Goal: Task Accomplishment & Management: Use online tool/utility

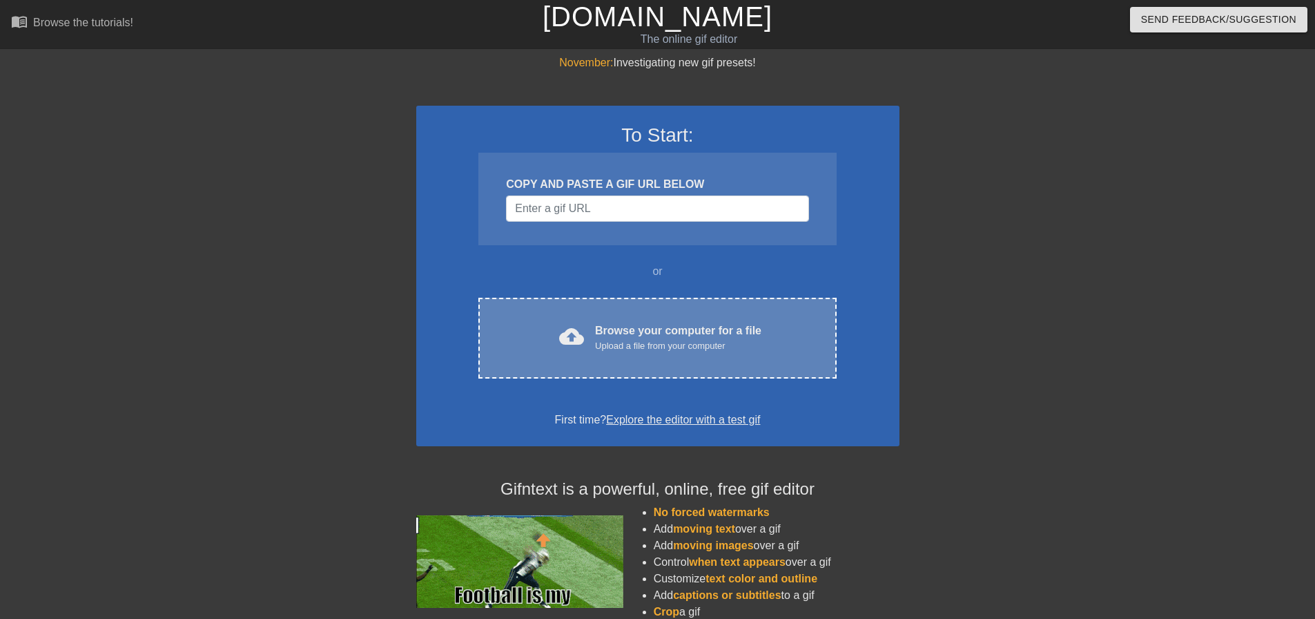
click at [651, 329] on div "Browse your computer for a file Upload a file from your computer" at bounding box center [678, 337] width 166 height 30
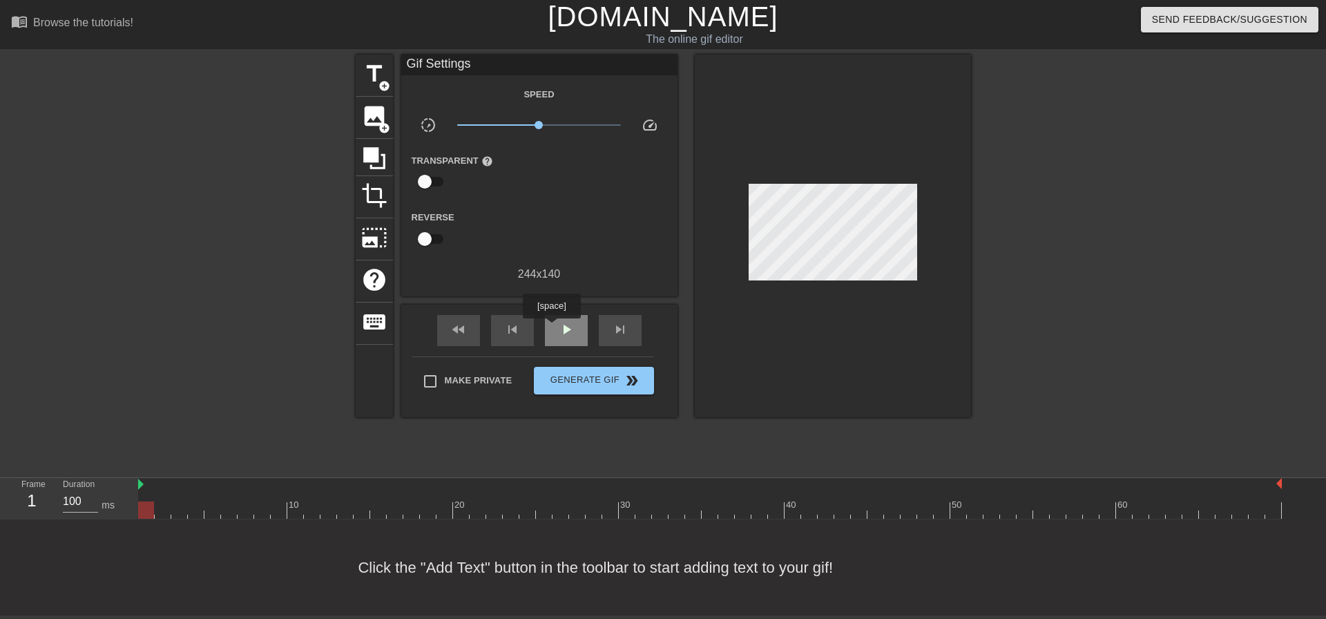
click at [551, 328] on div "play_arrow" at bounding box center [566, 330] width 43 height 31
click at [560, 328] on span "pause" at bounding box center [566, 329] width 17 height 17
drag, startPoint x: 789, startPoint y: 511, endPoint x: 708, endPoint y: 514, distance: 80.1
click at [708, 514] on div at bounding box center [710, 509] width 16 height 17
click at [35, 499] on div "35" at bounding box center [31, 500] width 21 height 25
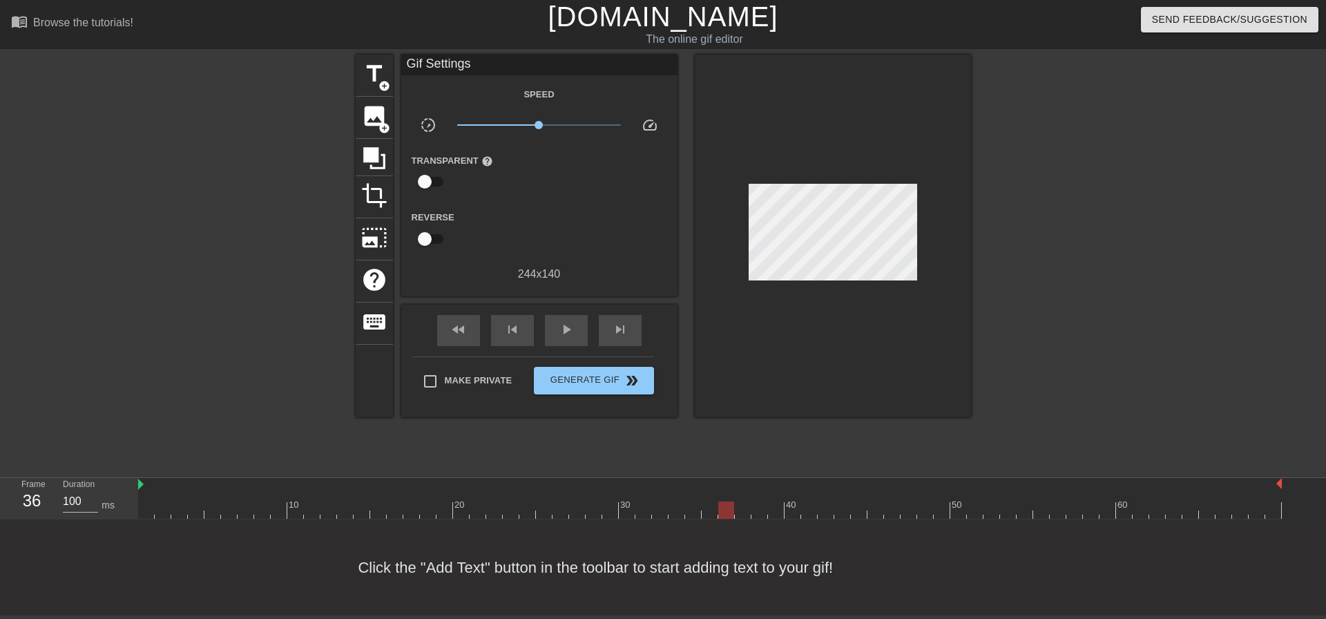
drag, startPoint x: 711, startPoint y: 513, endPoint x: 731, endPoint y: 519, distance: 20.8
click at [731, 519] on div "10 20 30 40 50 60" at bounding box center [710, 498] width 1144 height 41
click at [380, 120] on span "image" at bounding box center [374, 116] width 26 height 26
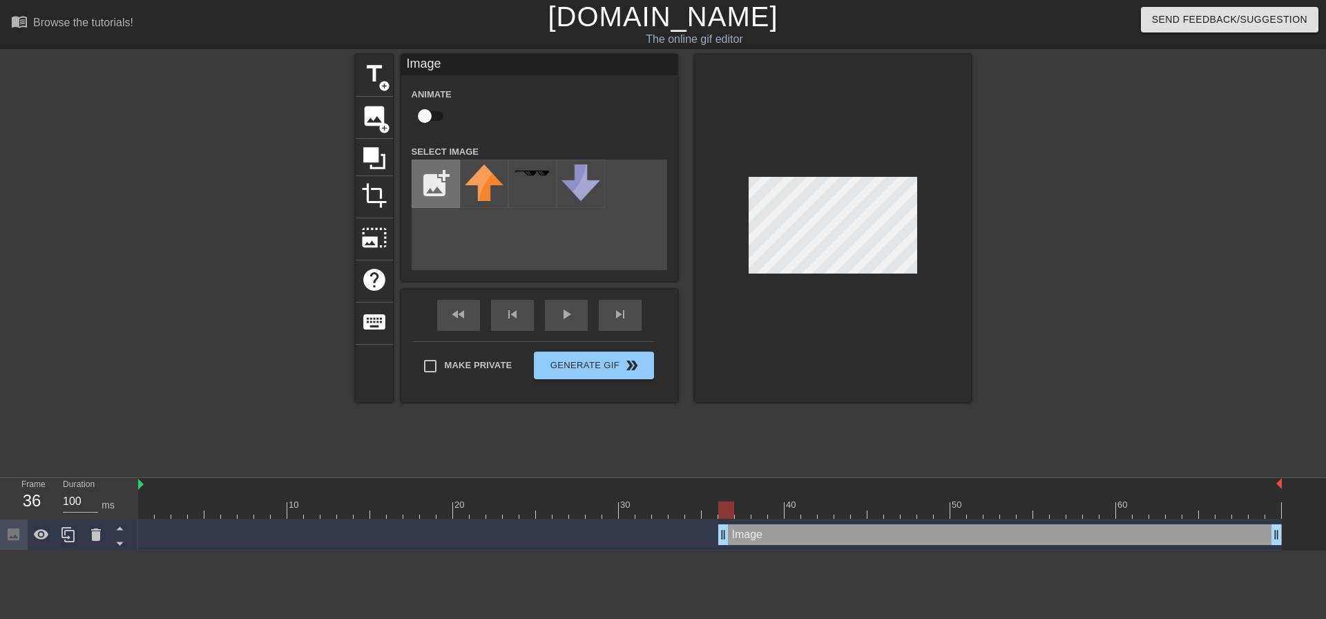
click at [430, 179] on input "file" at bounding box center [435, 183] width 47 height 47
click at [481, 196] on img at bounding box center [484, 193] width 39 height 58
click at [833, 282] on div at bounding box center [833, 228] width 276 height 347
click at [432, 192] on input "file" at bounding box center [435, 183] width 47 height 47
type input "C:\fakepath\20103779.jpg"
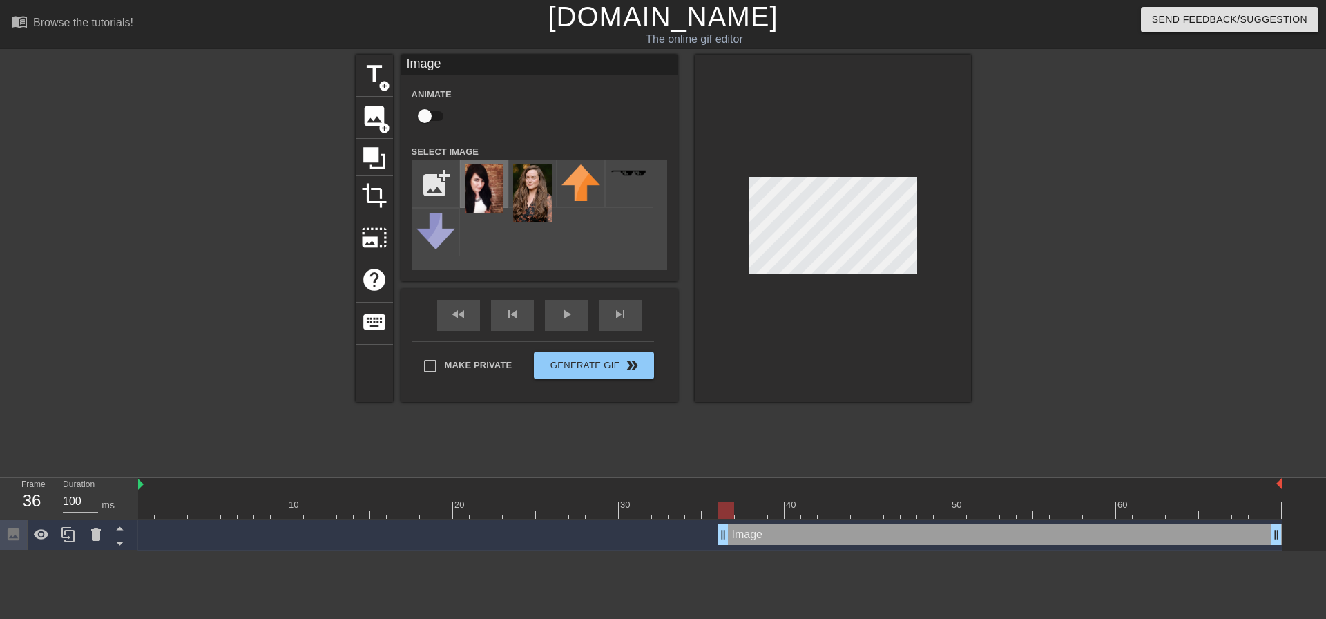
click at [474, 191] on img at bounding box center [484, 188] width 39 height 48
click at [529, 202] on img at bounding box center [532, 193] width 39 height 58
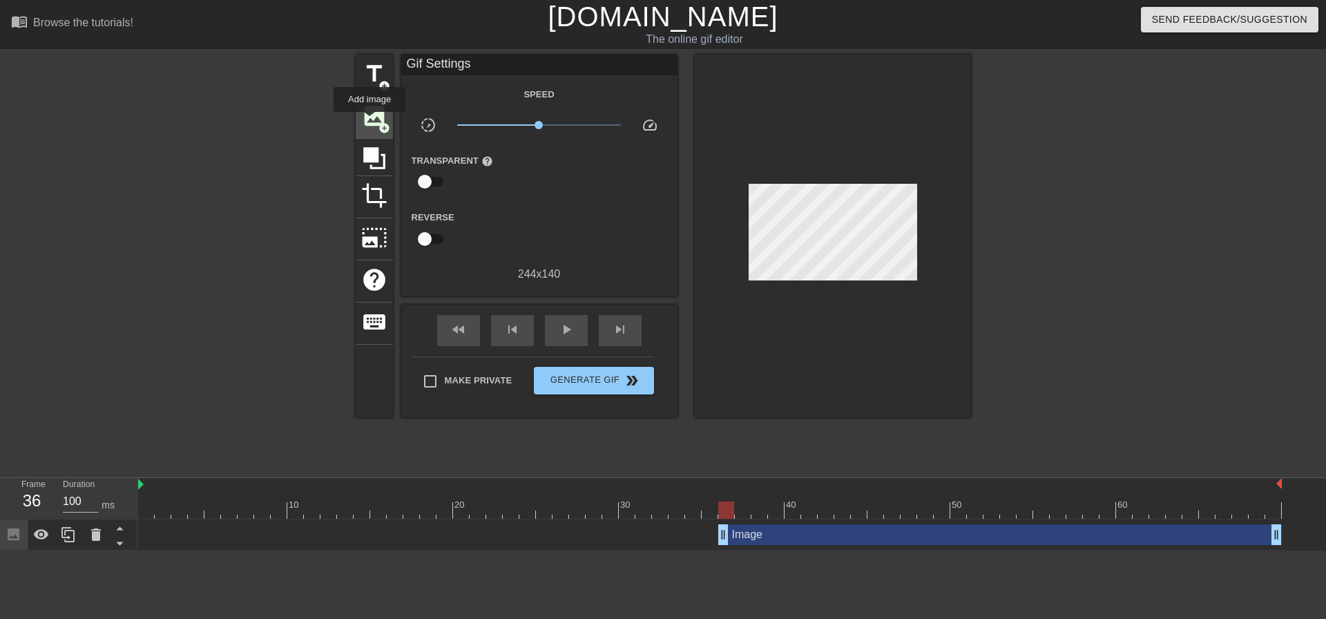
click at [369, 122] on span "image" at bounding box center [374, 116] width 26 height 26
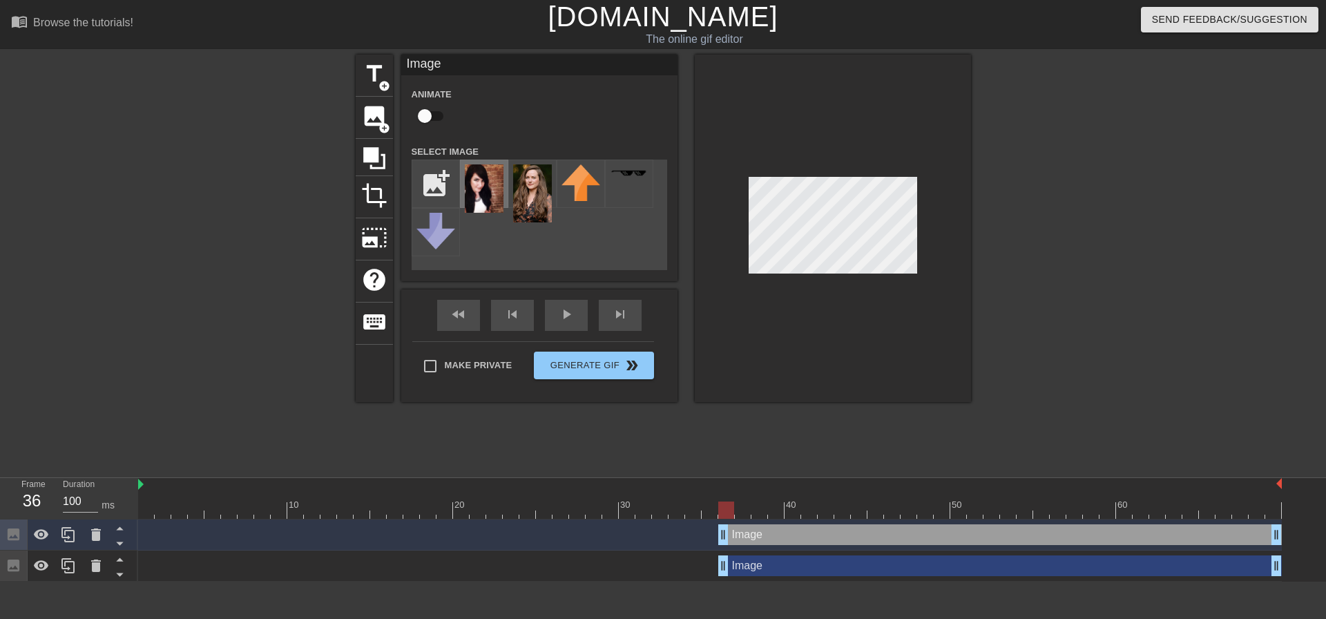
click at [485, 191] on img at bounding box center [484, 188] width 39 height 48
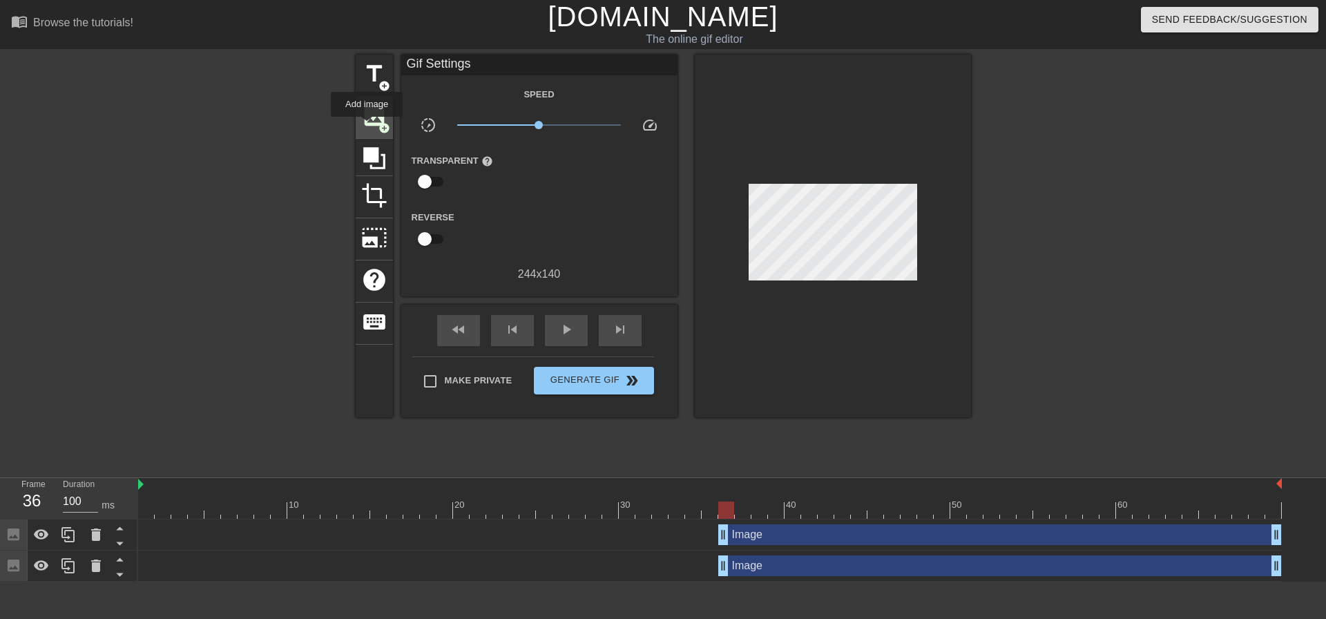
click at [367, 126] on span "image" at bounding box center [374, 116] width 26 height 26
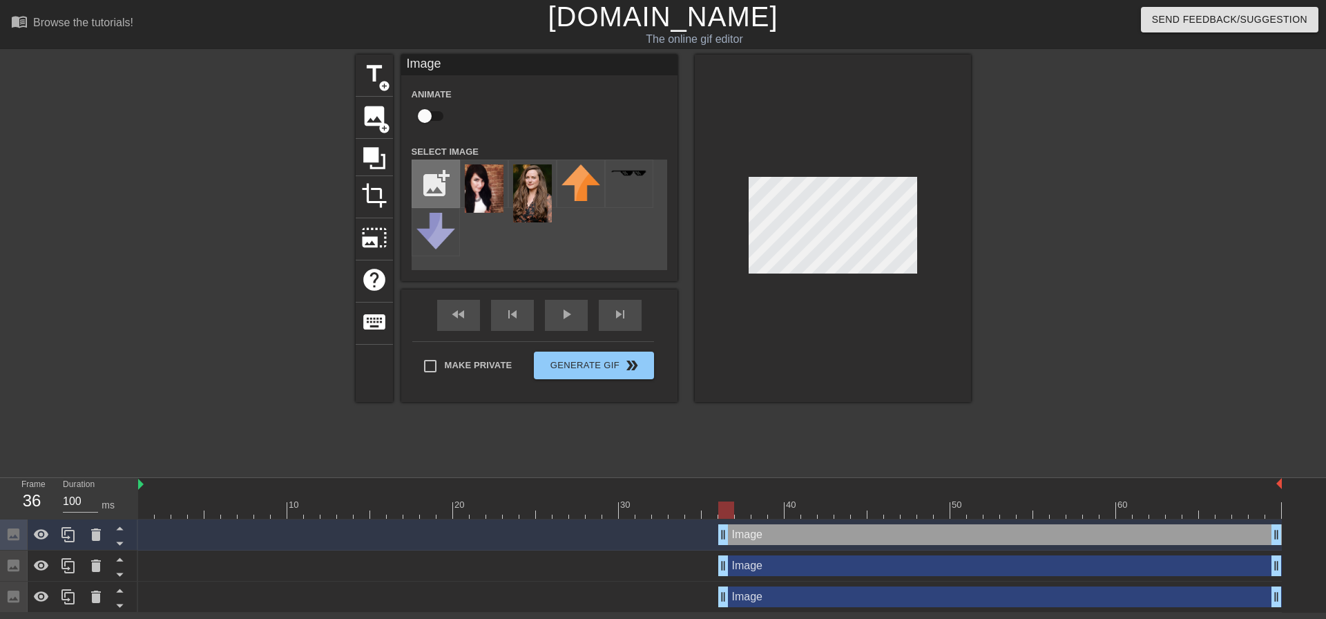
click at [436, 185] on input "file" at bounding box center [435, 183] width 47 height 47
type input "C:\fakepath\222139748.jpg"
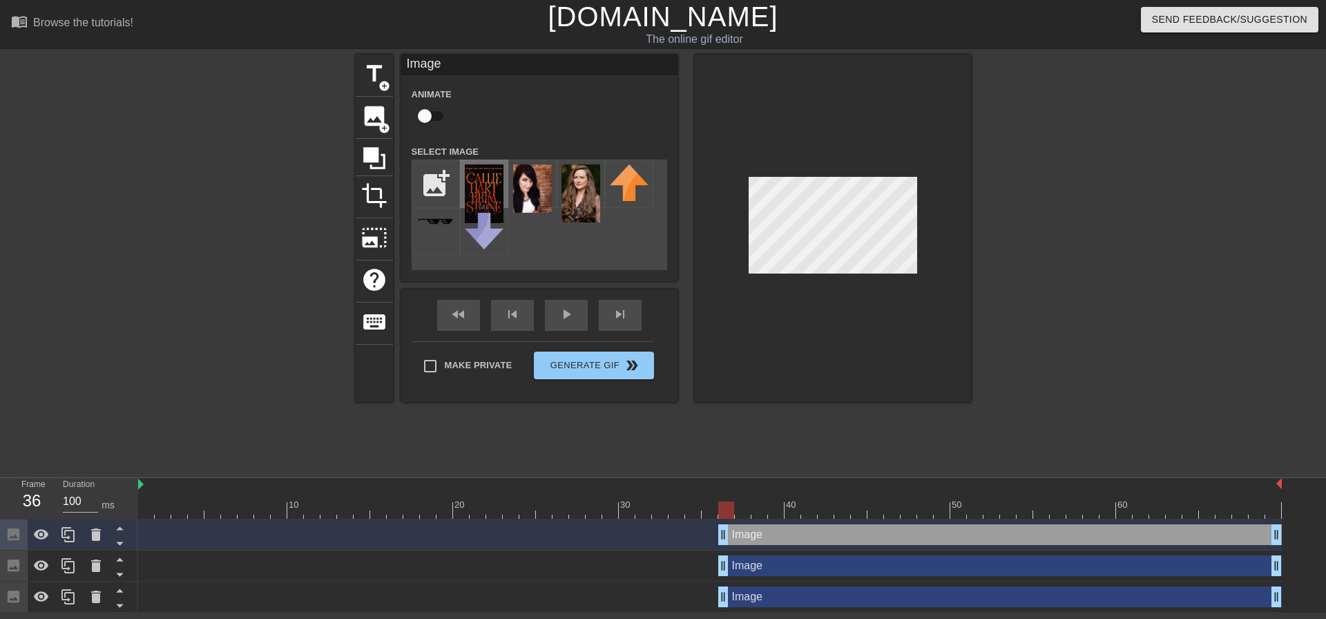
click at [491, 193] on img at bounding box center [484, 193] width 39 height 59
click at [374, 248] on span "photo_size_select_large" at bounding box center [374, 237] width 26 height 26
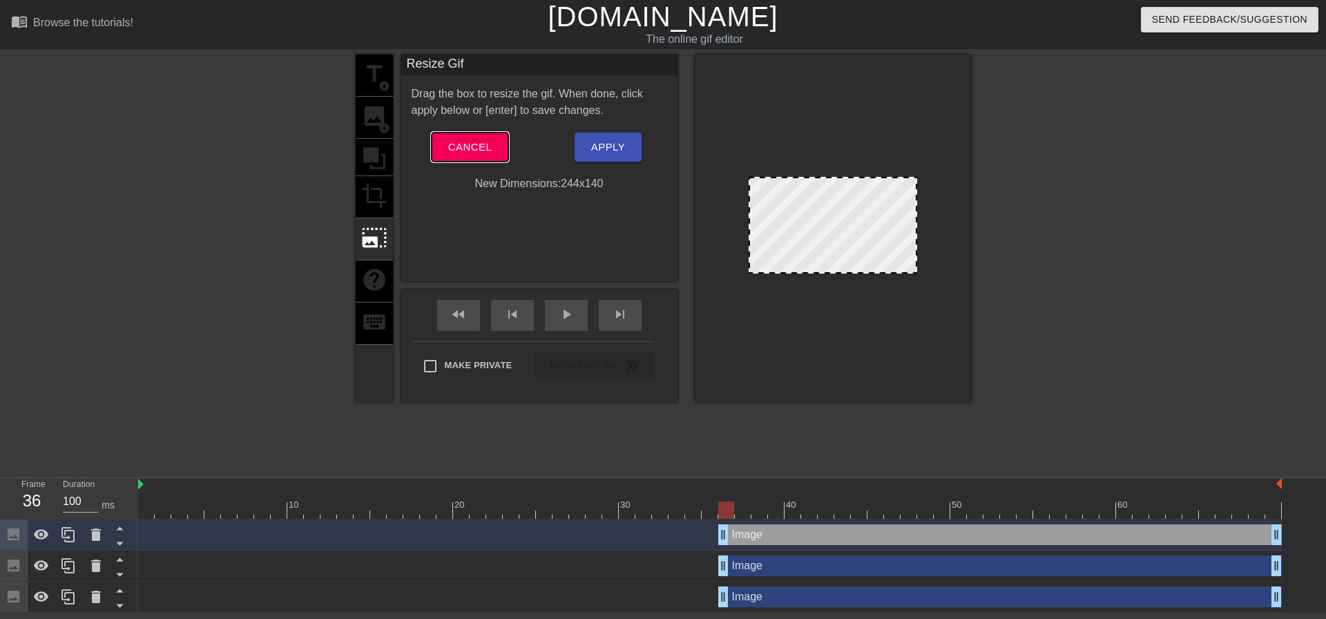
click at [460, 147] on span "Cancel" at bounding box center [470, 147] width 44 height 18
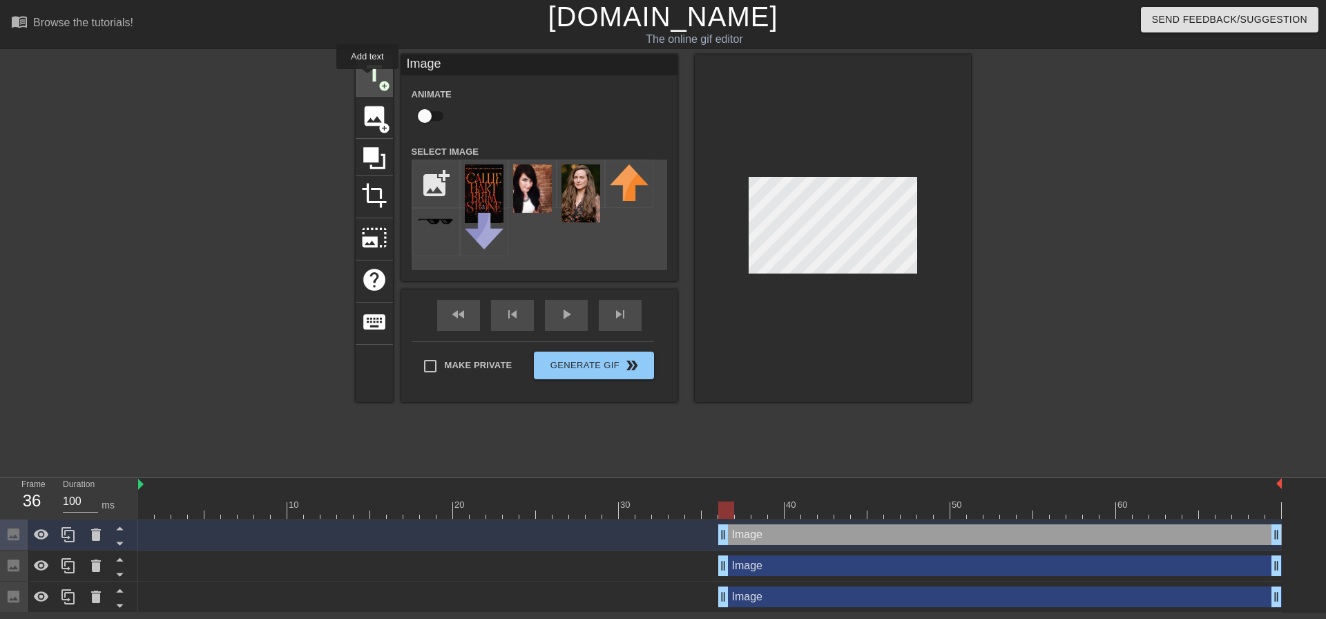
click at [367, 79] on span "title" at bounding box center [374, 74] width 26 height 26
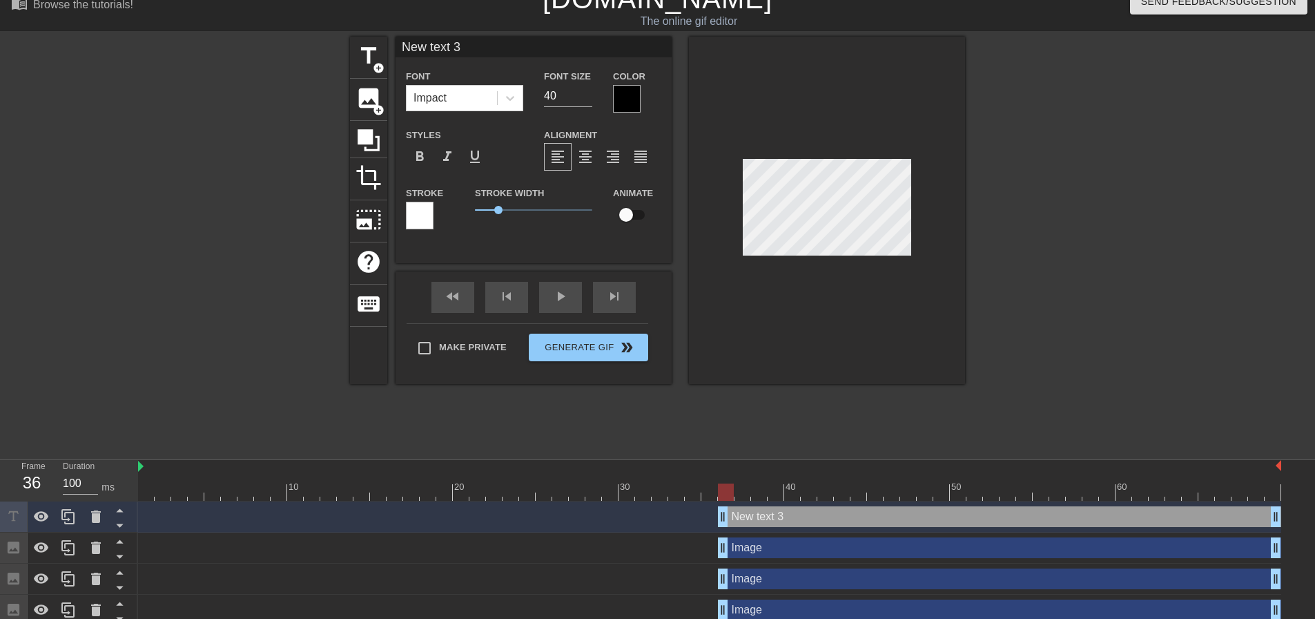
scroll to position [28, 0]
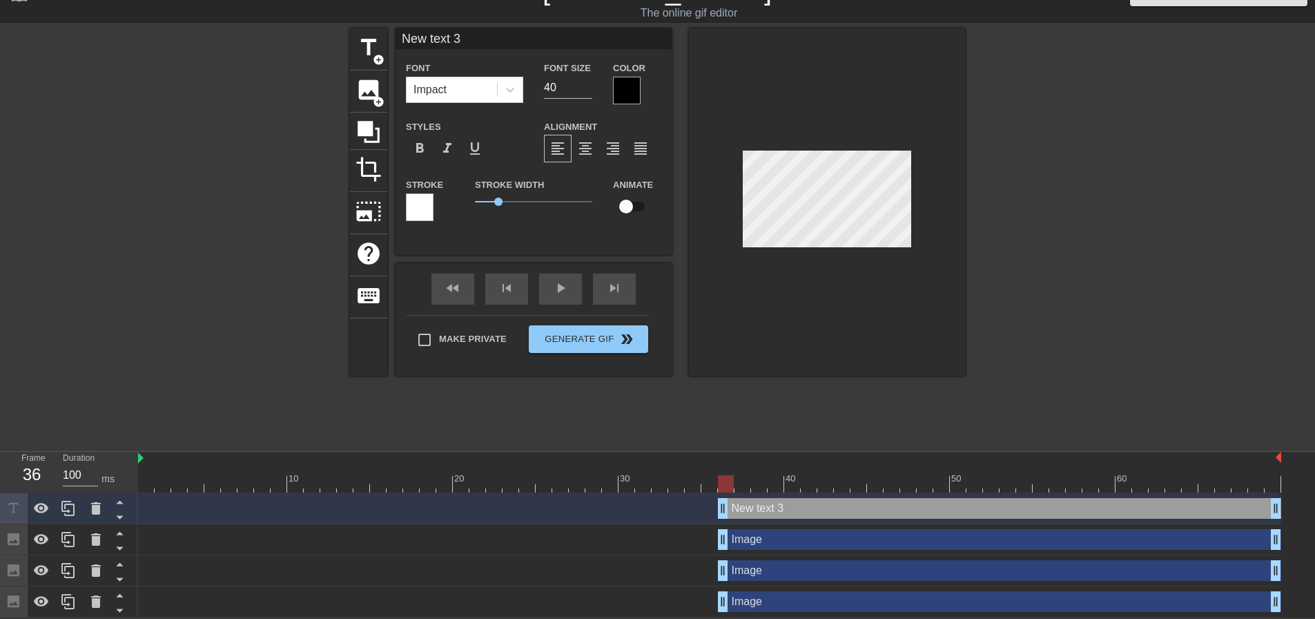
click at [755, 507] on div "New text 3 drag_handle drag_handle" at bounding box center [999, 508] width 563 height 21
type input "F"
type textarea "F"
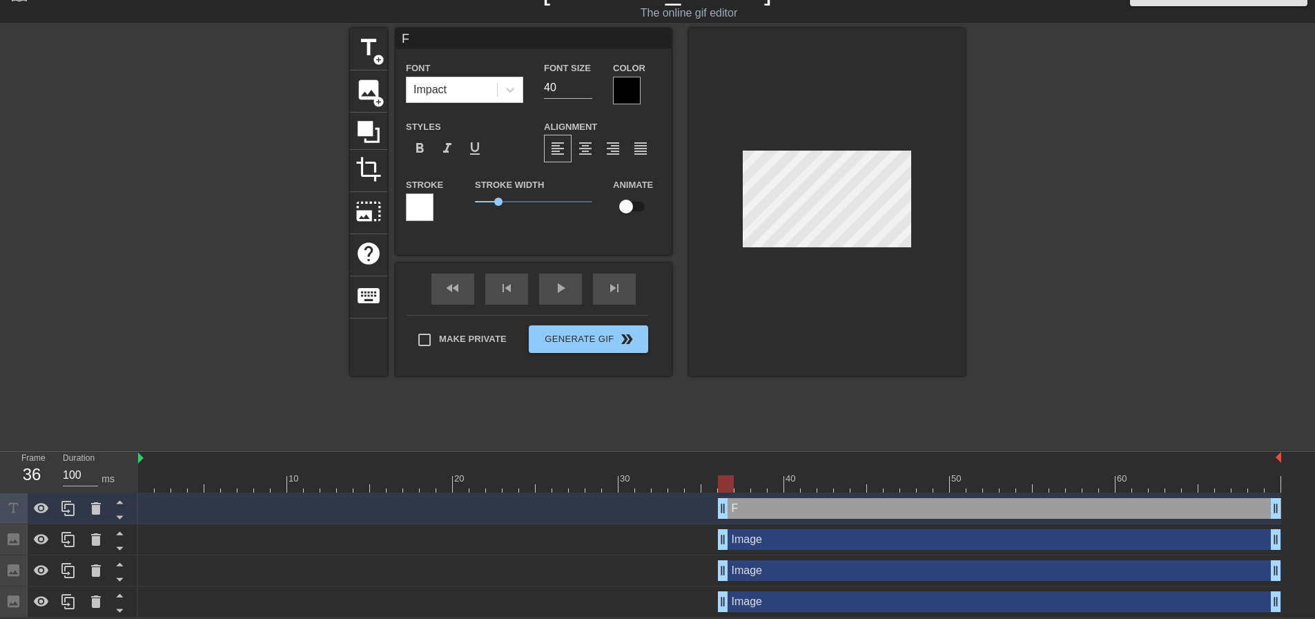
type input "Fa"
type textarea "Fa"
type input "Fan"
type textarea "Fan"
type input "Fans"
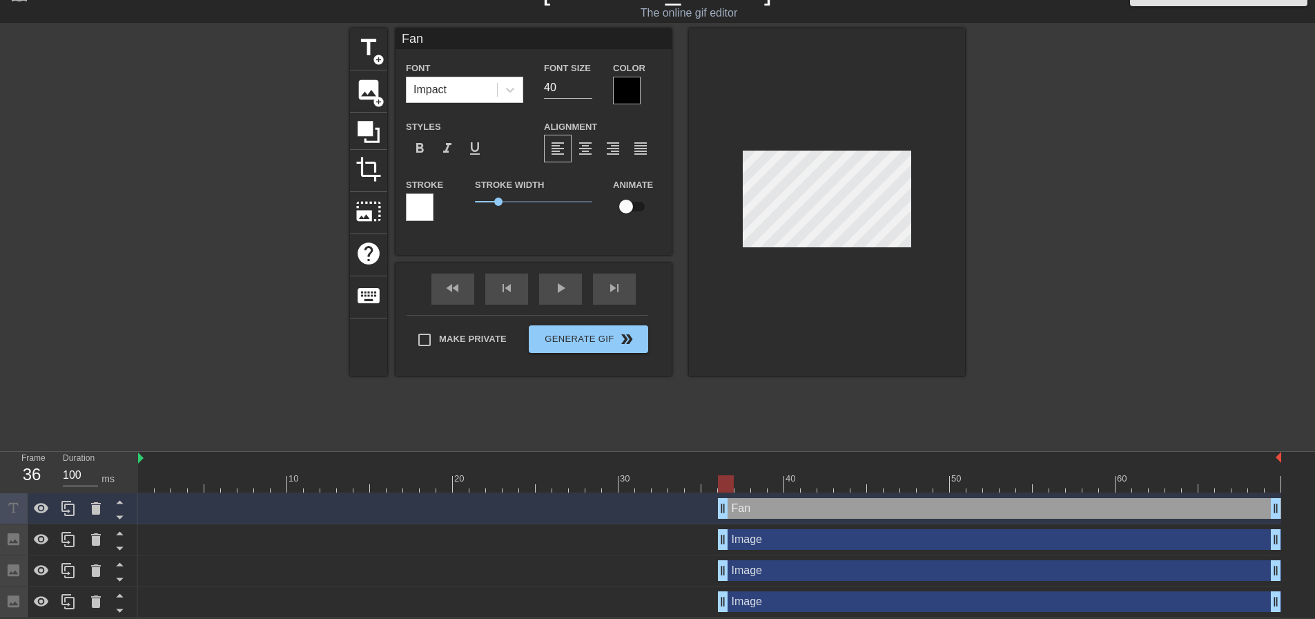
type textarea "Fans"
type input "Fan"
type textarea "Fan"
type input "Fa"
type textarea "Fa"
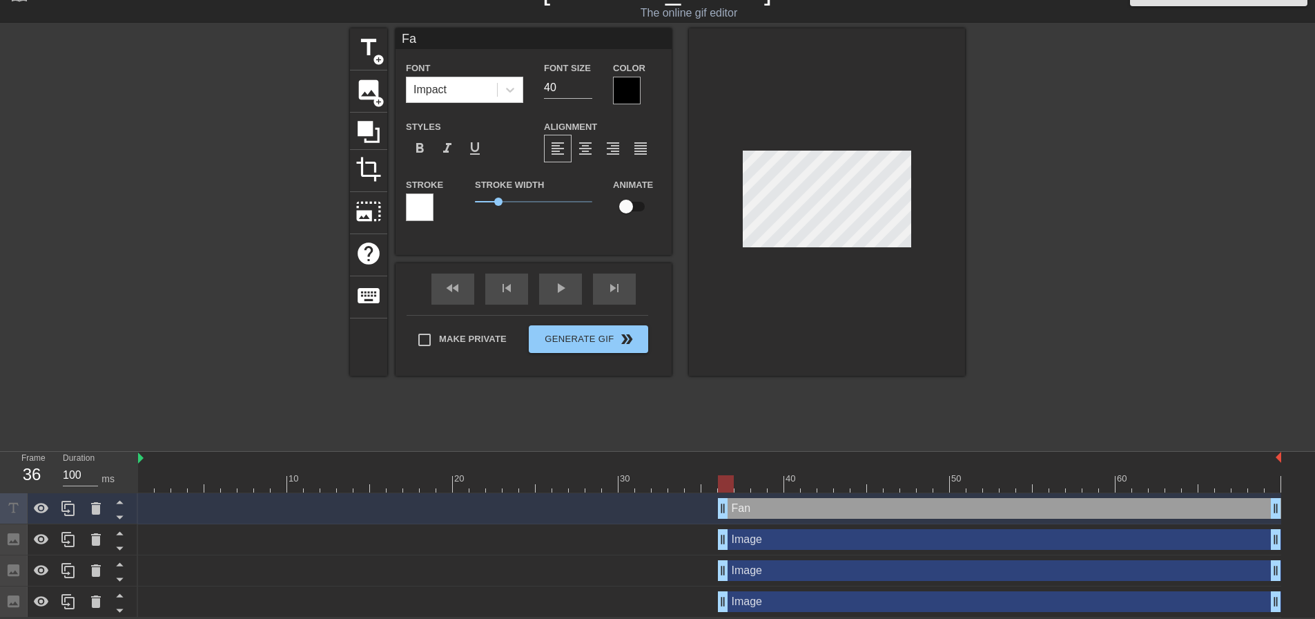
type input "F"
type textarea "F"
type input "F"
type textarea "F"
type input "Fa"
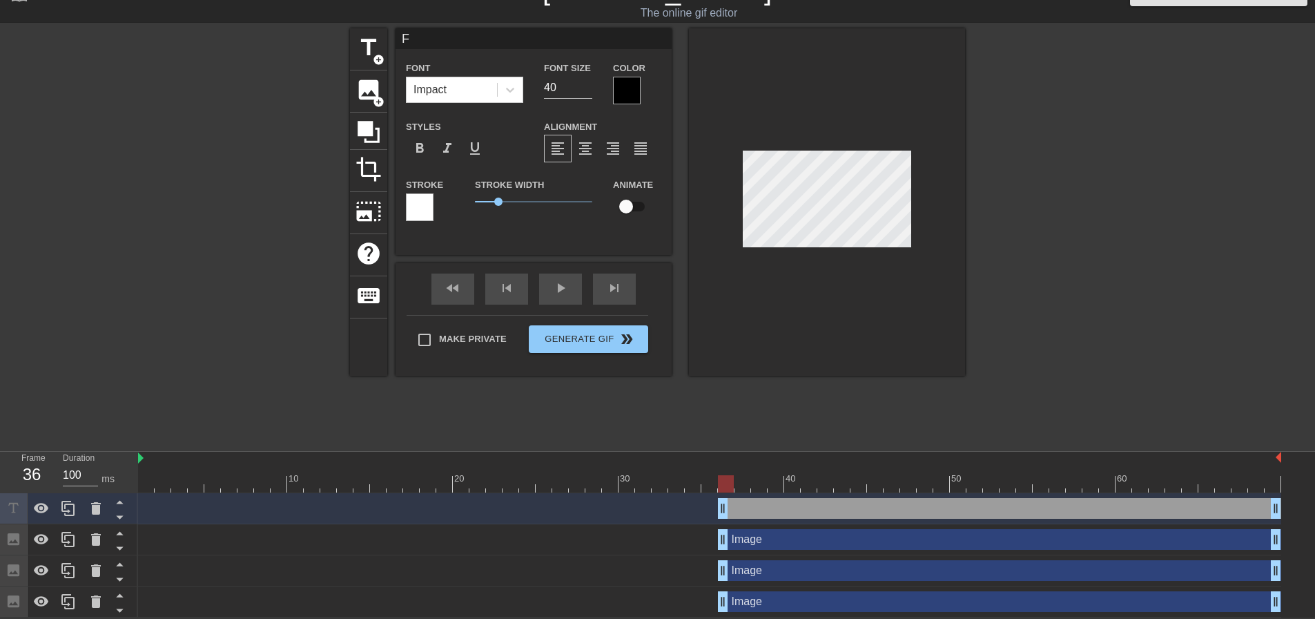
type textarea "Fa"
type input "Fan"
type textarea "Fan"
type input "[PERSON_NAME]"
type textarea "[PERSON_NAME]"
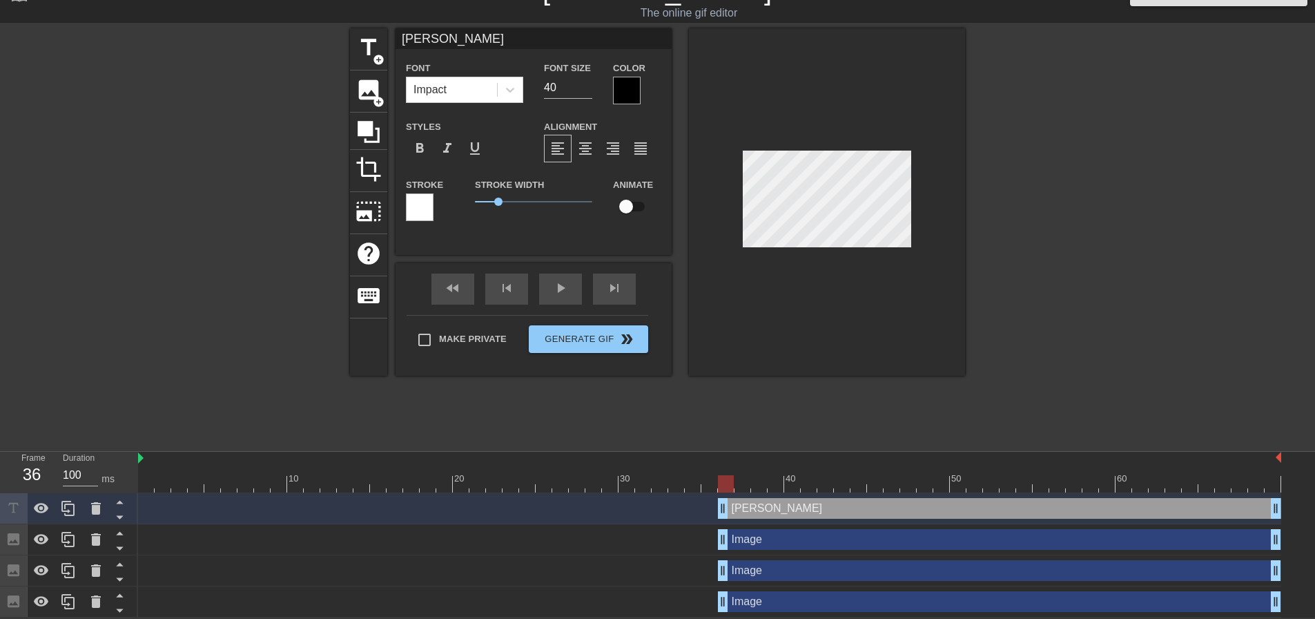
type input "Fanta"
type textarea "Fanta"
type input "Fantas"
type textarea "Fantas"
type input "Fantasí"
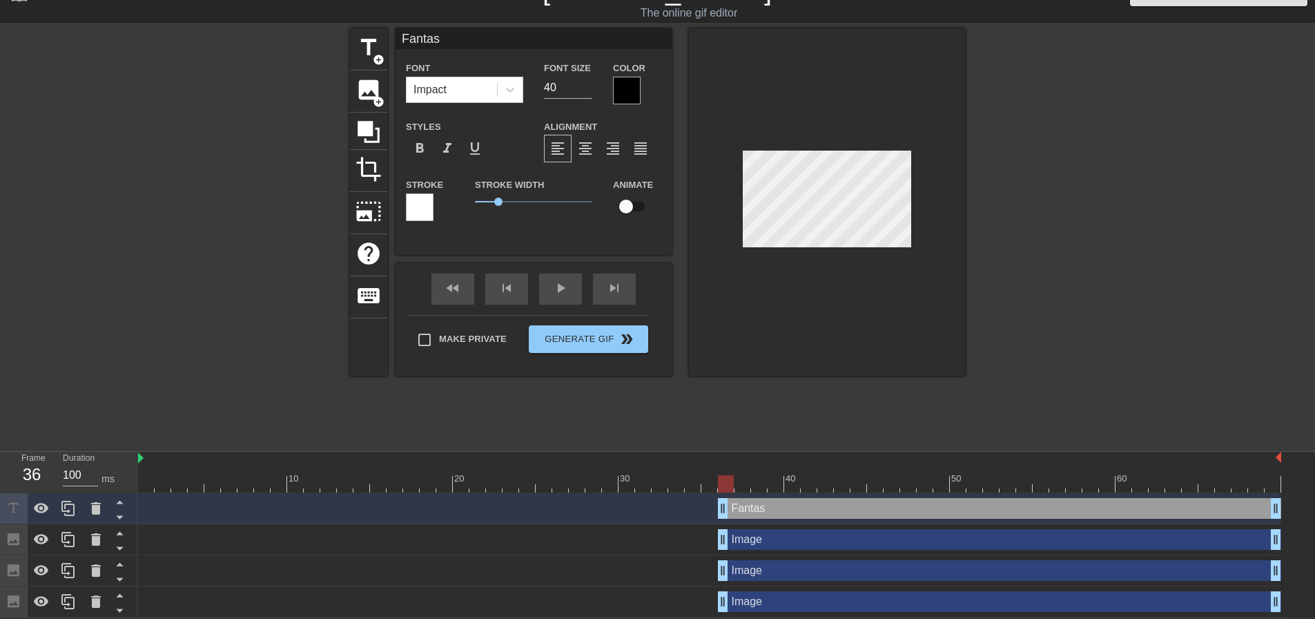
type textarea "Fantasí"
type input "Fantasía"
type textarea "Fantasía"
type input "Fantasía"
type textarea "Fantasía"
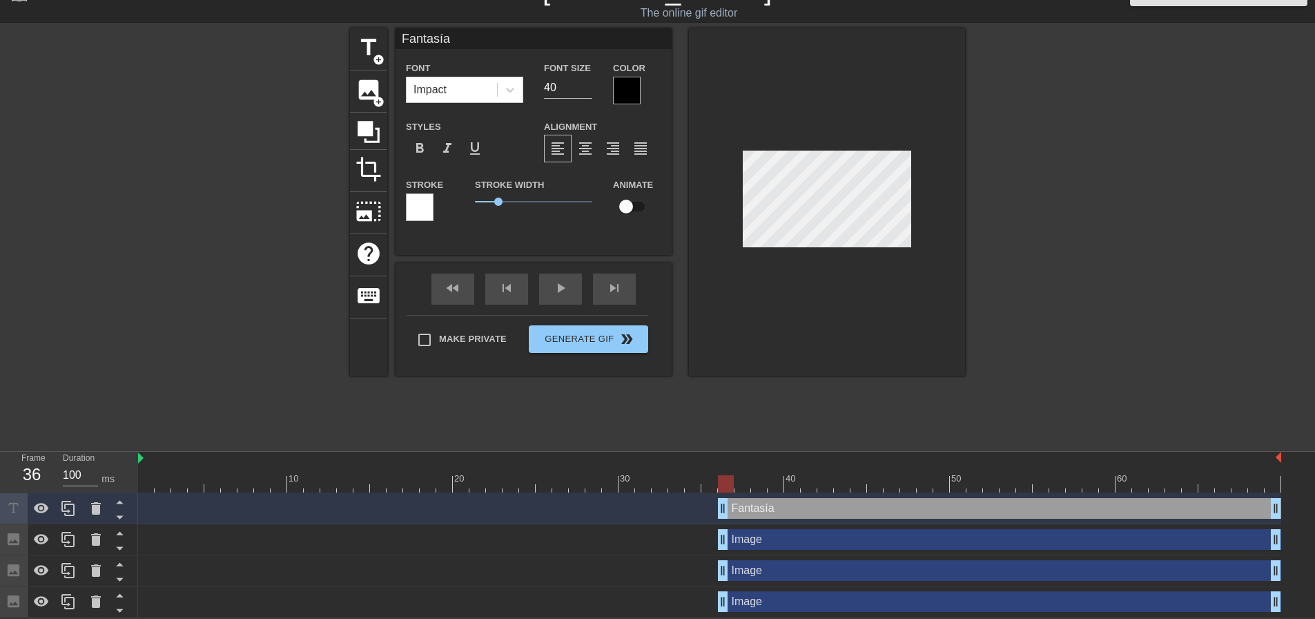
type input "Fantasía d"
type textarea "Fantasía d"
type input "Fantasía de"
type textarea "Fantasía de"
type input "Fantasía de"
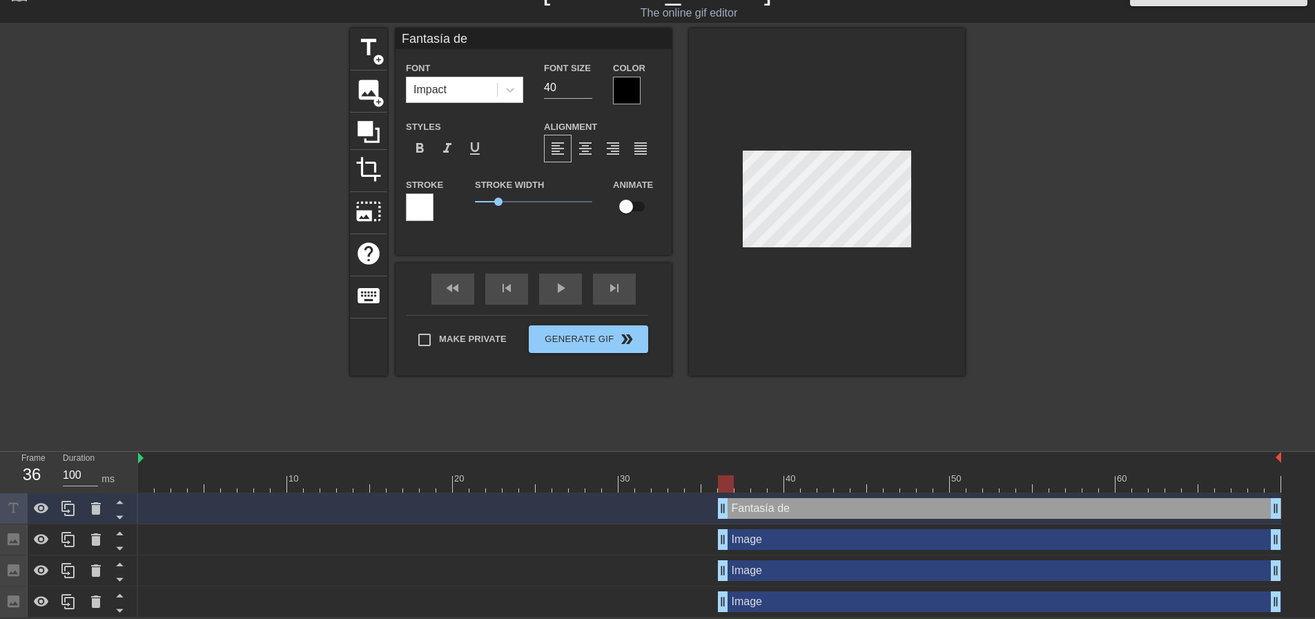
type textarea "Fantasía de"
type input "Fantasía de l"
type textarea "Fantasía de l"
type input "Fantasía de la"
type textarea "Fantasía de la"
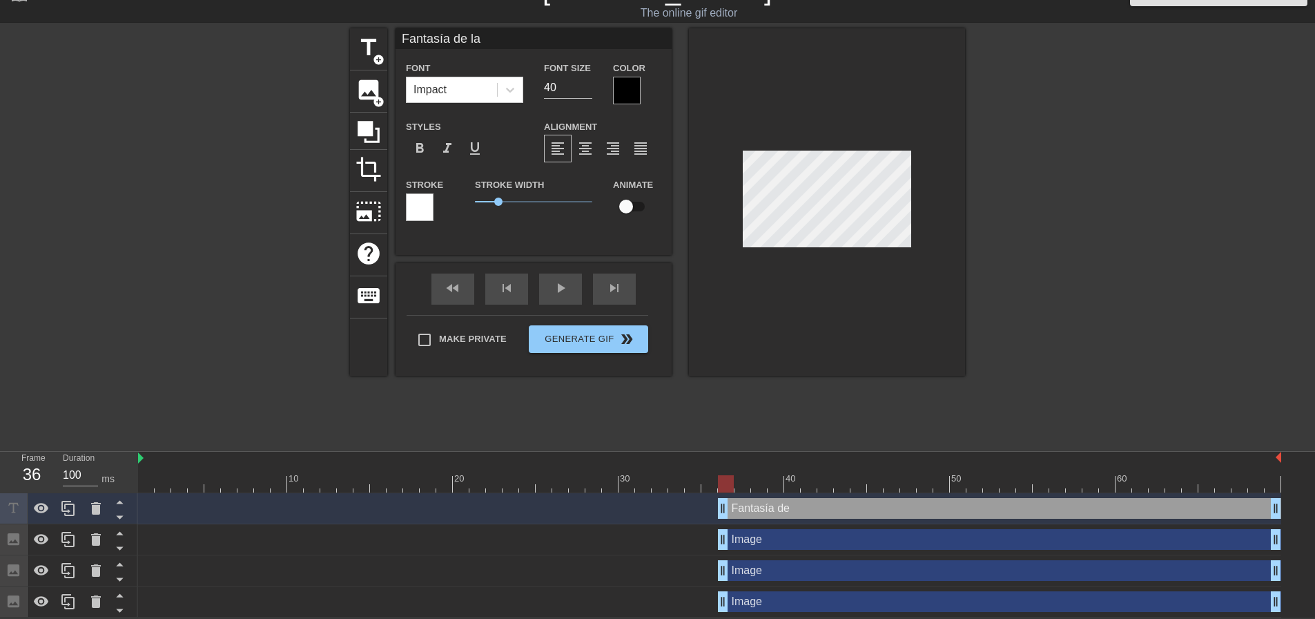
type input "Fantasía de la"
type textarea "Fantasía de la"
type input "Fantasía de la b"
type textarea "Fantasía de la b"
type input "Fantasía de la bu"
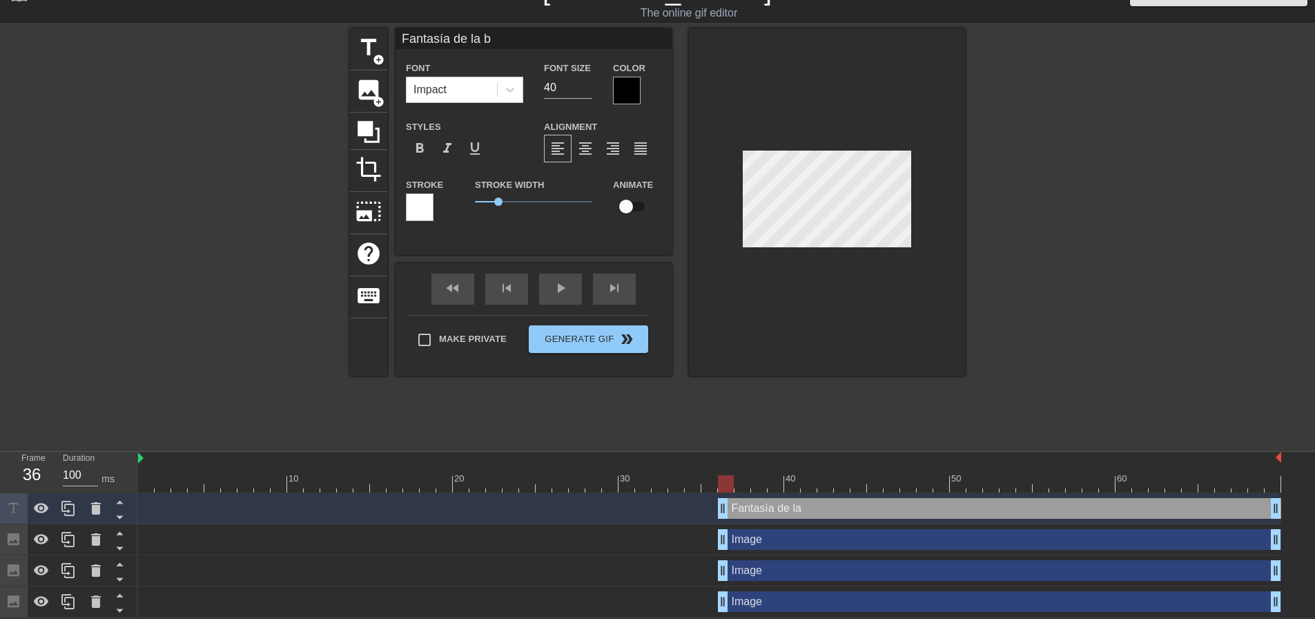
type textarea "Fantasía de la bu"
type input "Fantasía de [PERSON_NAME]"
type textarea "Fantasía de [PERSON_NAME]"
type input "Fantasía de la buen"
type textarea "Fantasía de la buen"
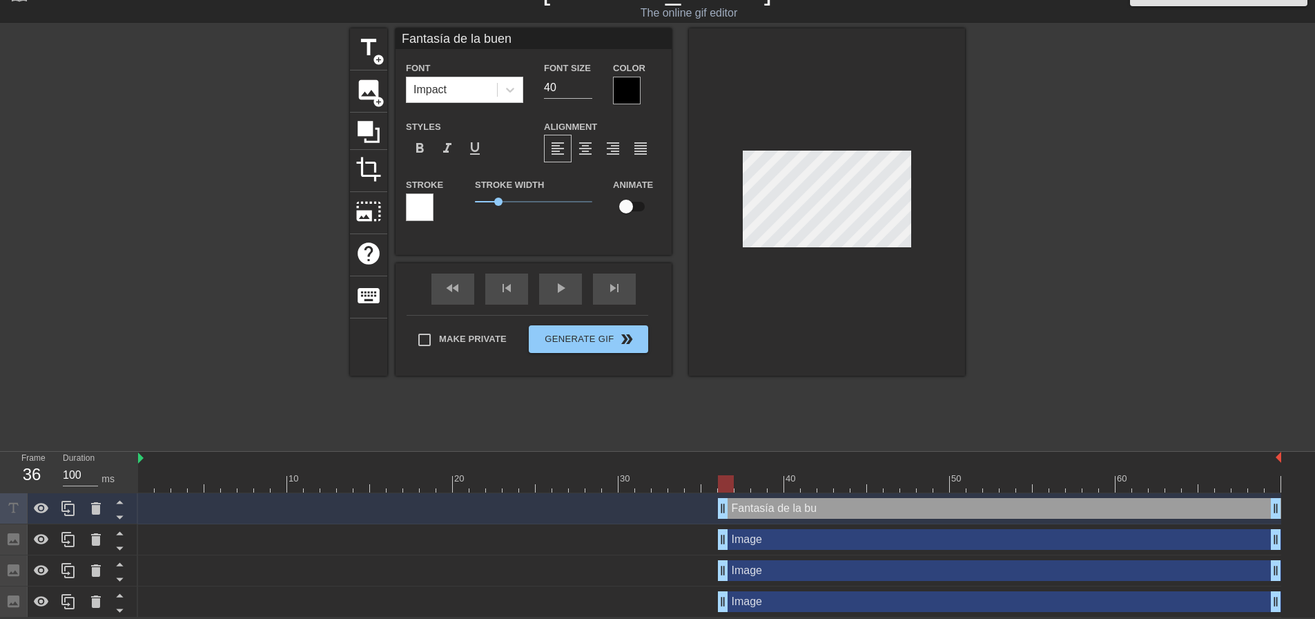
scroll to position [2, 6]
type input "Fantasía de la buena"
type textarea "Fantasía de la buena"
type input "Fantasía de la buena"
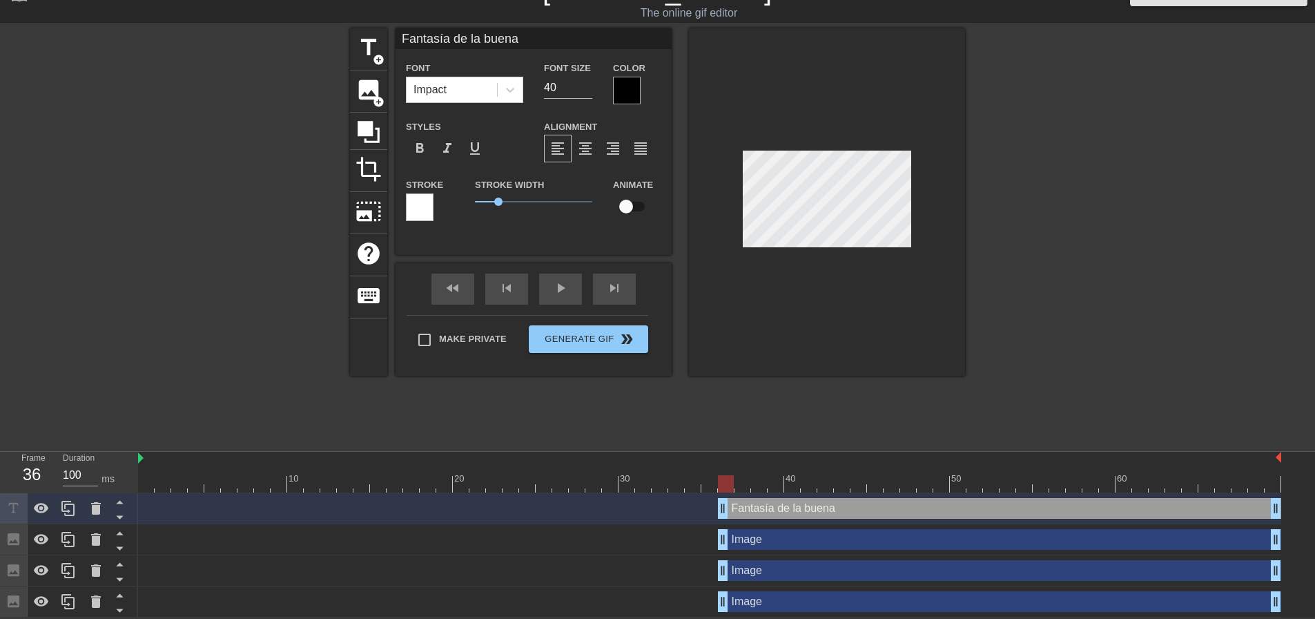
type textarea "Fantasía de la buena"
type input "Fantasía de la buenaC"
type textarea "Fantasía de la buena C"
type input "Fantasía de la buenaCh"
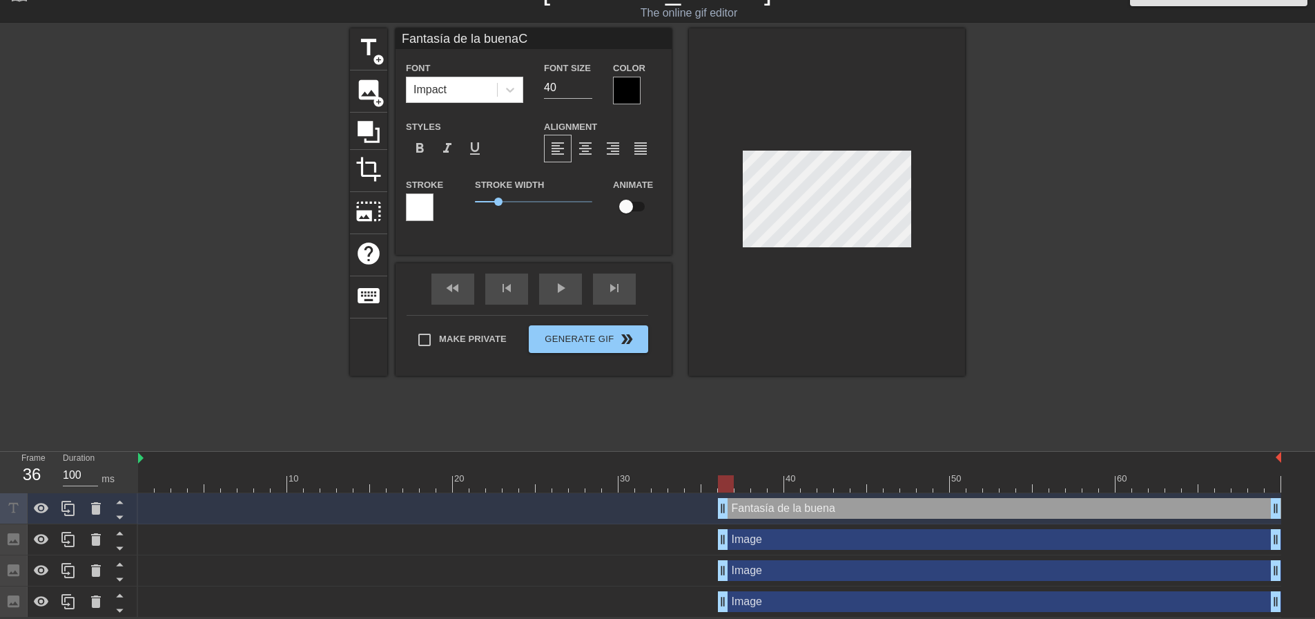
type textarea "Fantasía de la buena Ch"
type input "Fantasía de la buenaChi"
type textarea "Fantasía de la buena Chi"
type input "Fantasía de la buenaChis"
type textarea "Fantasía de la buena Chis"
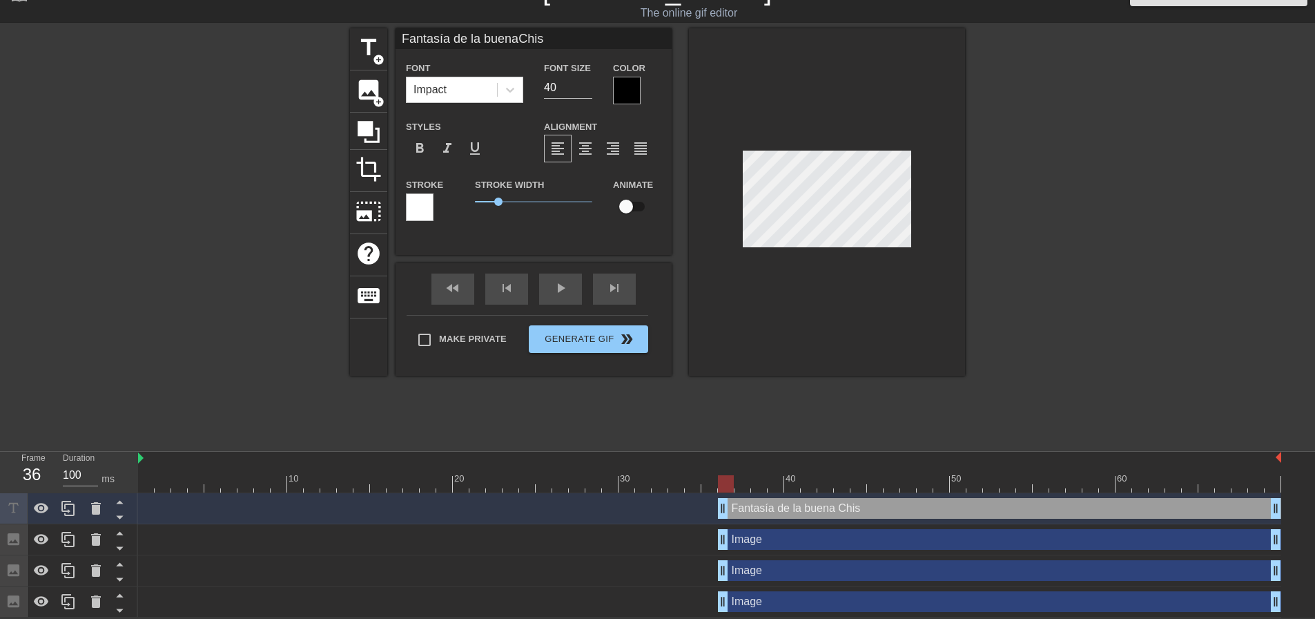
type input "Fantasía de la buenaChism"
type textarea "Fantasía de la buena [PERSON_NAME]"
type input "Fantasía de la [DEMOGRAPHIC_DATA]"
type textarea "Fantasía de la buena Chisme"
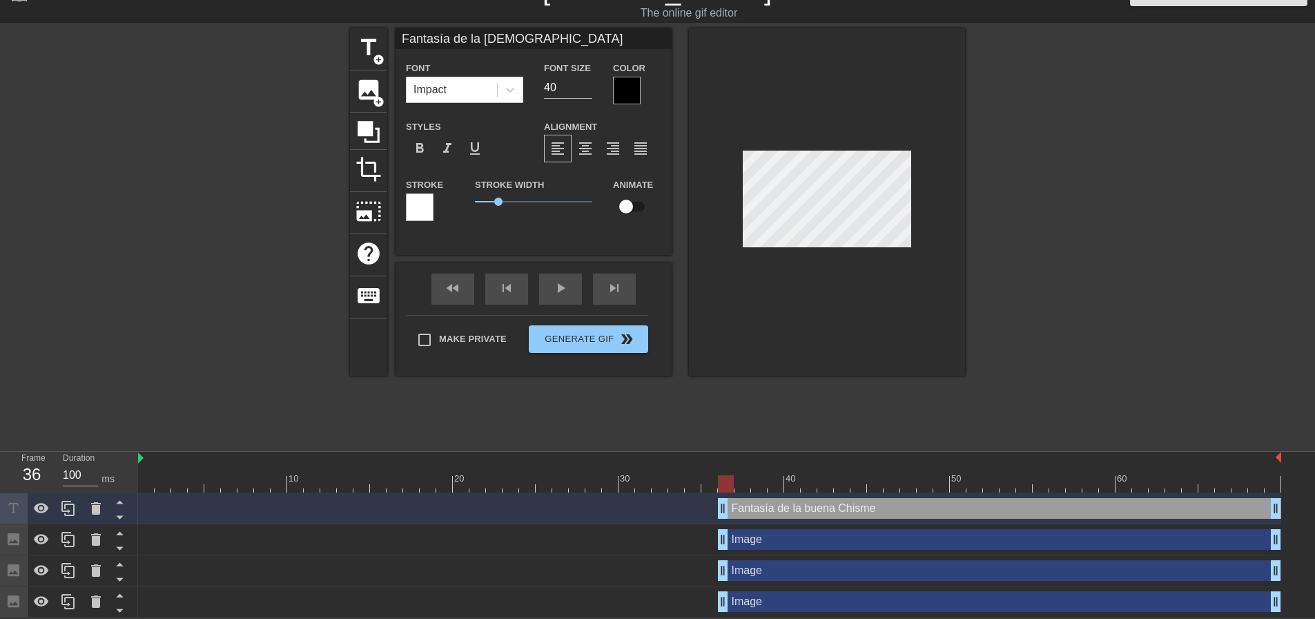
type input "Fantasía de la buenaChism"
type textarea "Fantasía de la buena [PERSON_NAME]"
type input "Fantasía de la buenaChis"
type textarea "Fantasía de la buena Chis"
type input "Fantasía de la buenaChi"
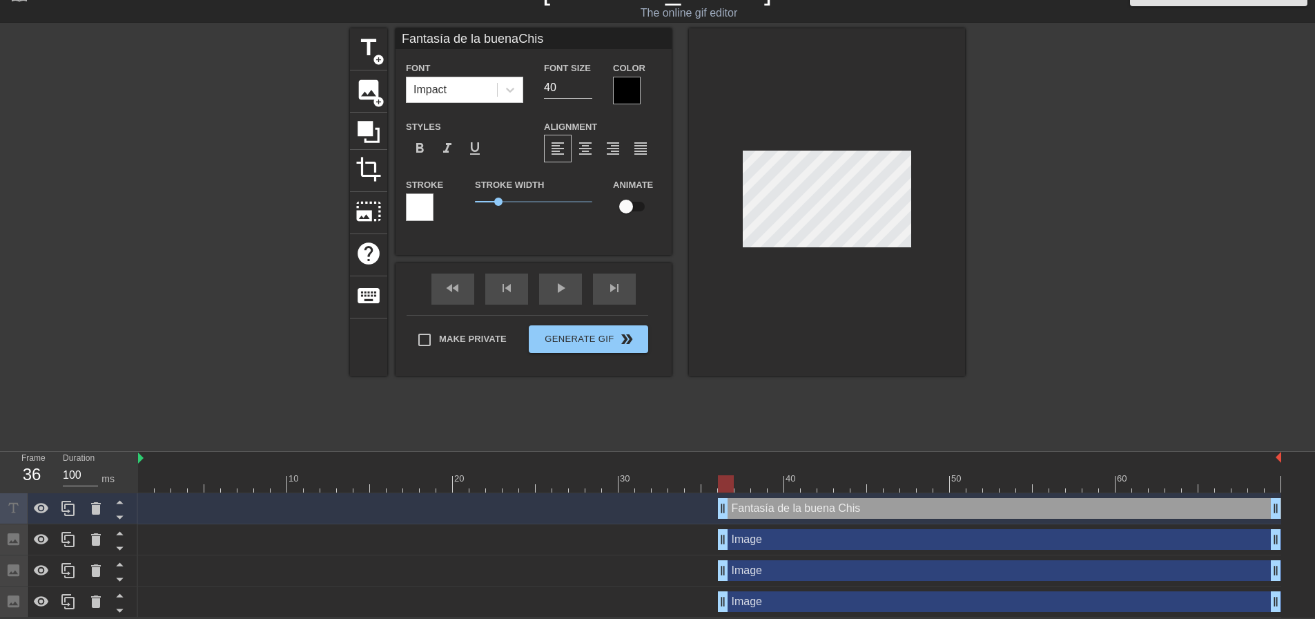
type textarea "Fantasía de la buena Chi"
type input "Fantasía de la buenaCh"
type textarea "Fantasía de la buena Ch"
type input "Fantasía de la buenaC"
type textarea "Fantasía de la buena C"
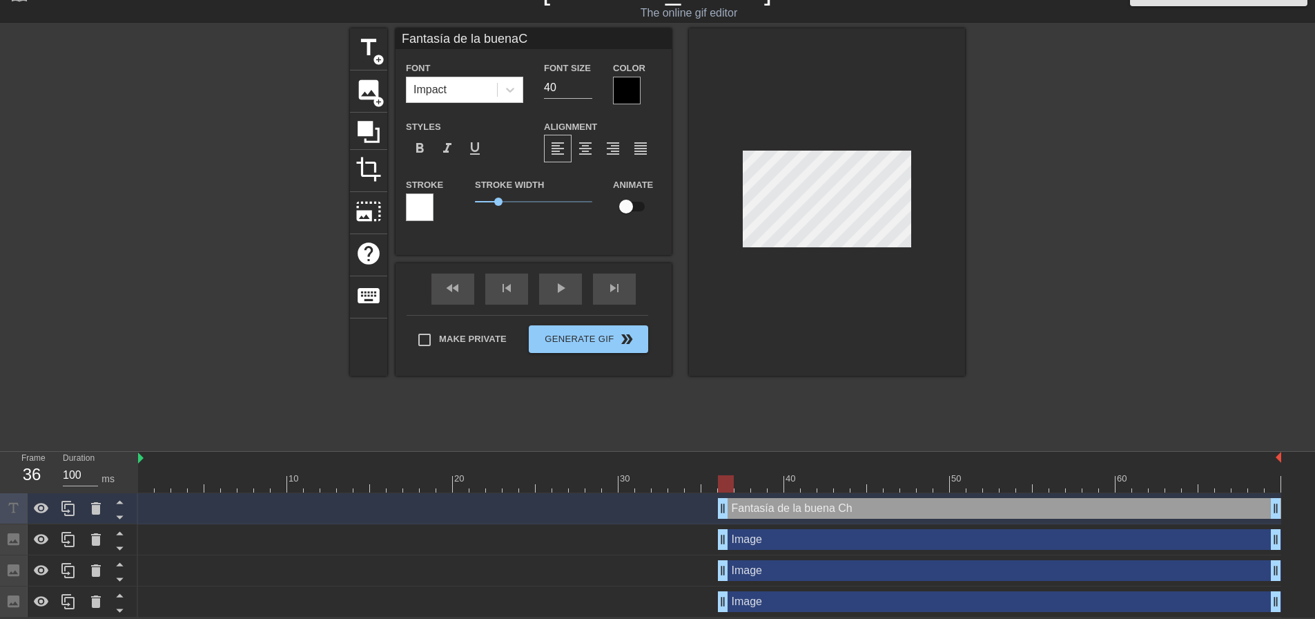
scroll to position [2, 1]
type input "Fantasía de la buena"
type textarea "Fantasía de la buena"
type input "Fantasía de la buenaE"
type textarea "Fantasía de la buena E"
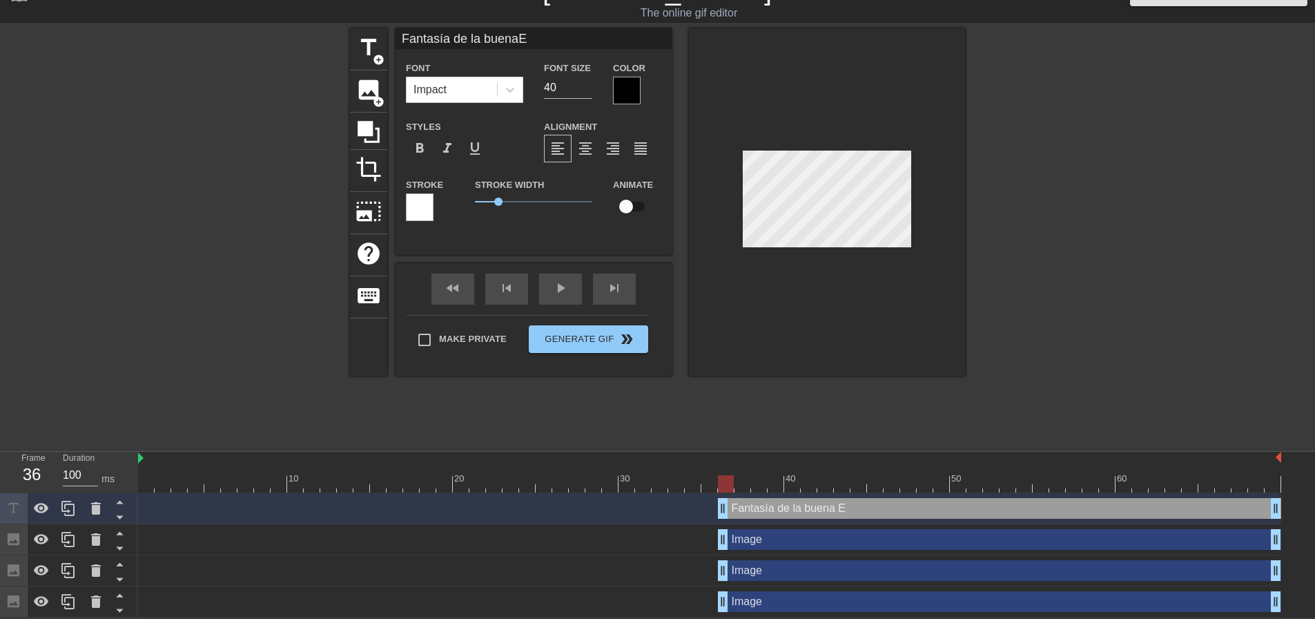
type input "Fantasía de la buenaEl"
type textarea "Fantasía de la buena El"
type input "Fantasía de la buenaEl"
type textarea "Fantasía de la buena El"
type input "Fantasía de la buenaEl C"
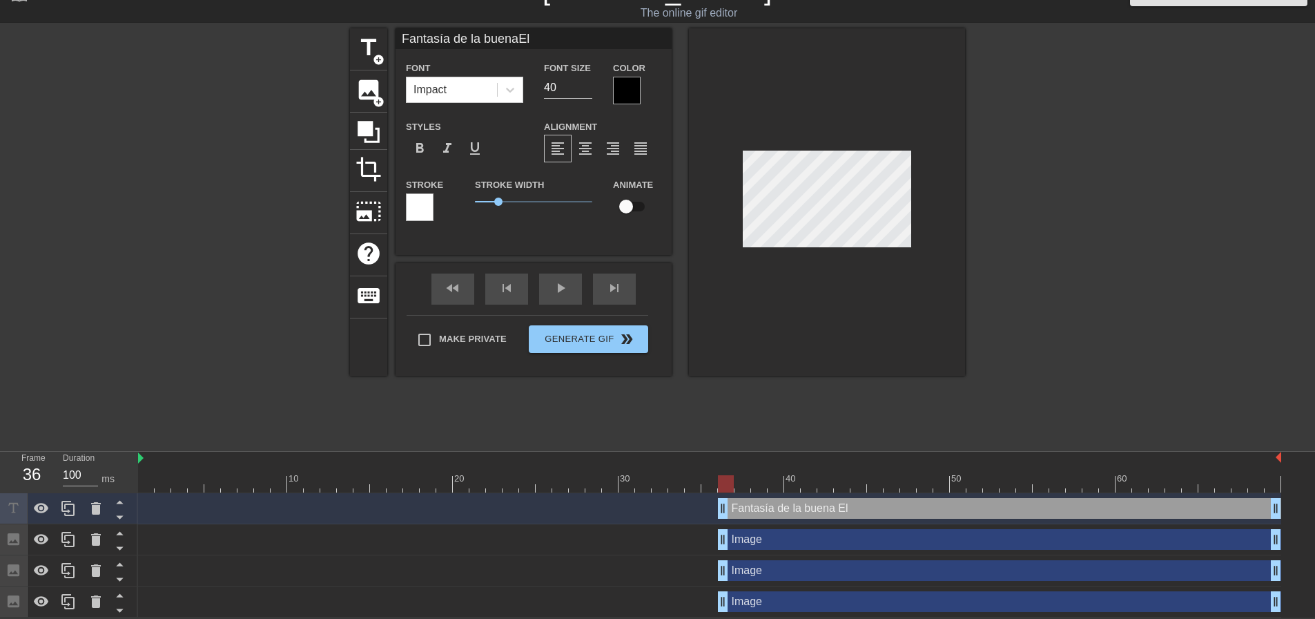
type textarea "Fantasía de la buena El C"
type input "Fantasía de la buenaEl Ch"
type textarea "Fantasía de la buena El Ch"
type input "Fantasía de la buenaEl Chi"
type textarea "Fantasía de la buena El Chi"
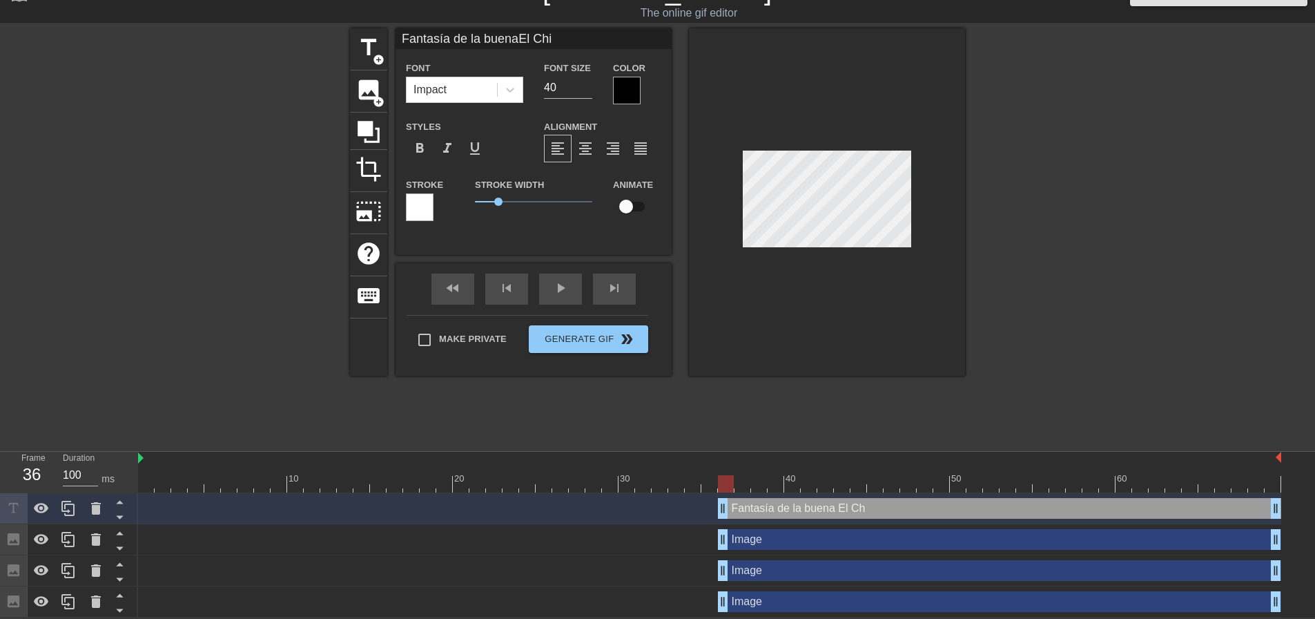
type input "Fantasía de la buenaEl Chis"
type textarea "Fantasía de la buena El Chis"
type input "Fantasía de la buenaEl [PERSON_NAME]"
type textarea "Fantasía de la buena El [PERSON_NAME]"
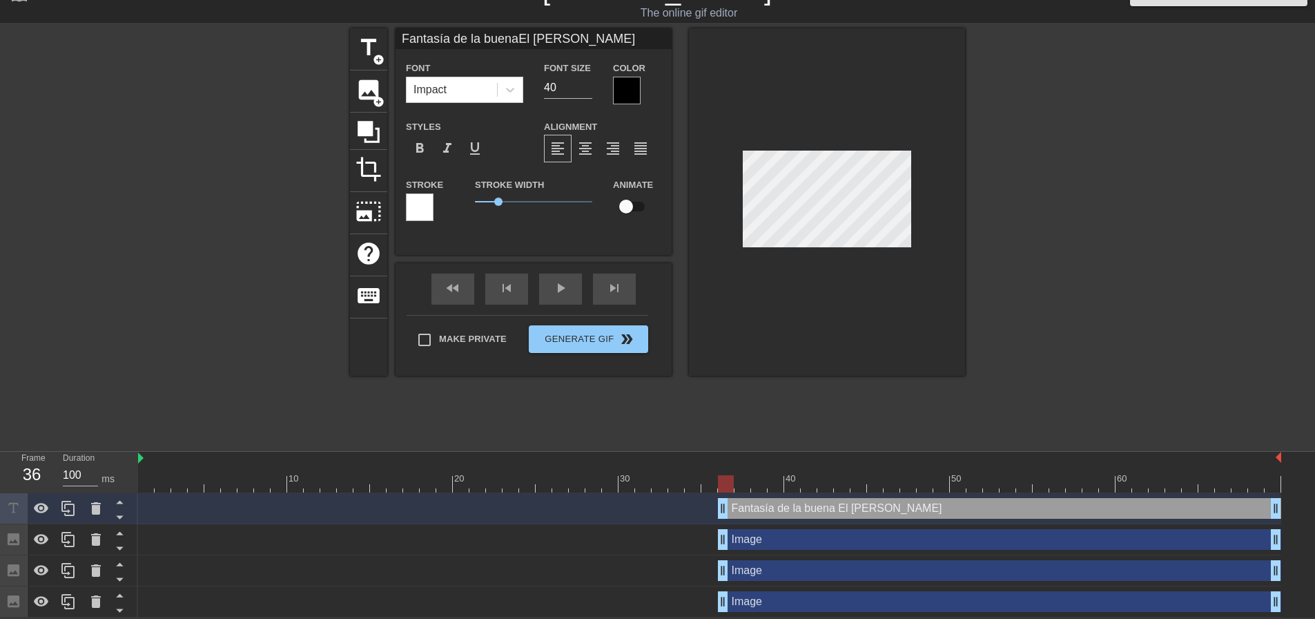
type input "Fantasía de la buenaEl Chisme"
type textarea "Fantasía de la buena El Chisme"
click at [592, 148] on span "format_align_center" at bounding box center [585, 148] width 17 height 17
click at [559, 93] on input "40" at bounding box center [568, 88] width 48 height 22
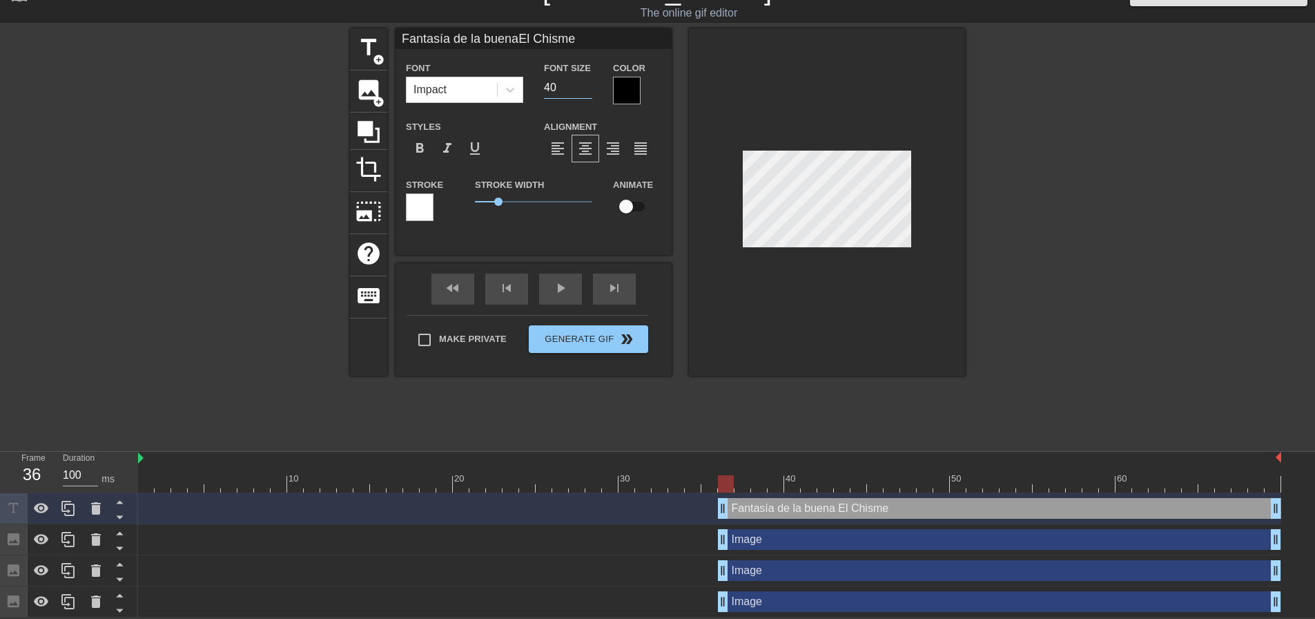
type input "Fantasía de la buenaEl Chisme"
type input "1"
type input "Fantasía de la buenaEl Chisme"
type input "14"
click at [635, 88] on div at bounding box center [627, 91] width 28 height 28
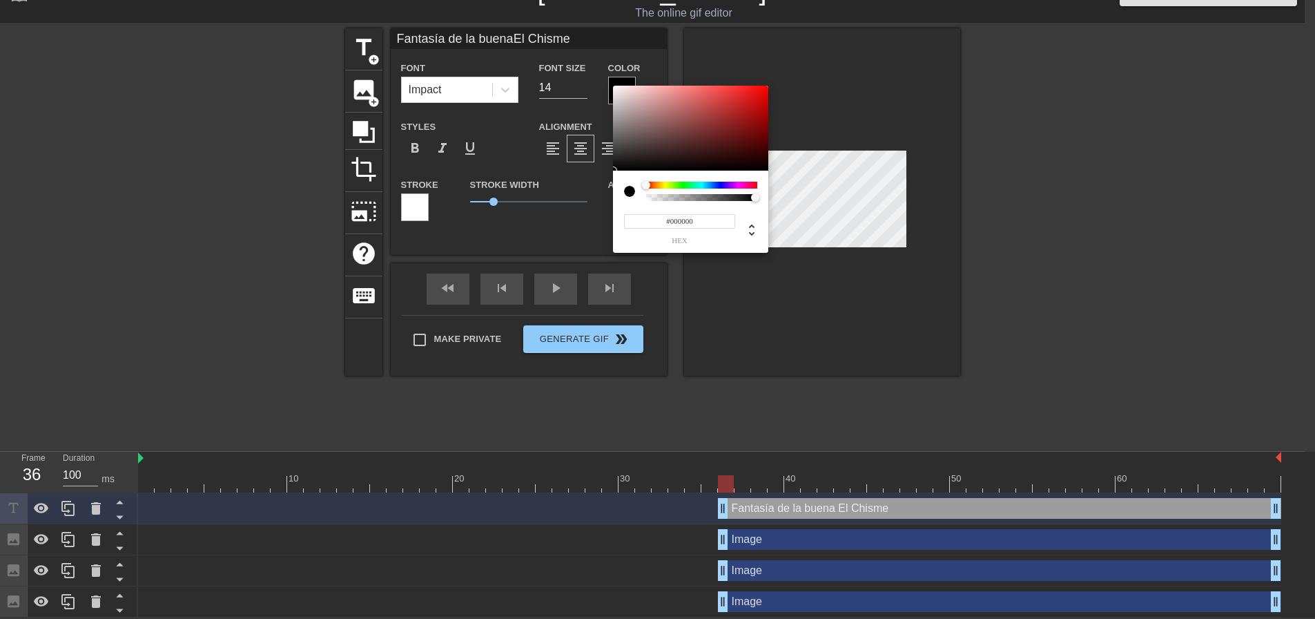
scroll to position [17, 0]
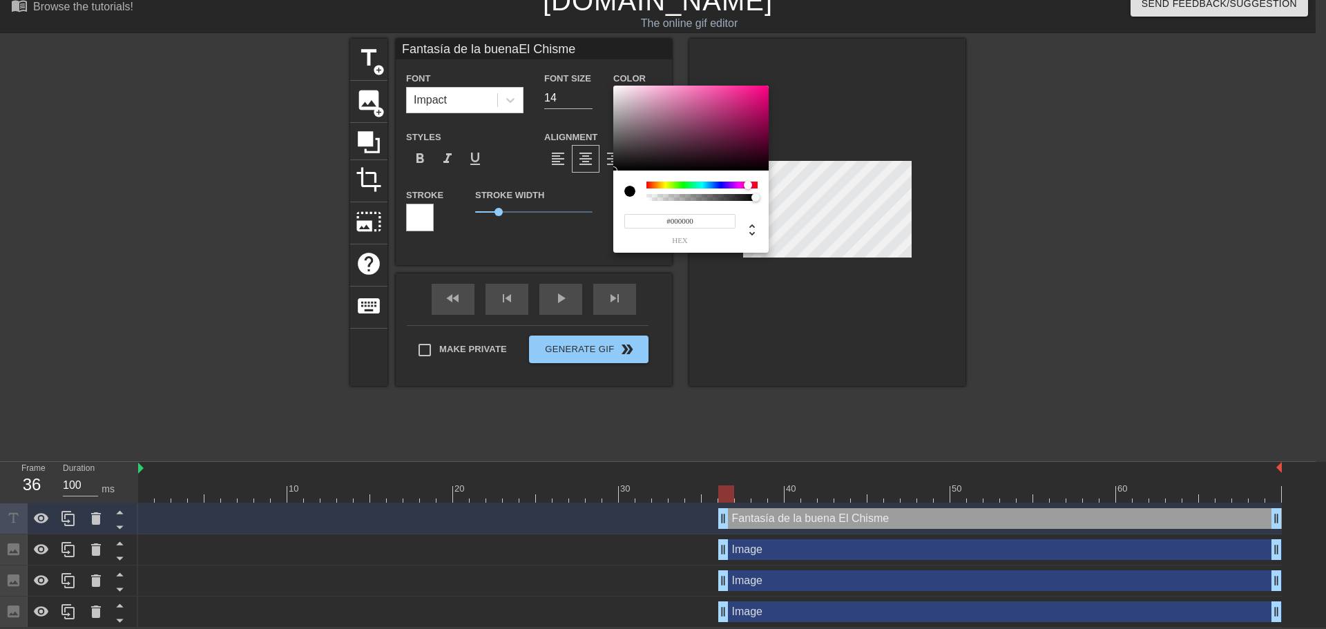
drag, startPoint x: 646, startPoint y: 185, endPoint x: 748, endPoint y: 184, distance: 102.2
click at [748, 184] on div at bounding box center [748, 185] width 8 height 8
type input "Fantasía de la buenaEl Chisme"
type input "#8D1B56"
type input "Fantasía de la buenaEl Chisme"
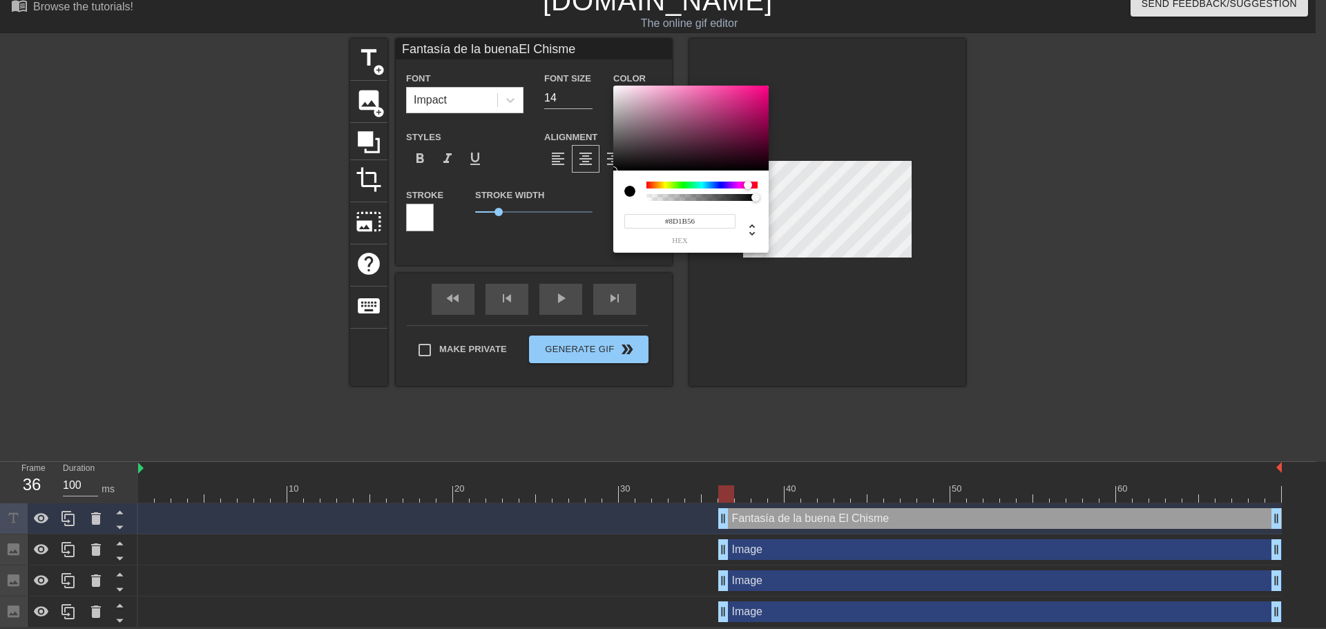
type input "#8D1C56"
click at [738, 124] on div at bounding box center [690, 129] width 155 height 86
type input "Fantasía de la buenaEl Chisme"
type input "#8B1A54"
type input "Fantasía de la buenaEl Chisme"
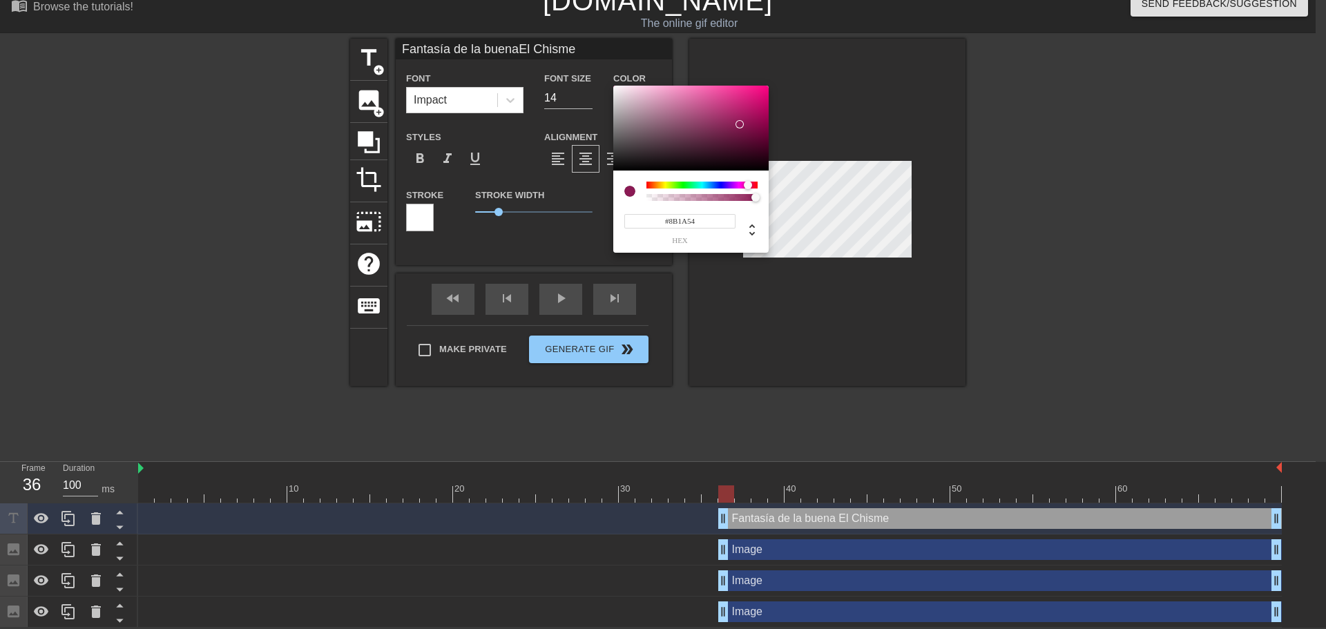
type input "#8D1A55"
type input "Fantasía de la buenaEl Chisme"
type input "#951758"
type input "Fantasía de la buenaEl Chisme"
type input "#A5125E"
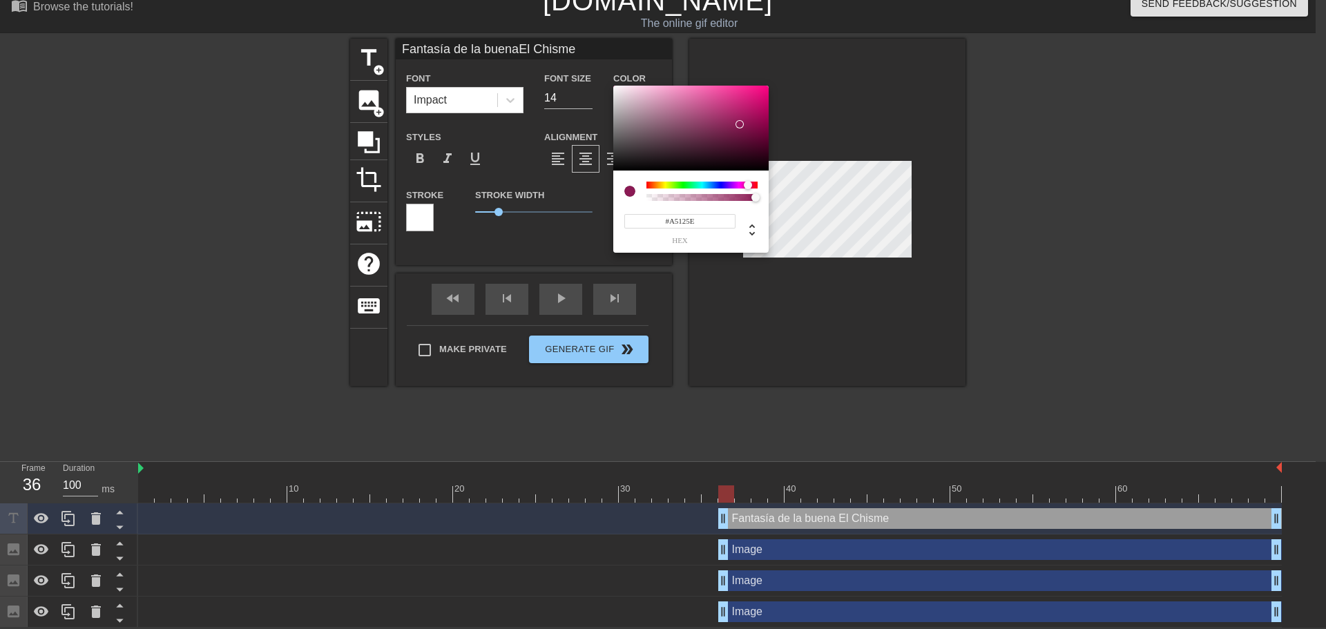
type input "Fantasía de la buenaEl Chisme"
type input "#B60A63"
type input "Fantasía de la buenaEl Chisme"
type input "#[DATE]"
type input "Fantasía de la buenaEl Chisme"
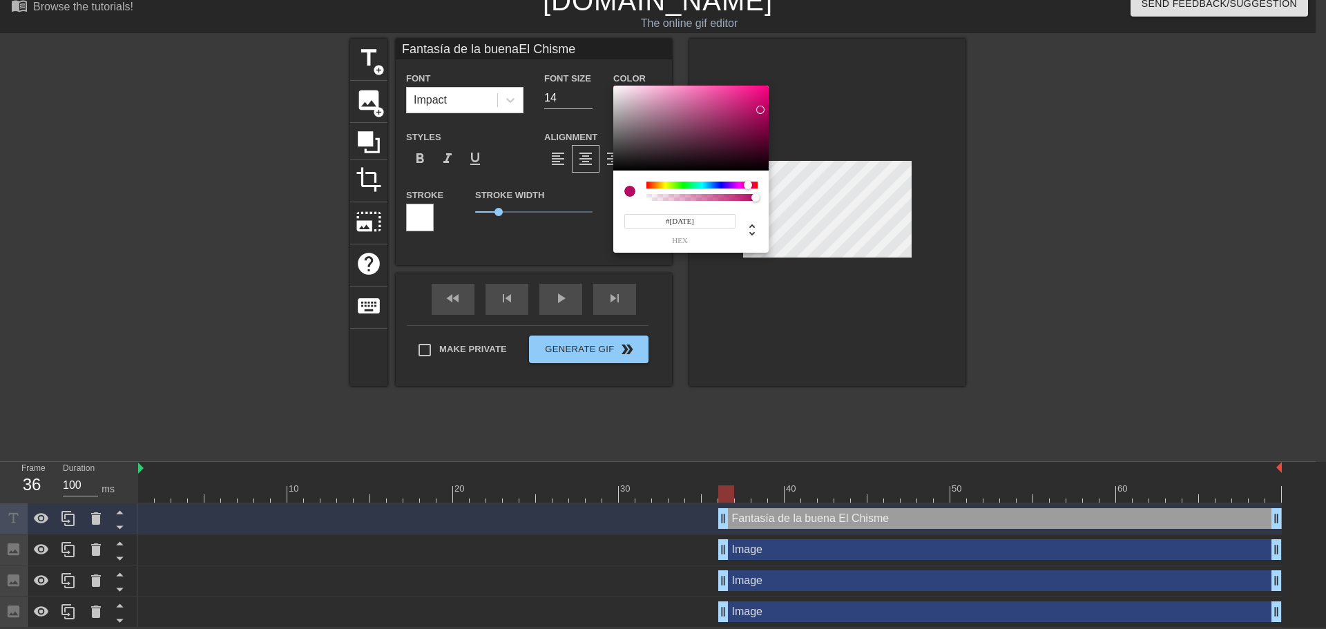
type input "#BE0666"
type input "Fantasía de la buenaEl Chisme"
type input "#BE0566"
type input "Fantasía de la buenaEl Chisme"
type input "#C40369"
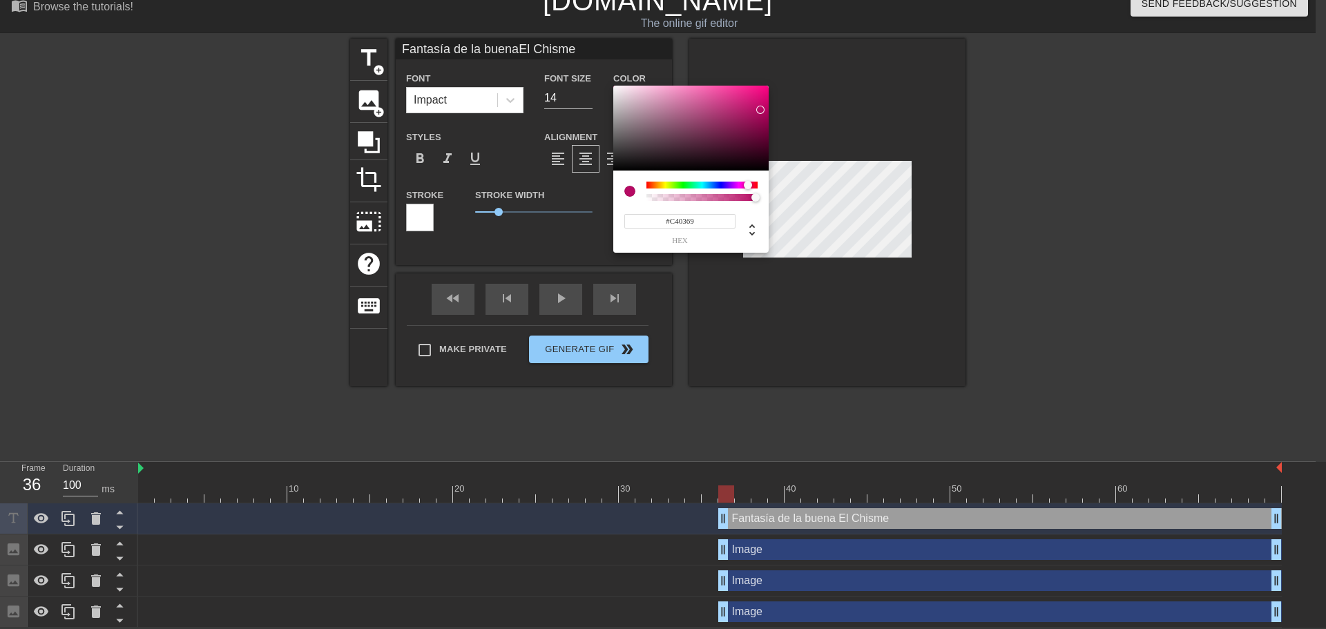
type input "Fantasía de la buenaEl Chisme"
type input "#C8016A"
type input "Fantasía de la buenaEl Chisme"
type input "#CF006D"
type input "Fantasía de la buenaEl Chisme"
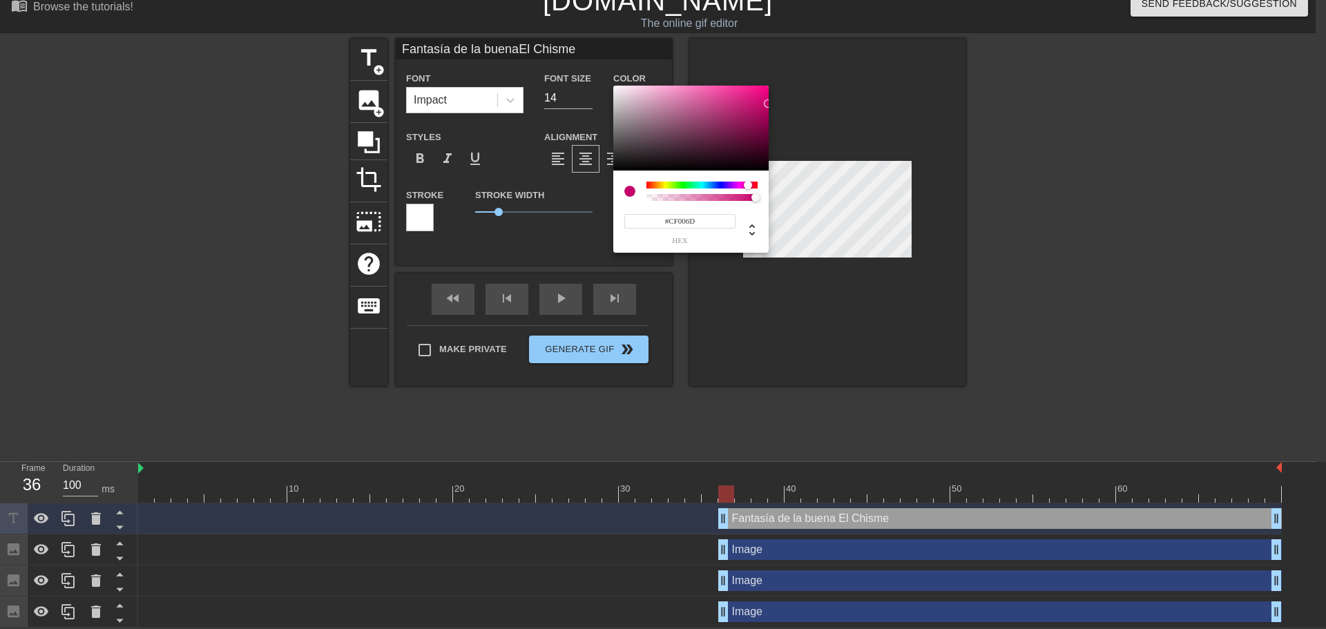
type input "#D70071"
type input "Fantasía de la buenaEl Chisme"
type input "#E10076"
type input "Fantasía de la buenaEl Chisme"
type input "#E70079"
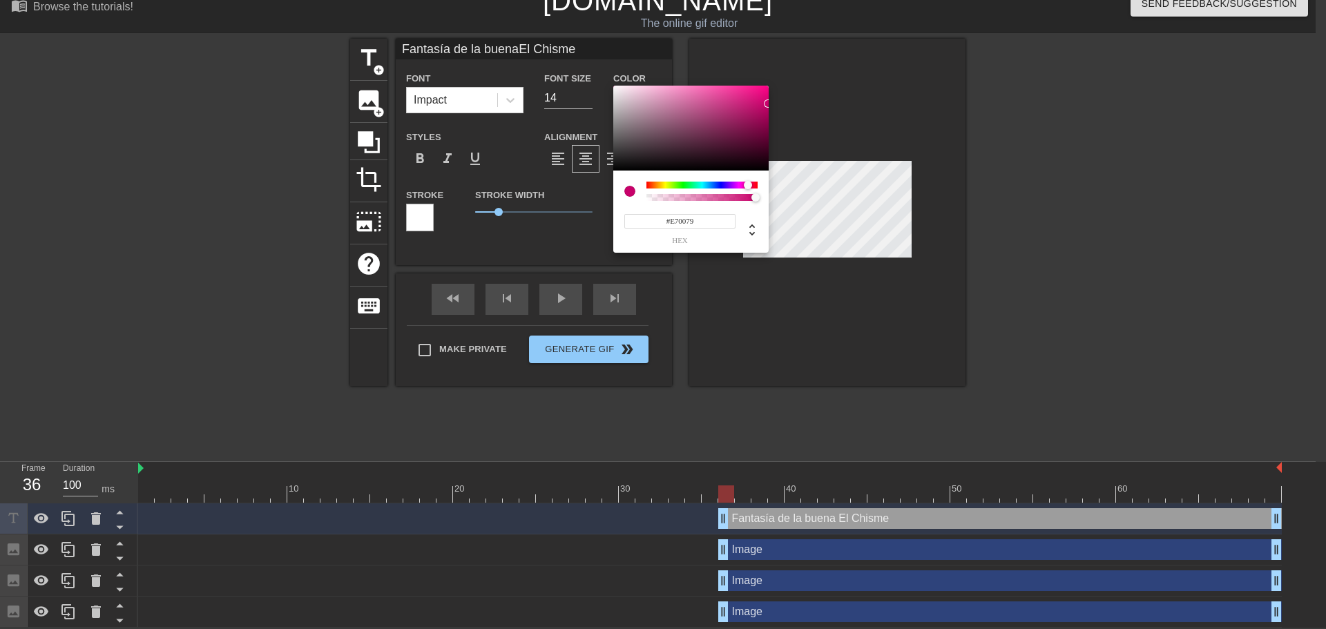
type input "Fantasía de la buenaEl Chisme"
type input "#ED007C"
type input "Fantasía de la buenaEl Chisme"
type input "#F2007E"
type input "Fantasía de la buenaEl Chisme"
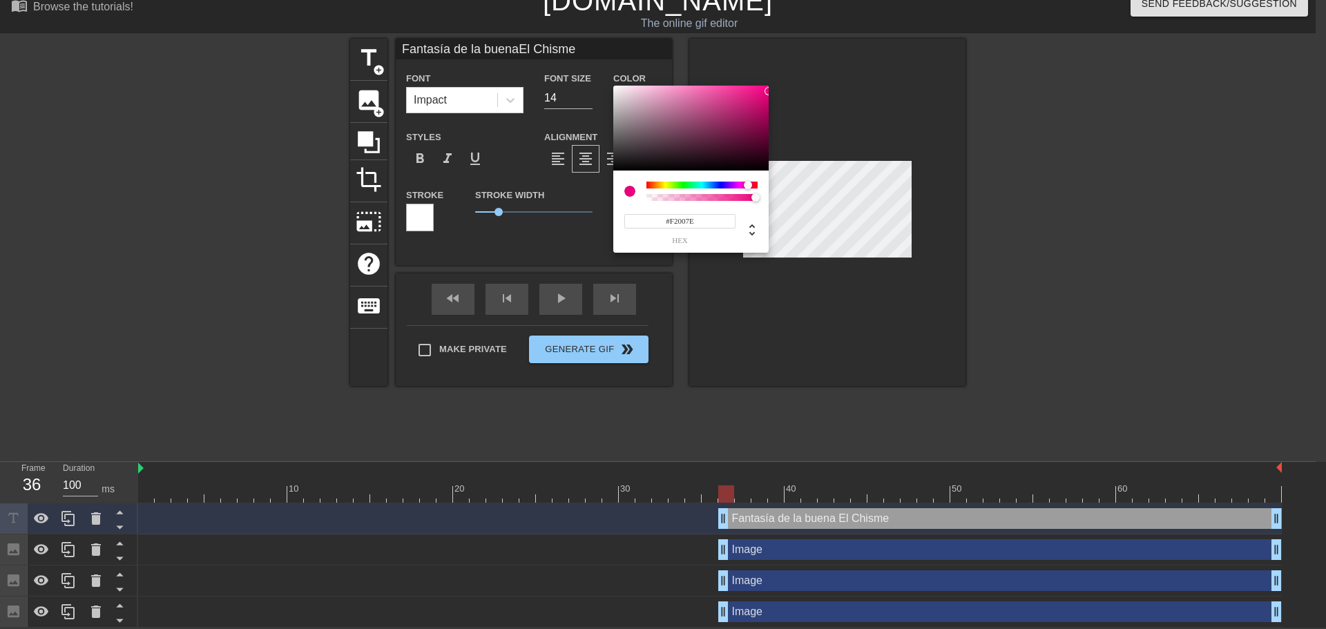
type input "#F4007F"
type input "Fantasía de la buenaEl Chisme"
type input "#F60080"
type input "Fantasía de la buenaEl Chisme"
type input "#F80081"
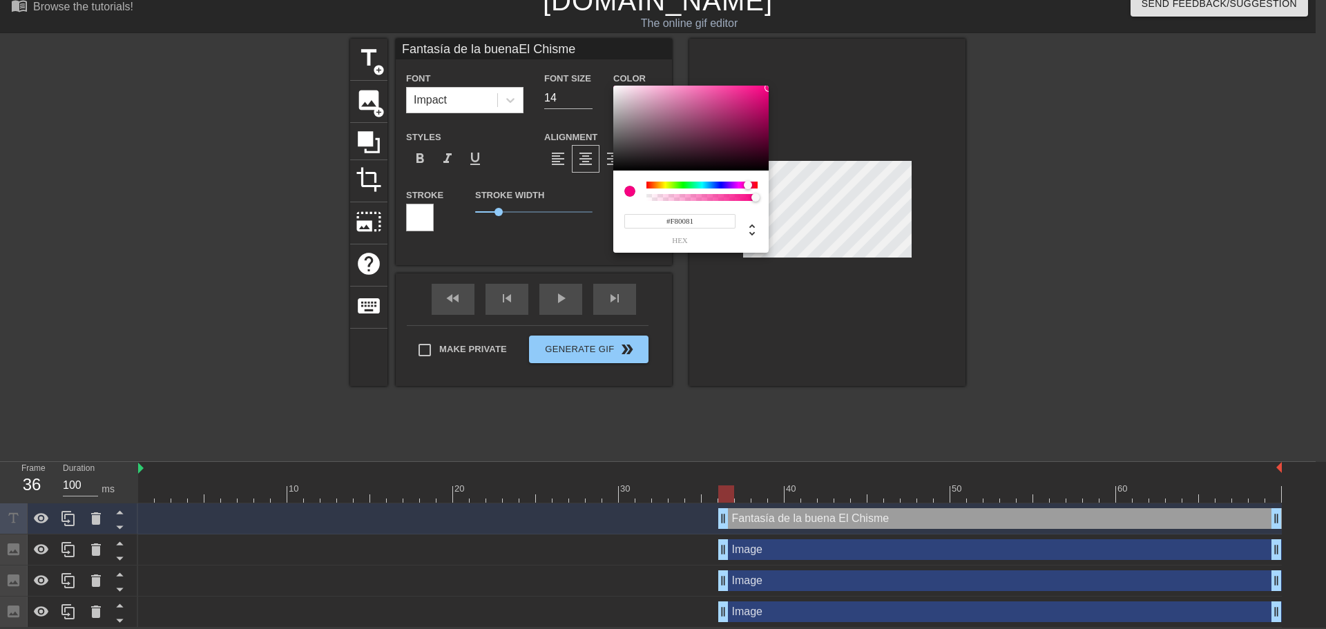
type input "Fantasía de la buenaEl Chisme"
type input "#FA0082"
type input "Fantasía de la buenaEl Chisme"
type input "#FC0083"
drag, startPoint x: 739, startPoint y: 124, endPoint x: 780, endPoint y: 86, distance: 55.7
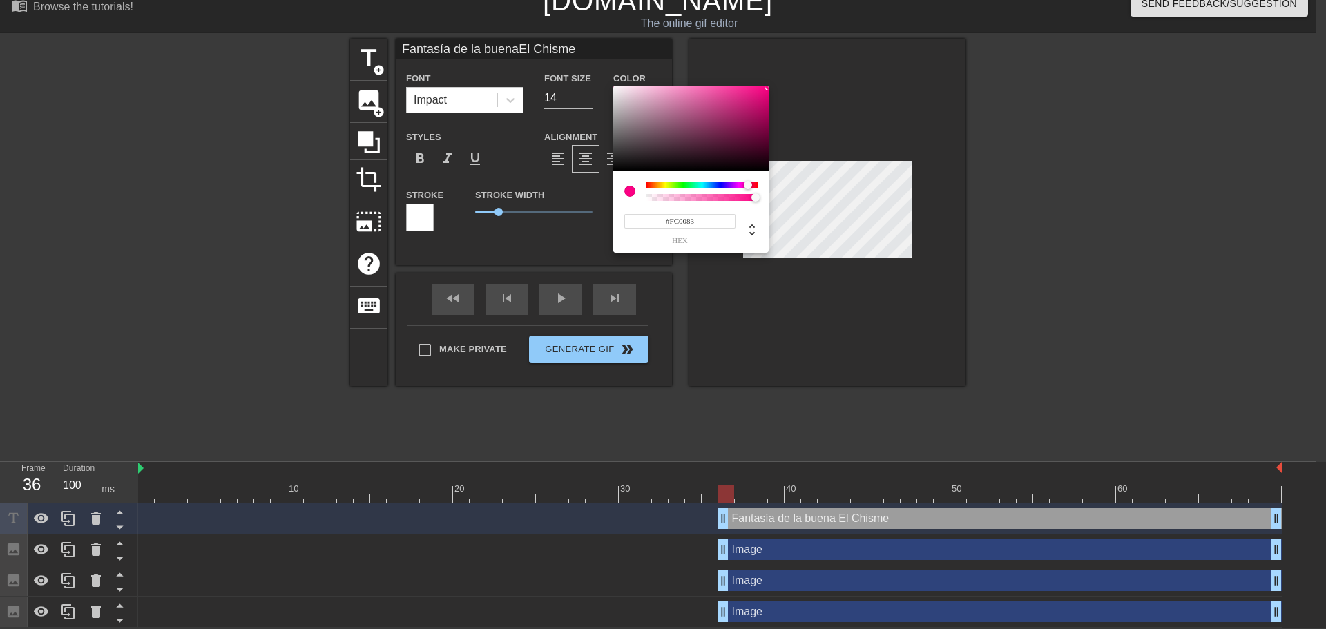
click at [780, 86] on div "#FC0083 hex" at bounding box center [663, 314] width 1326 height 629
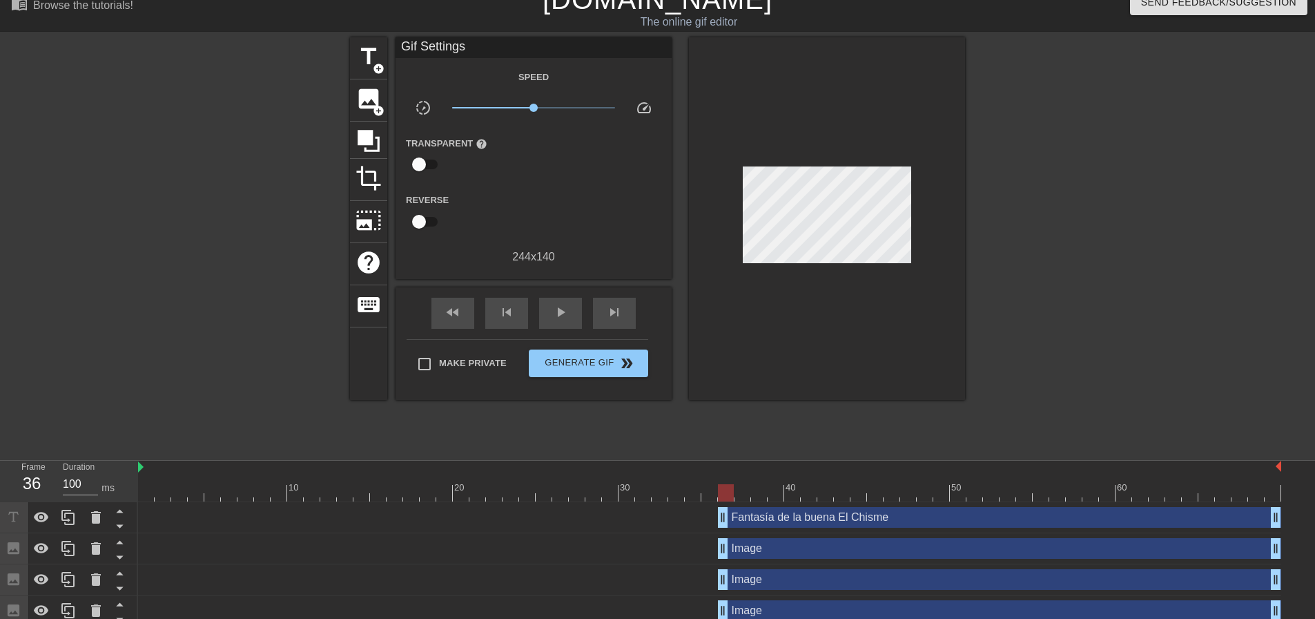
click at [774, 528] on div "Fantasía de la buena El Chisme drag_handle drag_handle" at bounding box center [710, 517] width 1144 height 31
click at [777, 518] on div "Fantasía de la buena El Chisme drag_handle drag_handle" at bounding box center [999, 517] width 563 height 21
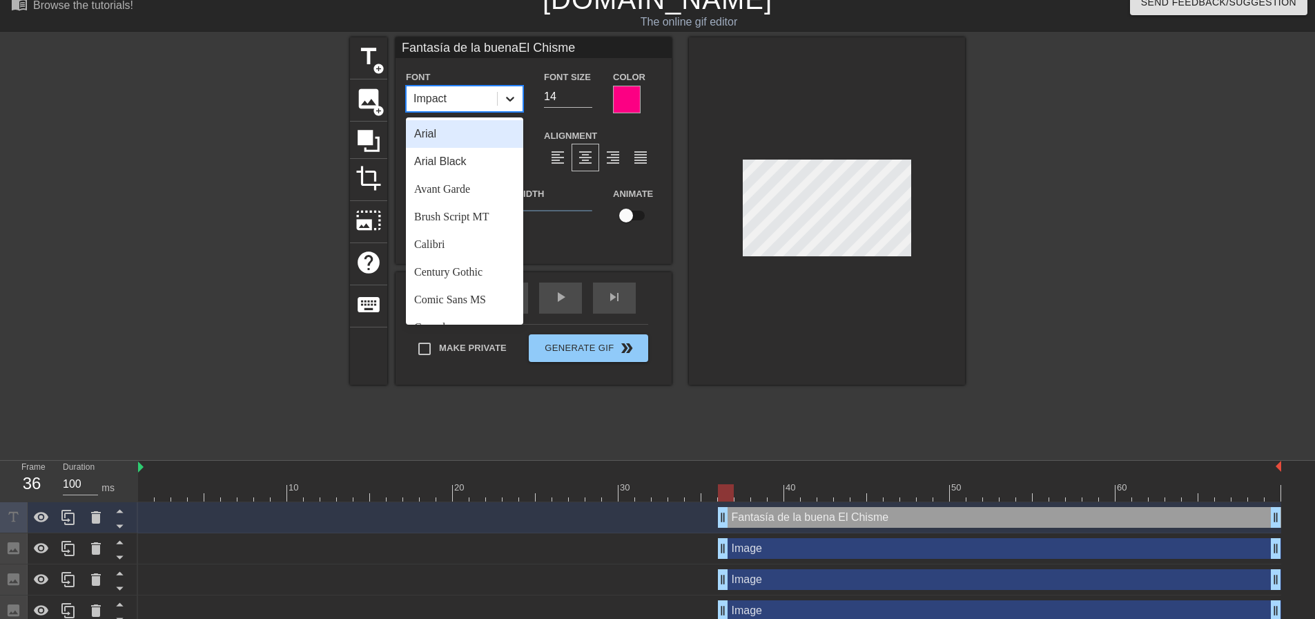
click at [498, 99] on div at bounding box center [510, 98] width 25 height 25
click at [469, 140] on div "Arial" at bounding box center [464, 134] width 117 height 28
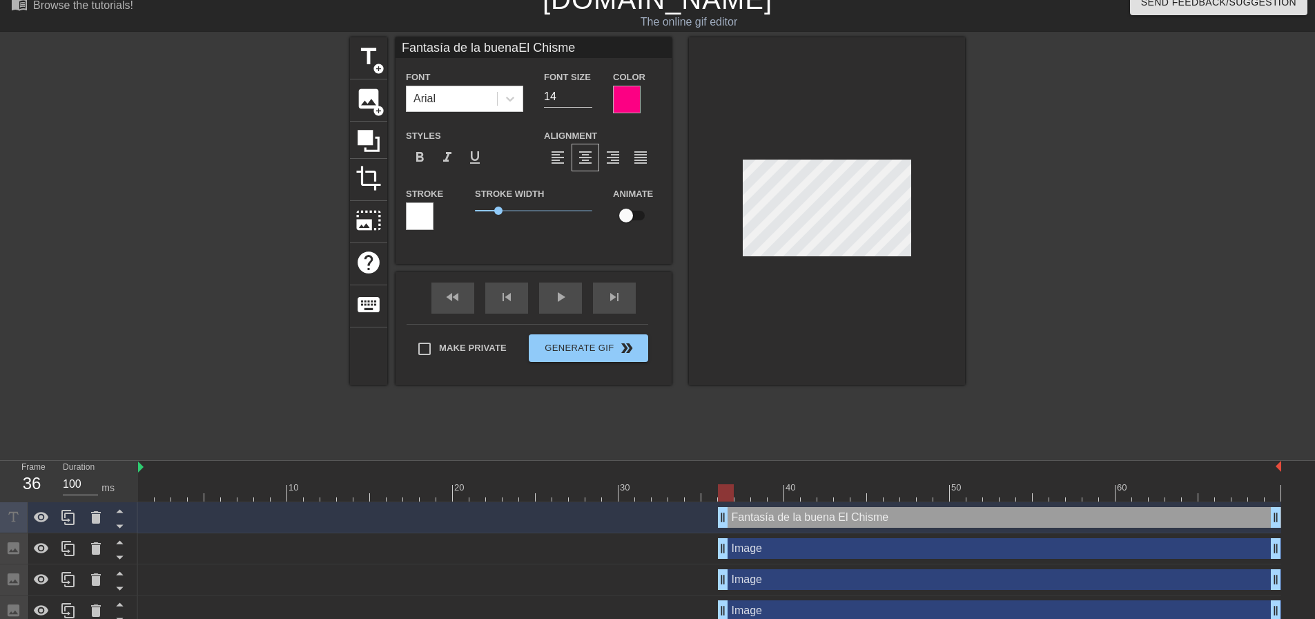
click at [631, 89] on div at bounding box center [627, 100] width 28 height 28
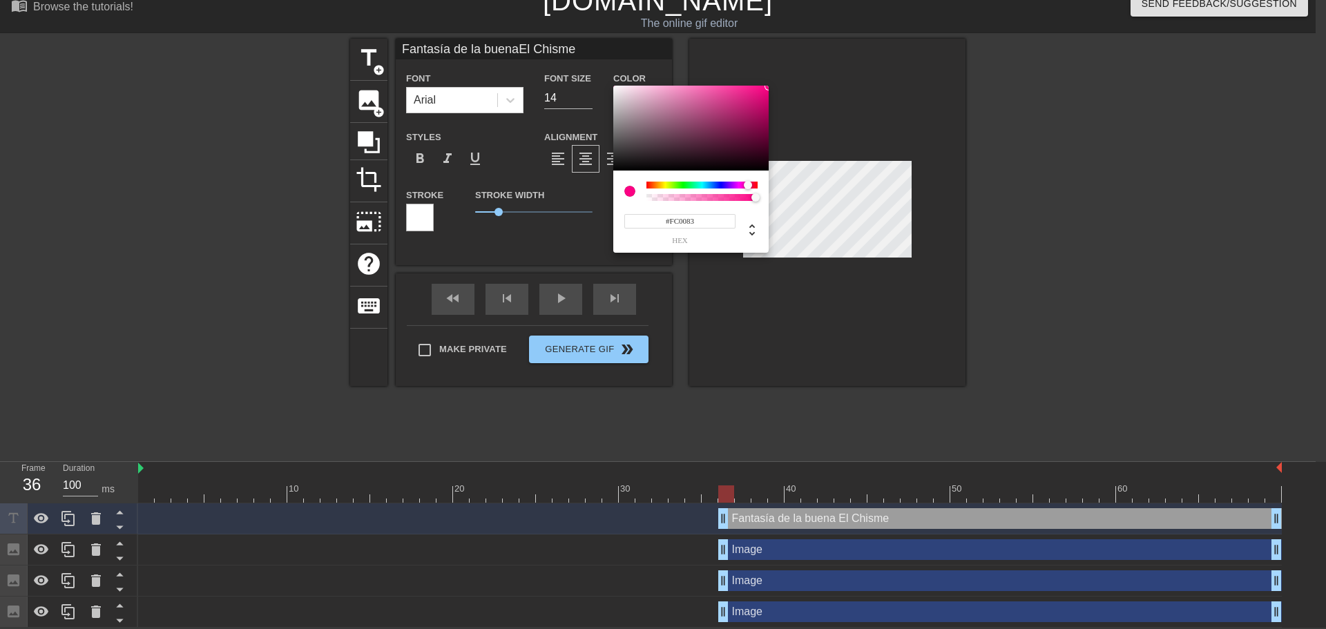
type input "Fantasía de la buenaEl Chisme"
type input "#6C2047"
type input "Fantasía de la buenaEl Chisme"
type input "#721F49"
type input "Fantasía de la buenaEl Chisme"
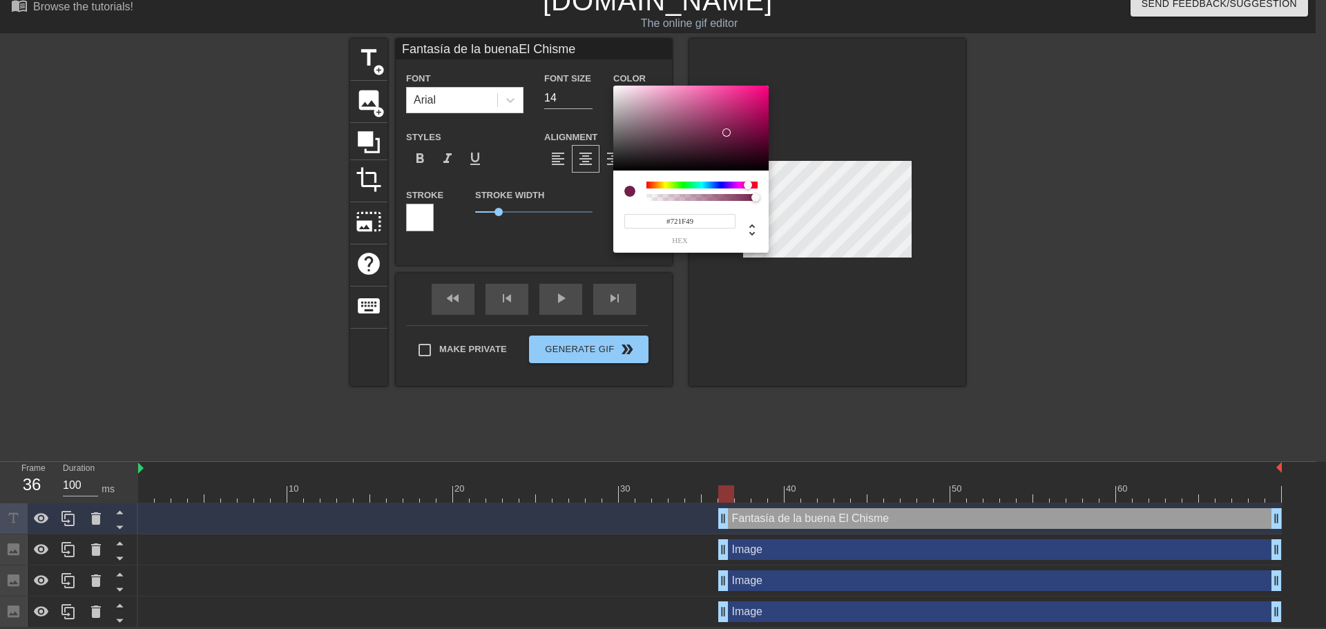
type input "#8F1954"
type input "Fantasía de la buenaEl Chisme"
type input "#AC1460"
type input "Fantasía de la buenaEl Chisme"
type input "#[DATE]"
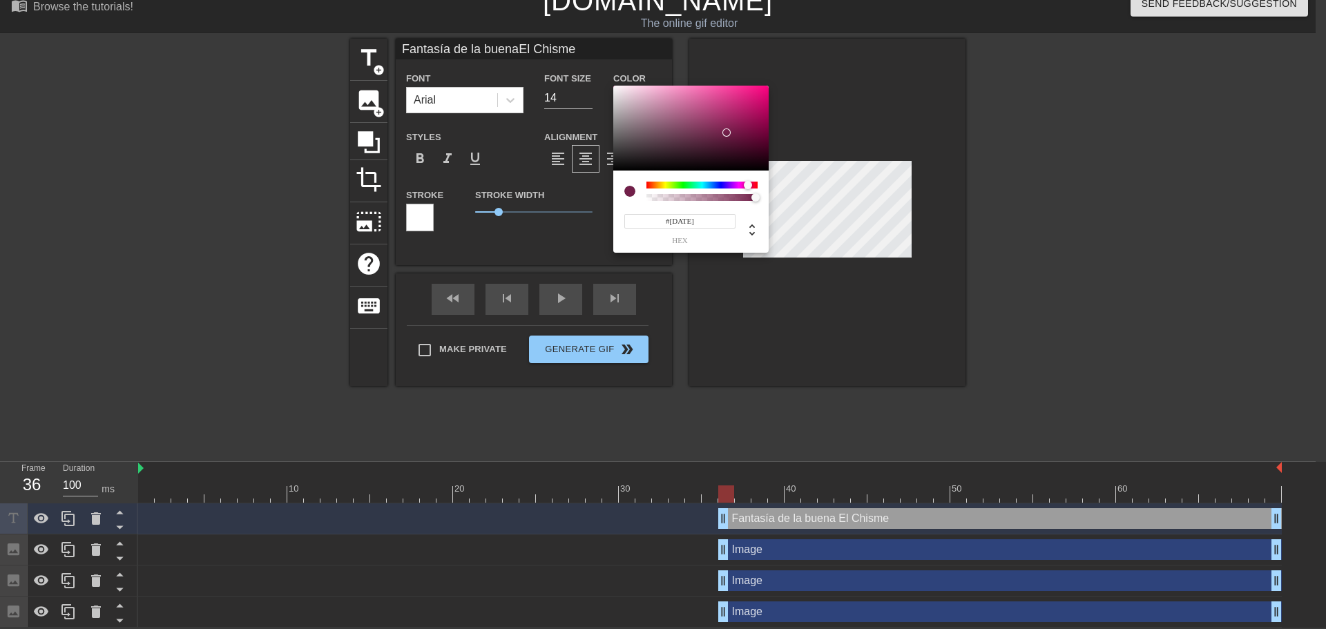
type input "Fantasía de la buenaEl Chisme"
type input "#C01269"
type input "Fantasía de la buenaEl Chisme"
type input "#BE1268"
type input "Fantasía de la buenaEl Chisme"
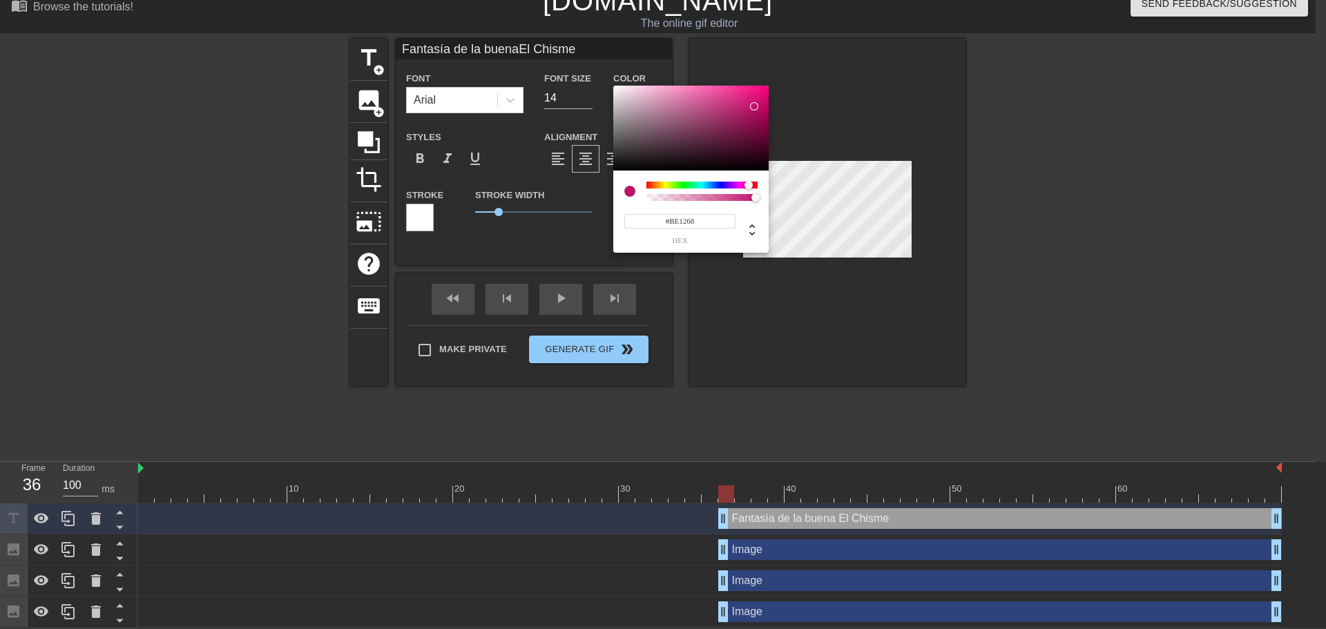
type input "#BA1166"
drag, startPoint x: 733, startPoint y: 129, endPoint x: 754, endPoint y: 108, distance: 29.8
click at [754, 108] on div at bounding box center [690, 129] width 155 height 86
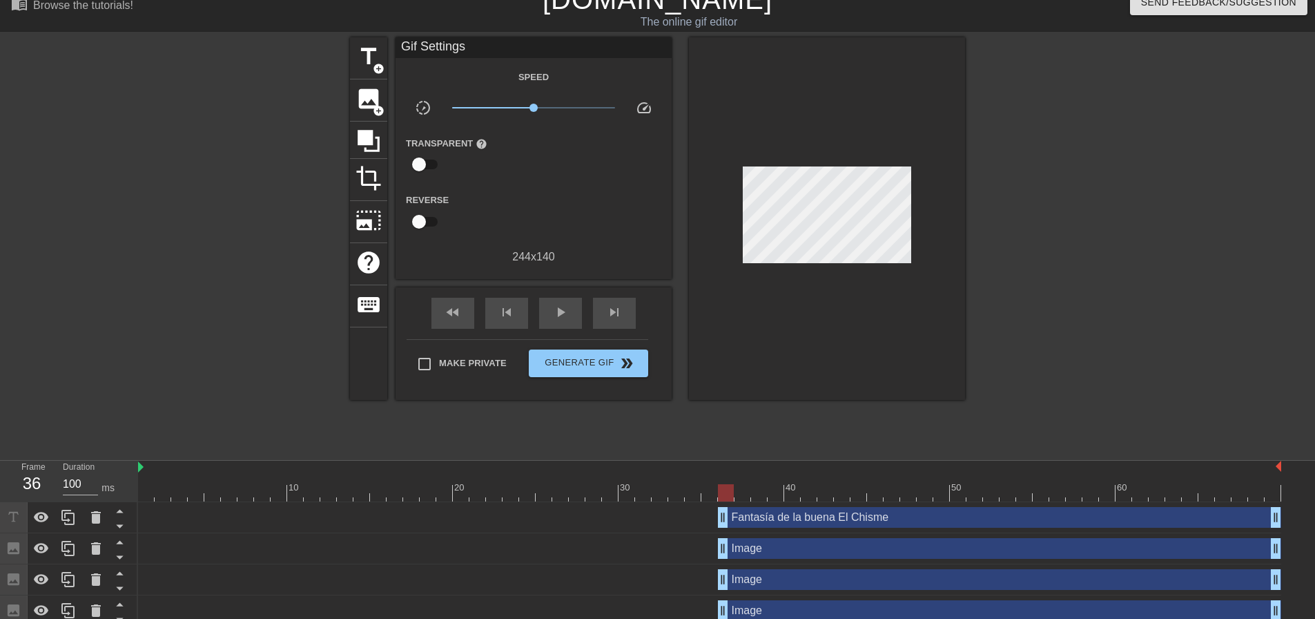
click at [780, 517] on div "Fantasía de la buena El Chisme drag_handle drag_handle" at bounding box center [999, 517] width 563 height 21
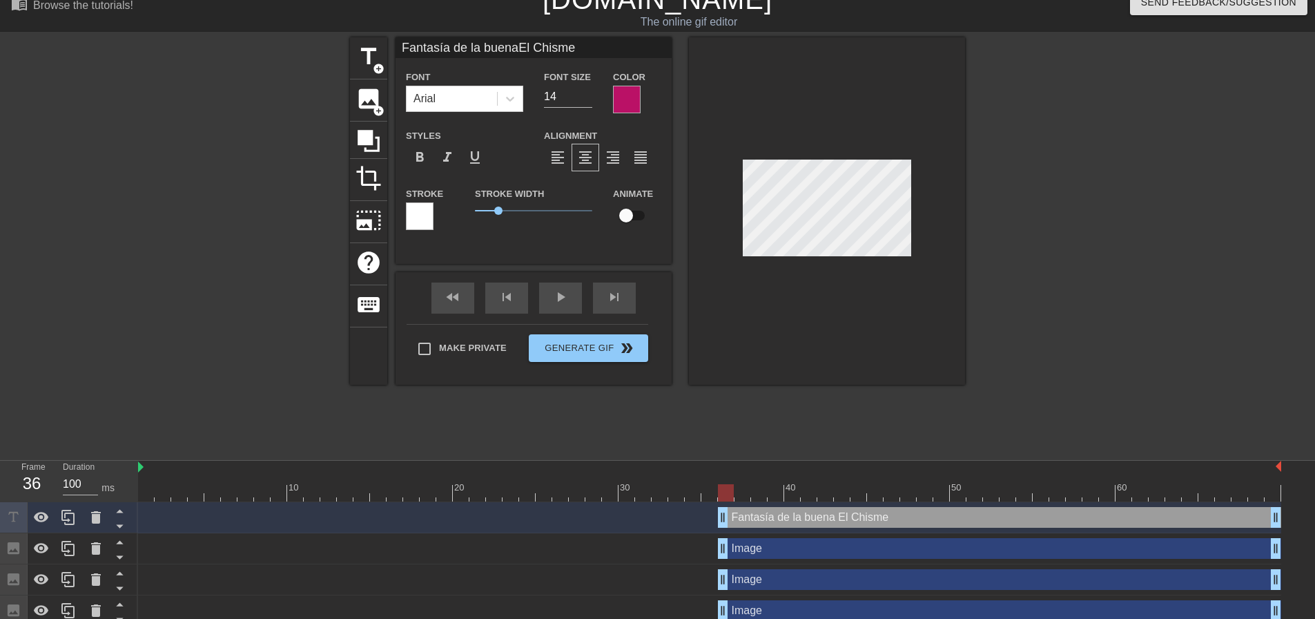
click at [621, 102] on div at bounding box center [627, 100] width 28 height 28
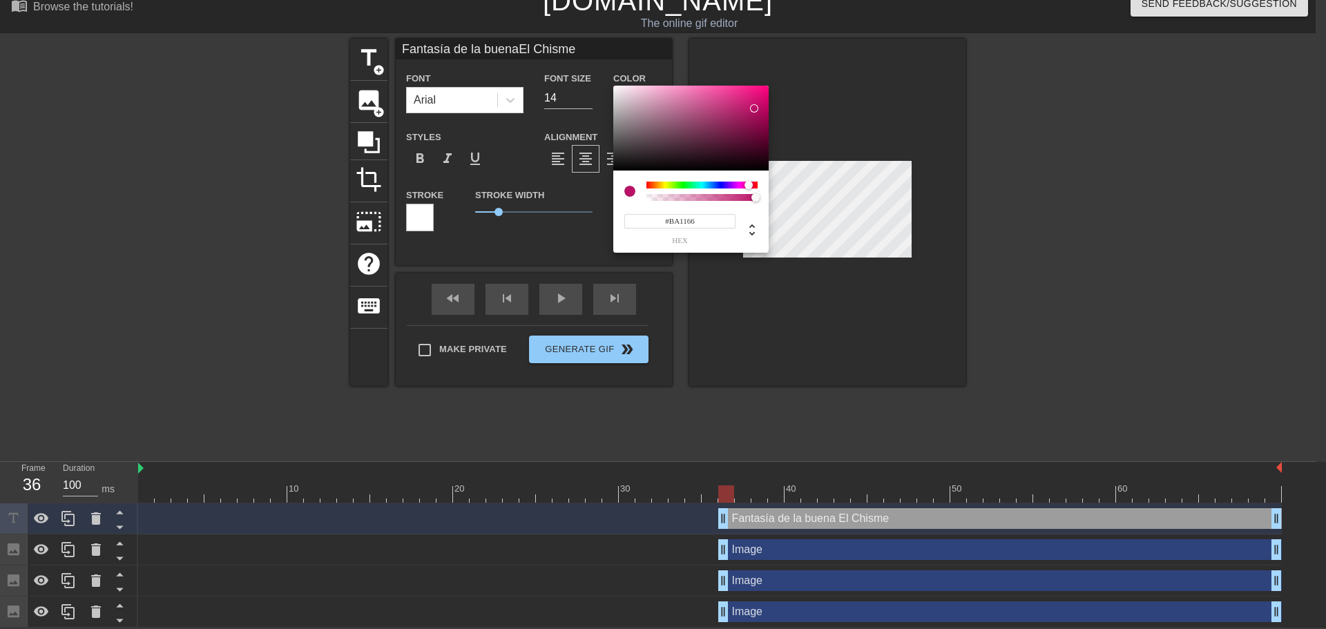
type input "Fantasía de la buenaEl Chisme"
type input "#BA1163"
type input "Fantasía de la buenaEl Chisme"
type input "#BA1169"
type input "Fantasía de la buenaEl Chisme"
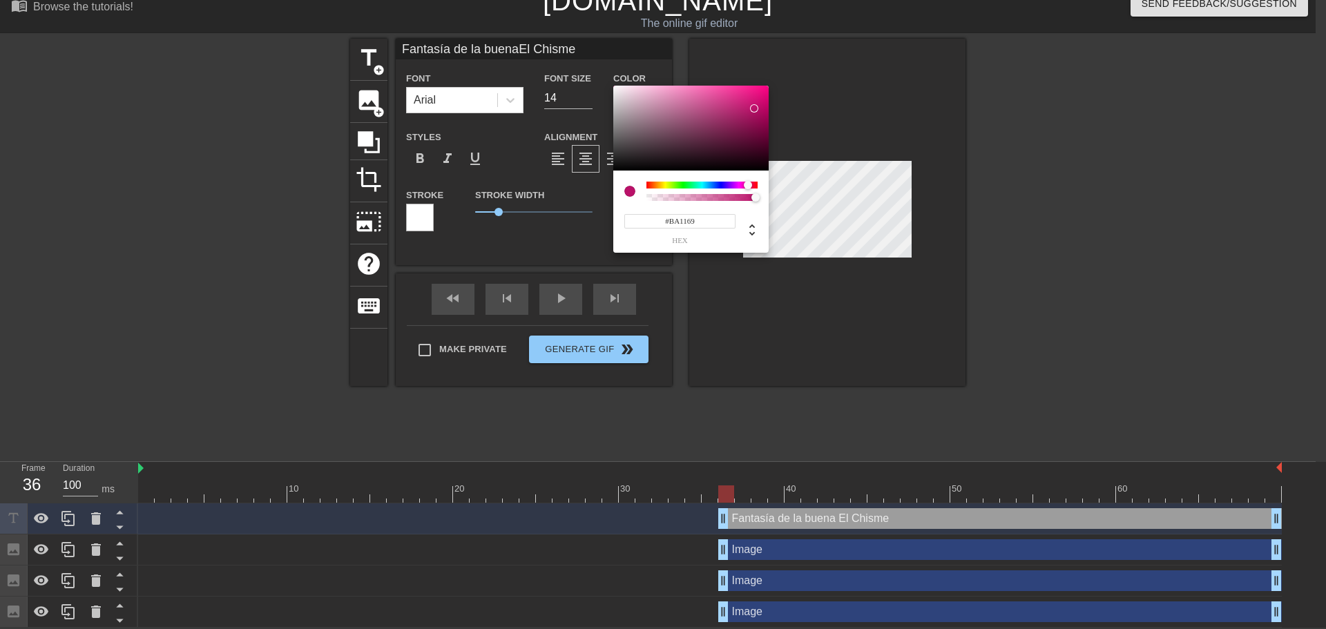
type input "#BA1176"
type input "Fantasía de la buenaEl Chisme"
type input "#BA1182"
type input "Fantasía de la buenaEl Chisme"
type input "#BA1195"
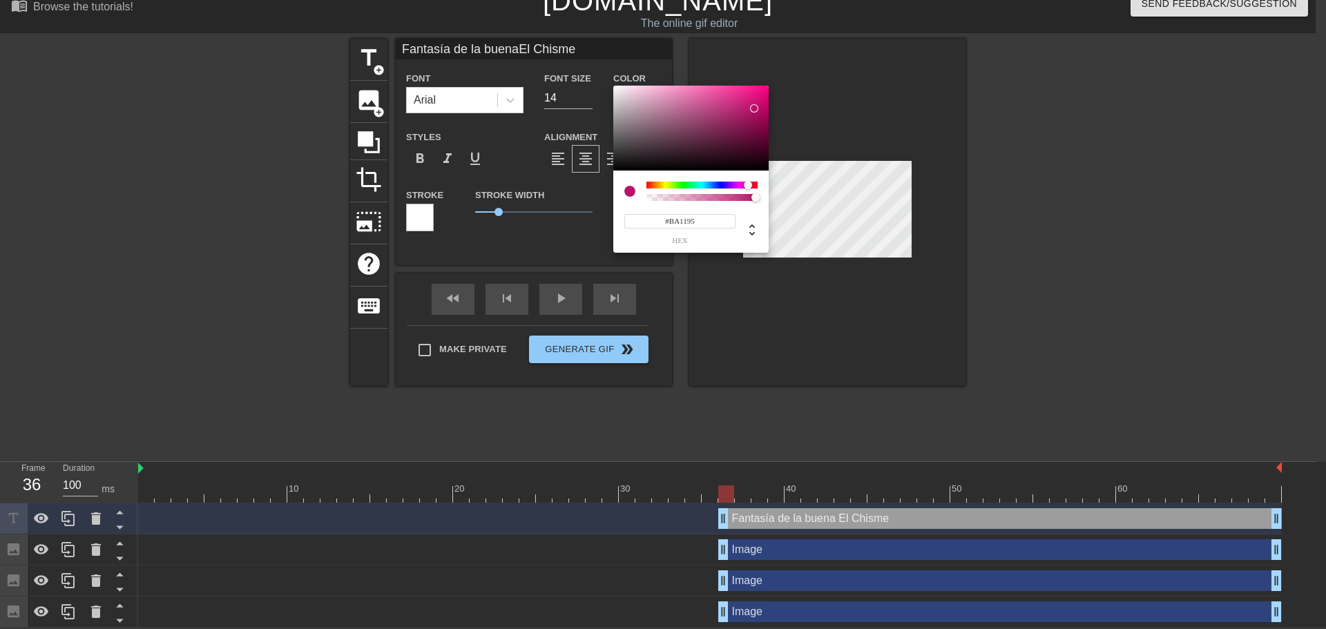
type input "Fantasía de la buenaEl Chisme"
type input "#BA11AE"
type input "Fantasía de la buenaEl Chisme"
type input "#A611BA"
type input "Fantasía de la buenaEl Chisme"
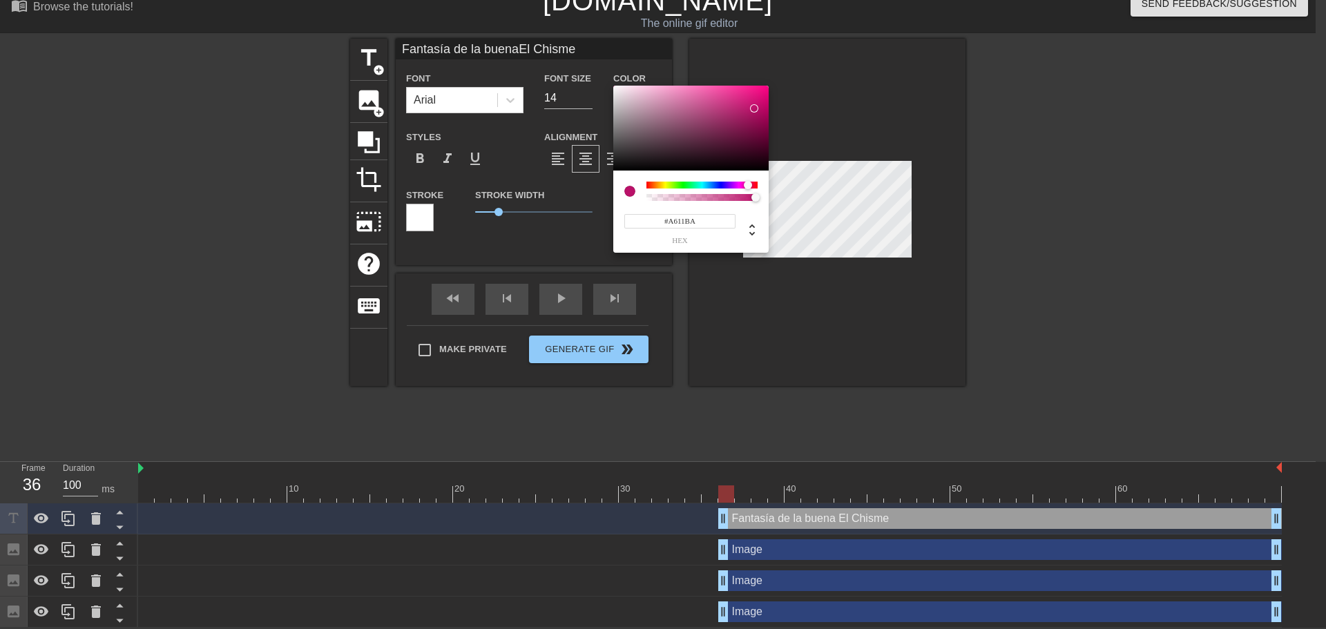
type input "#8711BA"
type input "Fantasía de la buenaEl Chisme"
type input "#6711BA"
type input "Fantasía de la buenaEl Chisme"
type input "#4111BA"
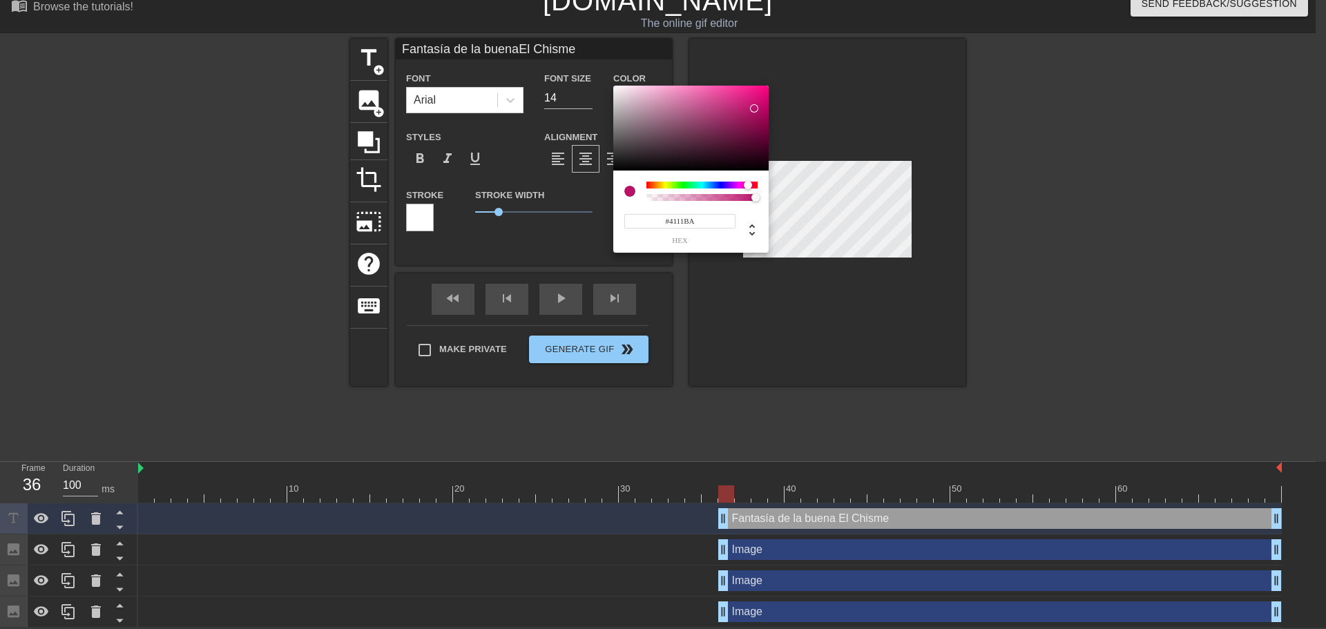
type input "Fantasía de la buenaEl Chisme"
type input "#2811BA"
type input "Fantasía de la buenaEl Chisme"
type input "#1113BA"
type input "Fantasía de la buenaEl Chisme"
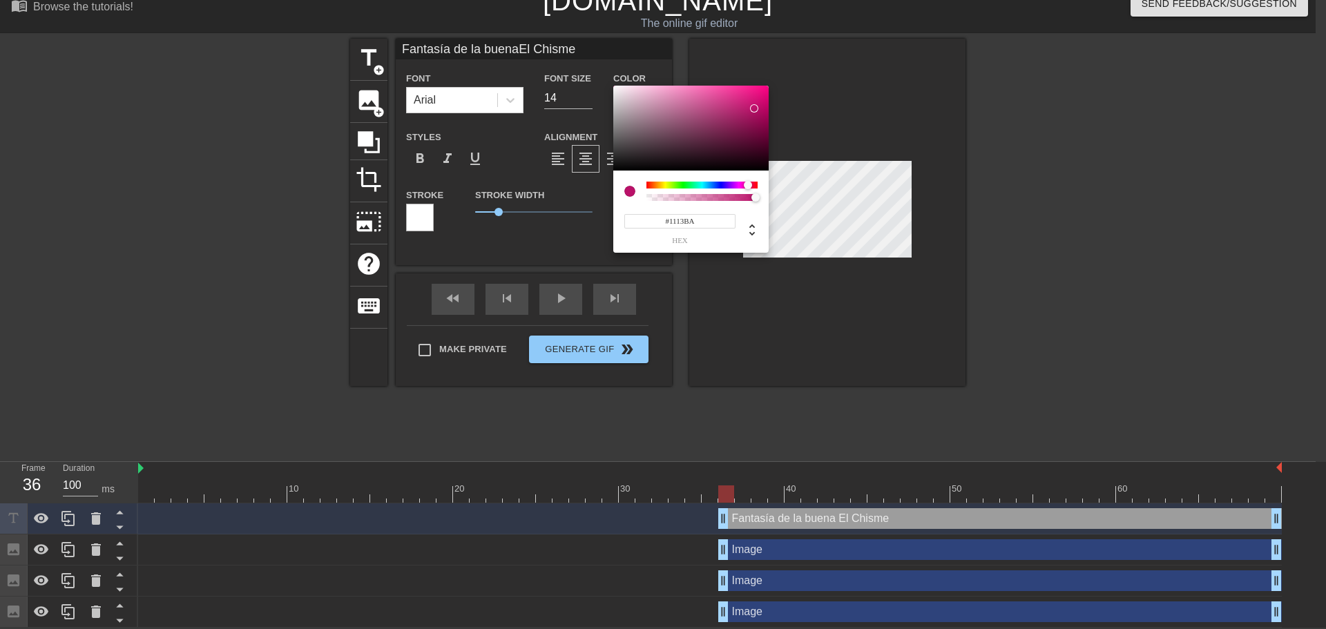
type input "#1126BA"
type input "Fantasía de la buenaEl Chisme"
type input "#1133BA"
type input "Fantasía de la buenaEl Chisme"
type input "#1145BA"
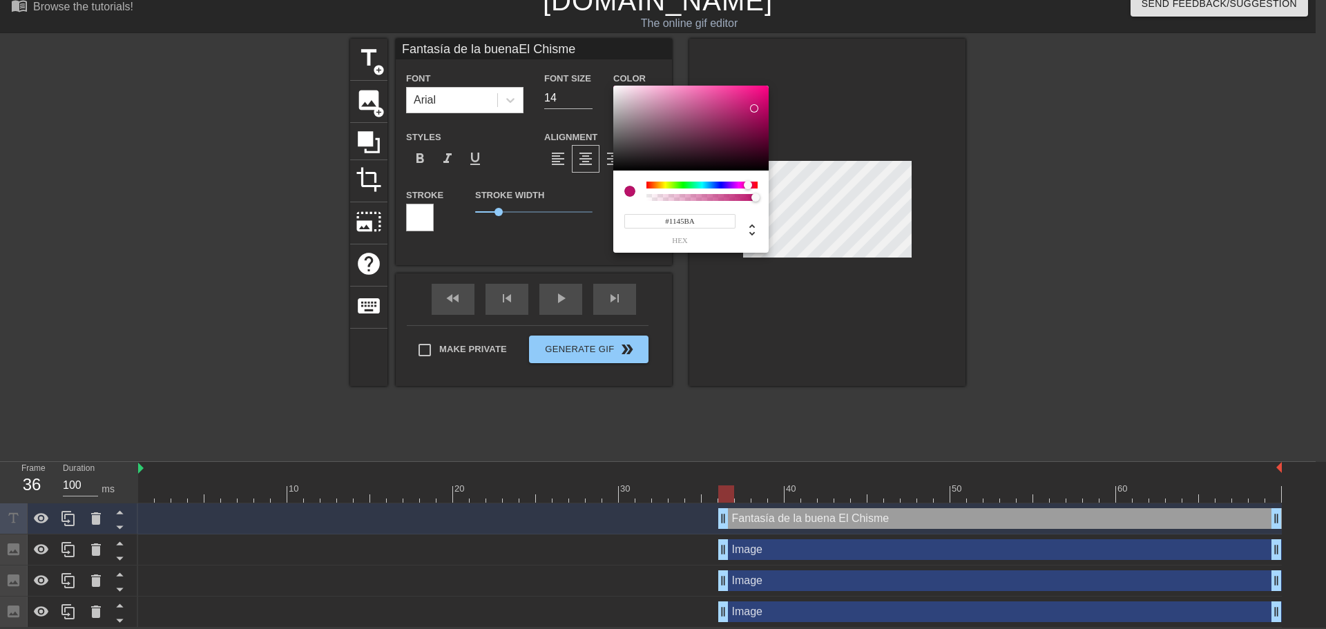
type input "Fantasía de la buenaEl Chisme"
type input "#1152BA"
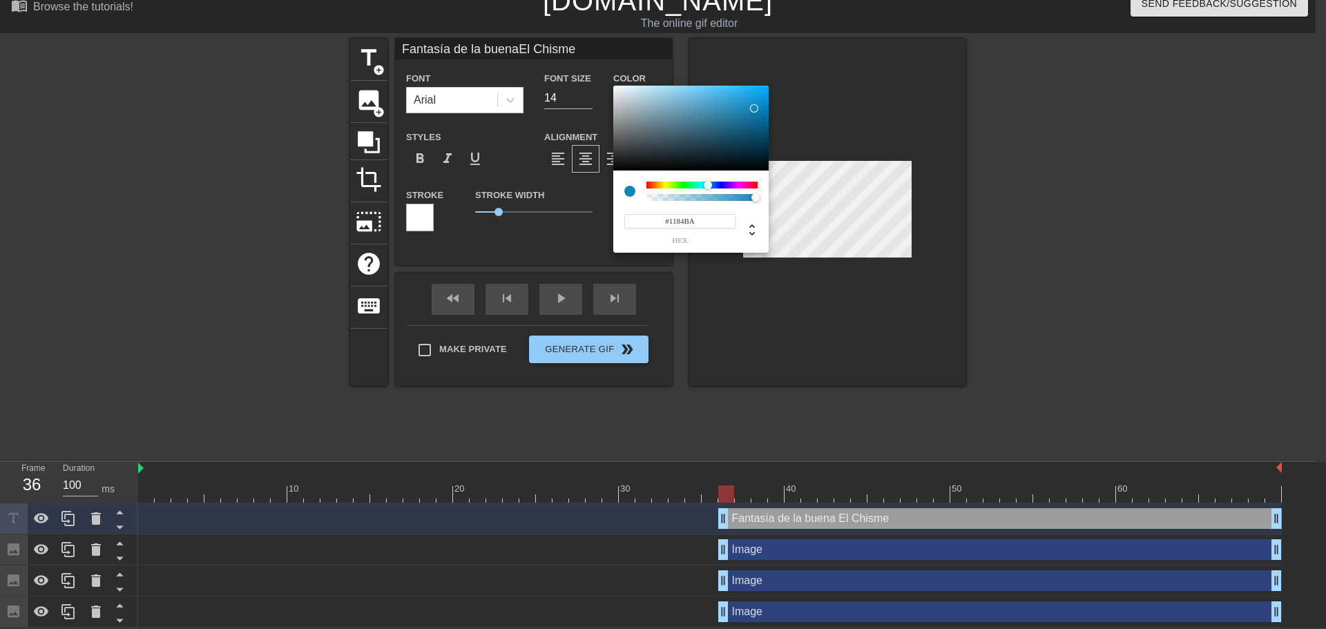
drag, startPoint x: 749, startPoint y: 188, endPoint x: 708, endPoint y: 187, distance: 40.7
click at [708, 187] on div at bounding box center [708, 185] width 8 height 8
drag, startPoint x: 749, startPoint y: 125, endPoint x: 647, endPoint y: 84, distance: 109.4
click at [766, 87] on div at bounding box center [690, 129] width 155 height 86
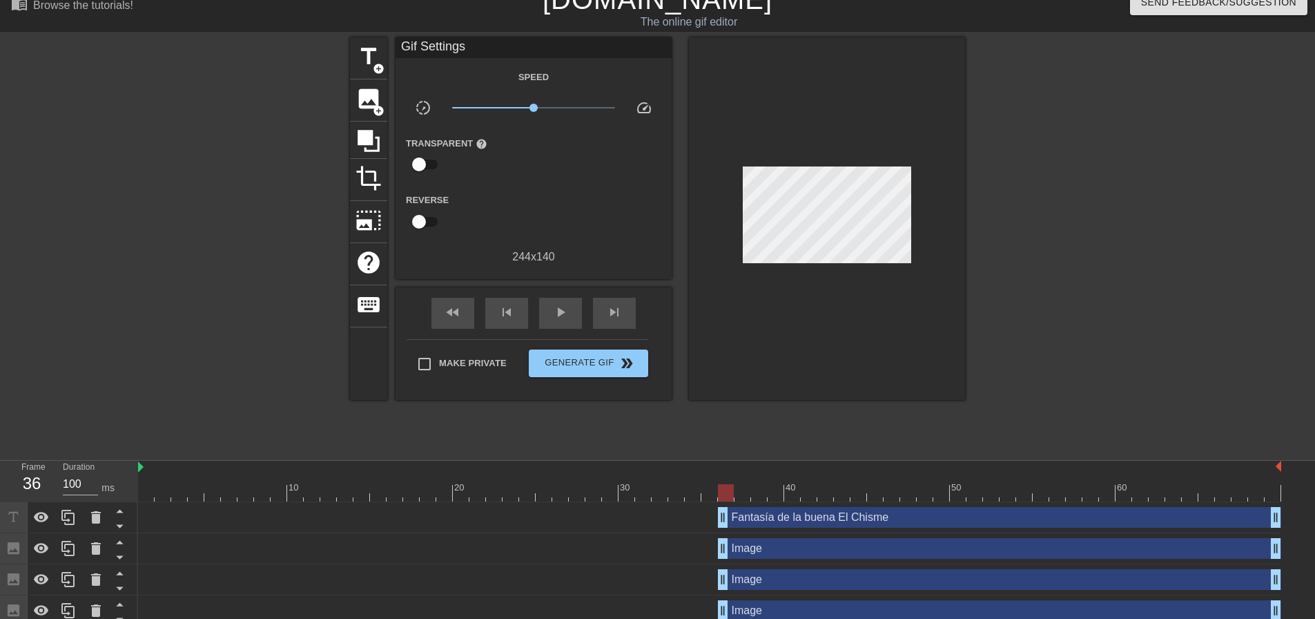
click at [768, 521] on div "Fantasía de la buena El Chisme drag_handle drag_handle" at bounding box center [999, 517] width 563 height 21
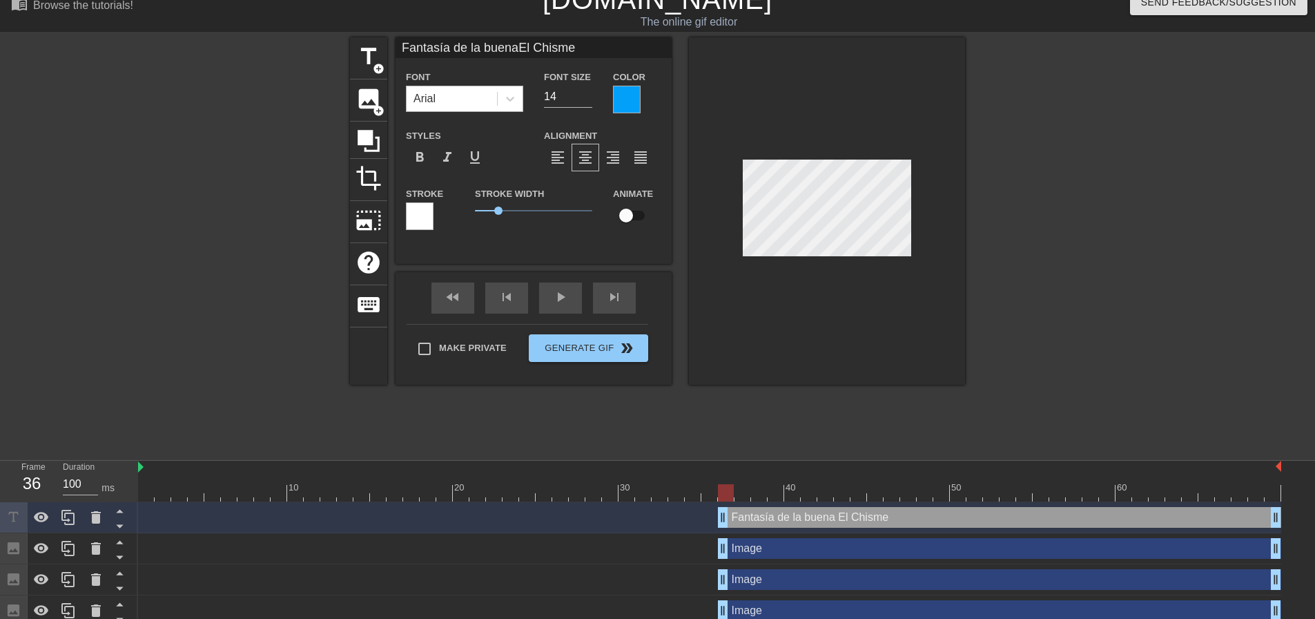
click at [466, 101] on div "Arial" at bounding box center [452, 98] width 90 height 25
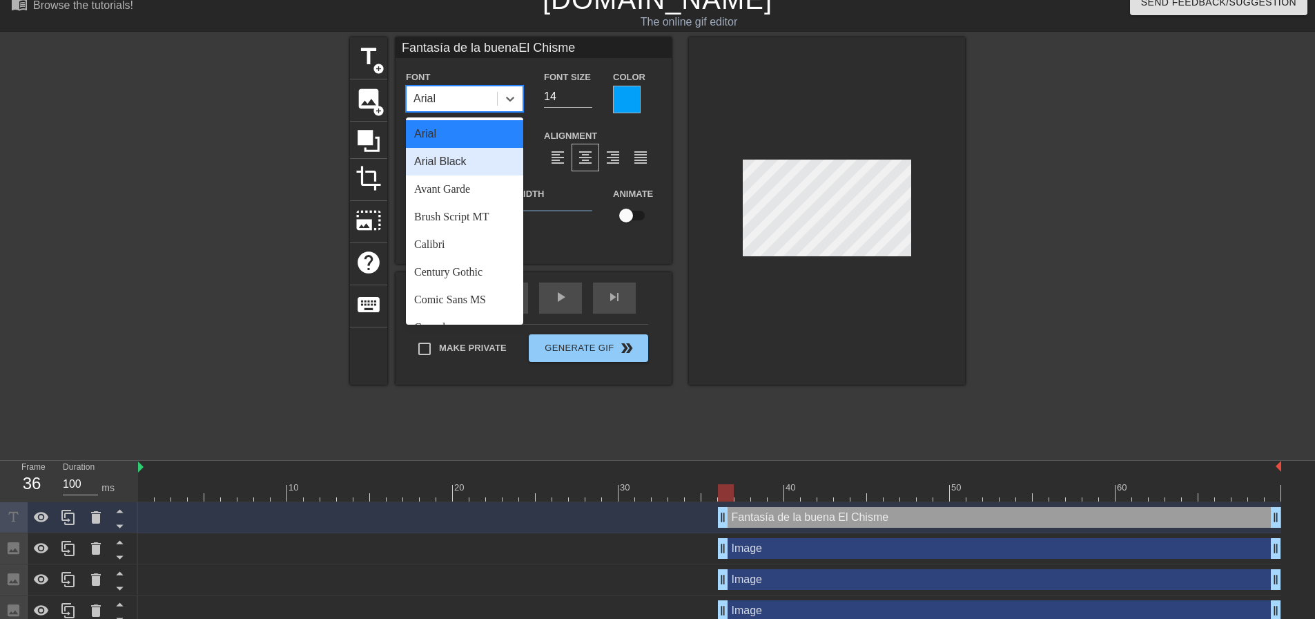
click at [465, 160] on div "Arial Black" at bounding box center [464, 162] width 117 height 28
click at [466, 99] on div "Arial Black" at bounding box center [440, 98] width 52 height 17
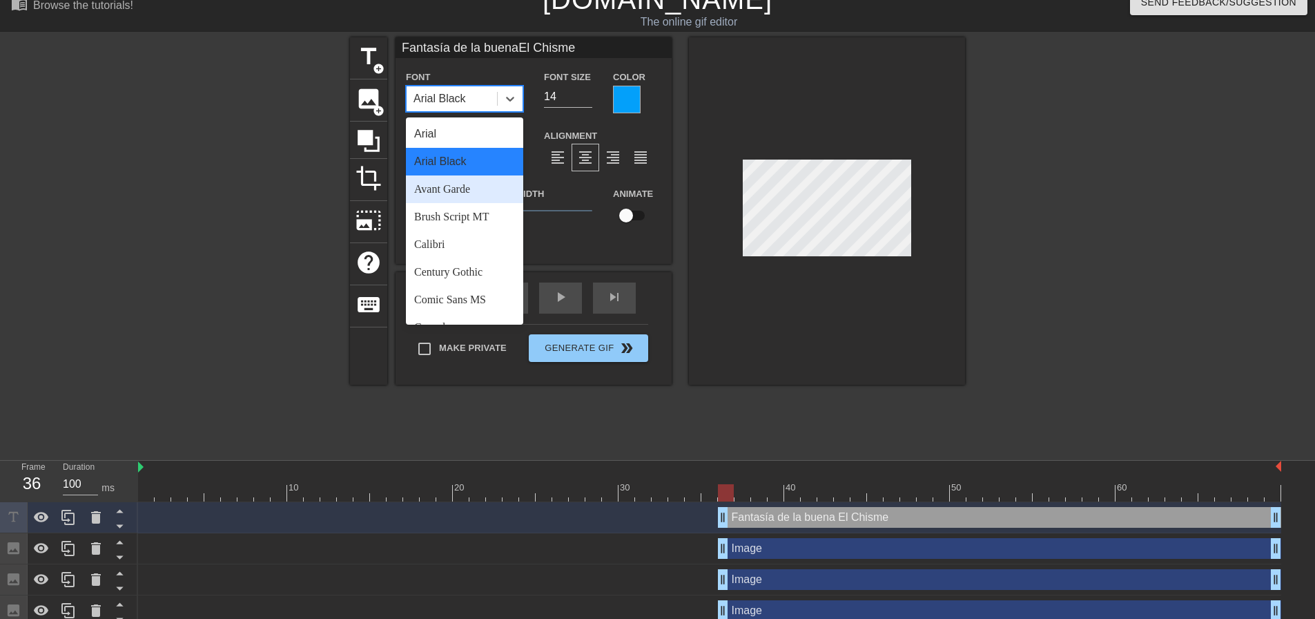
click at [463, 186] on div "Avant Garde" at bounding box center [464, 189] width 117 height 28
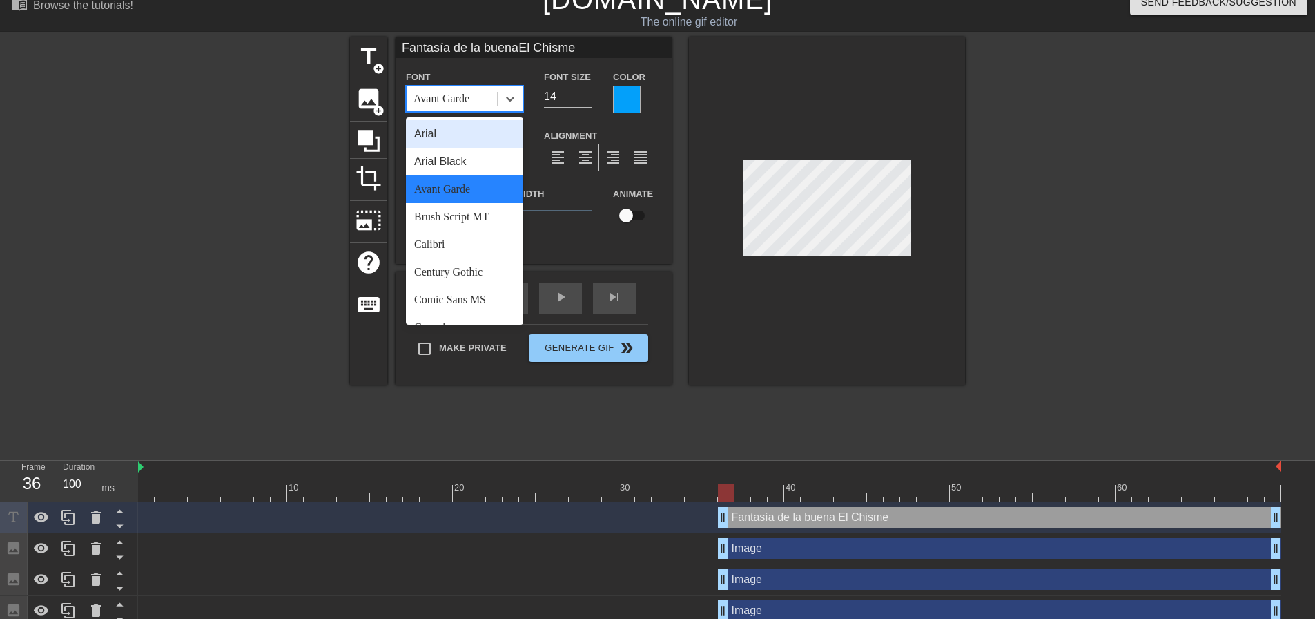
click at [467, 92] on div "Avant Garde" at bounding box center [442, 98] width 56 height 17
click at [450, 248] on div "Calibri" at bounding box center [464, 245] width 117 height 28
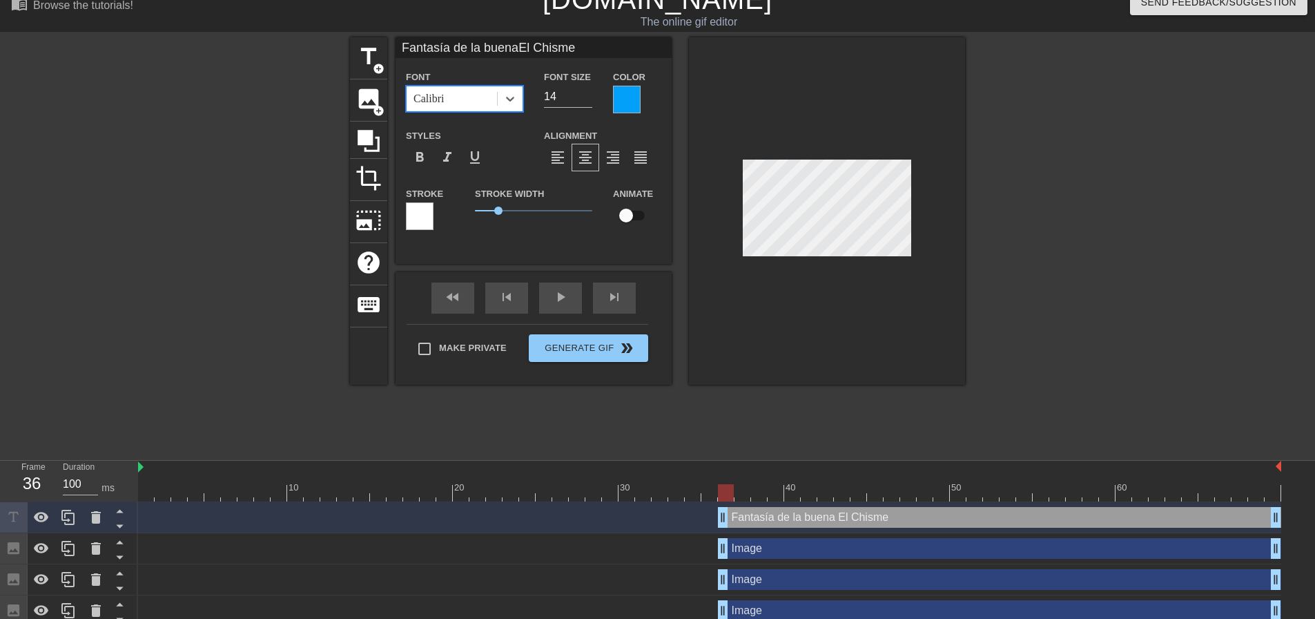
click at [474, 98] on div "Calibri" at bounding box center [452, 98] width 90 height 25
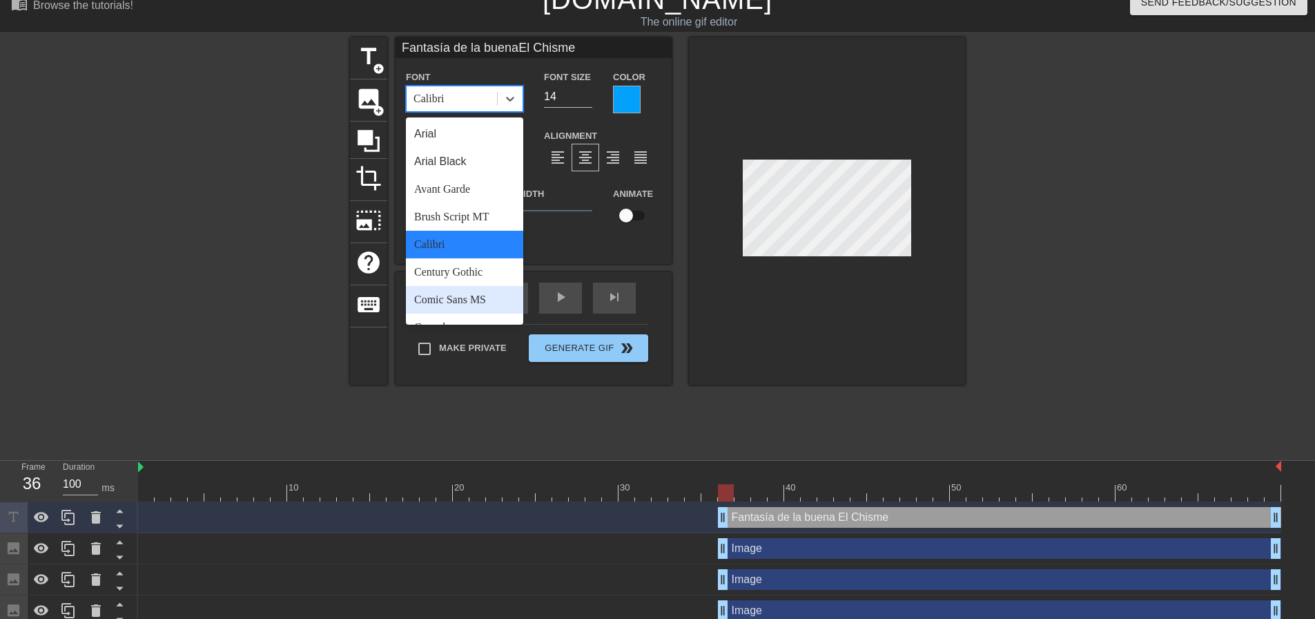
click at [449, 291] on div "Comic Sans MS" at bounding box center [464, 300] width 117 height 28
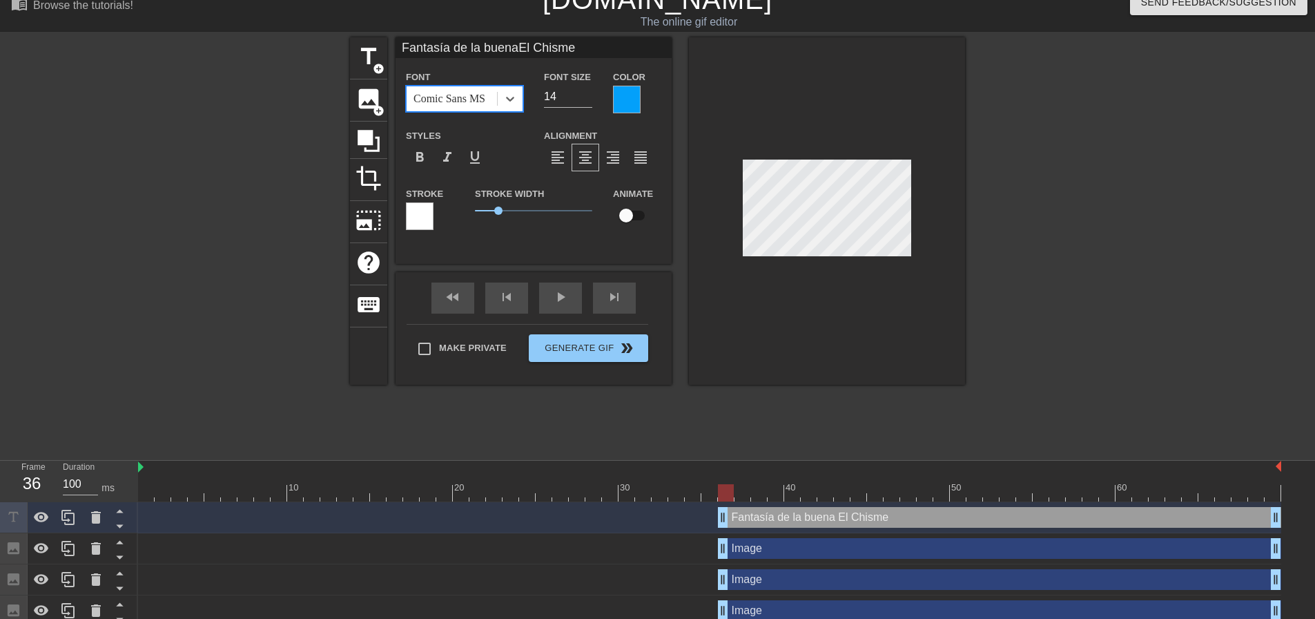
click at [443, 101] on div "Comic Sans MS" at bounding box center [450, 98] width 72 height 17
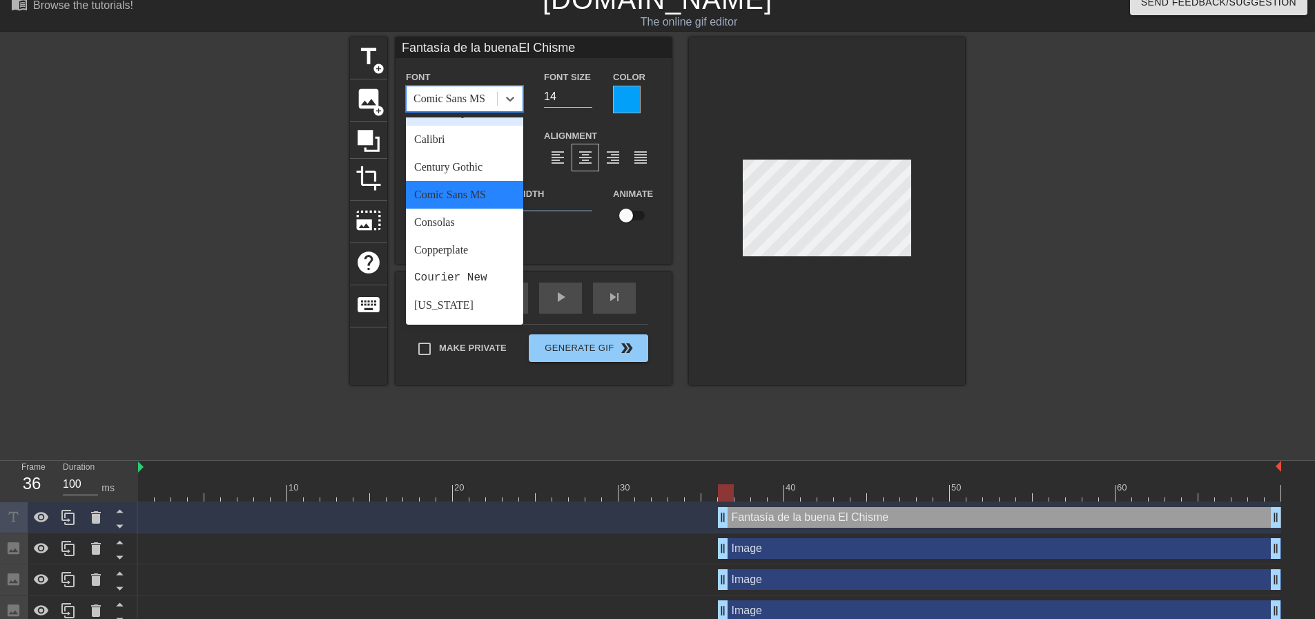
scroll to position [138, 0]
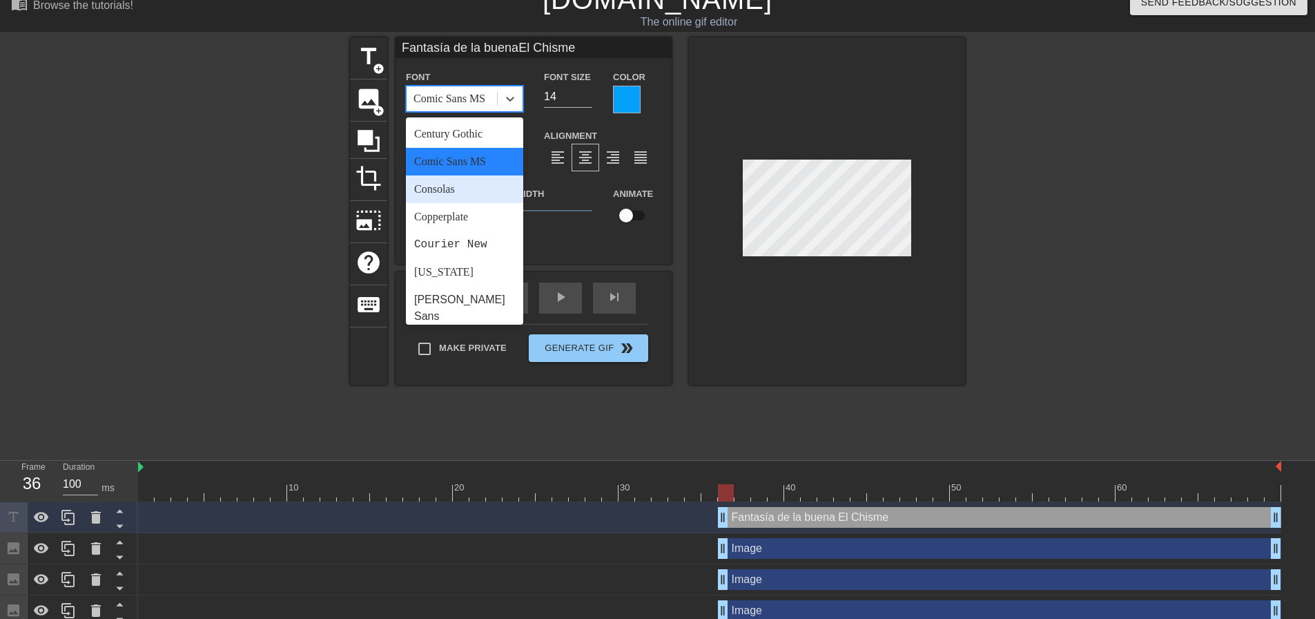
click at [460, 191] on div "Consolas" at bounding box center [464, 189] width 117 height 28
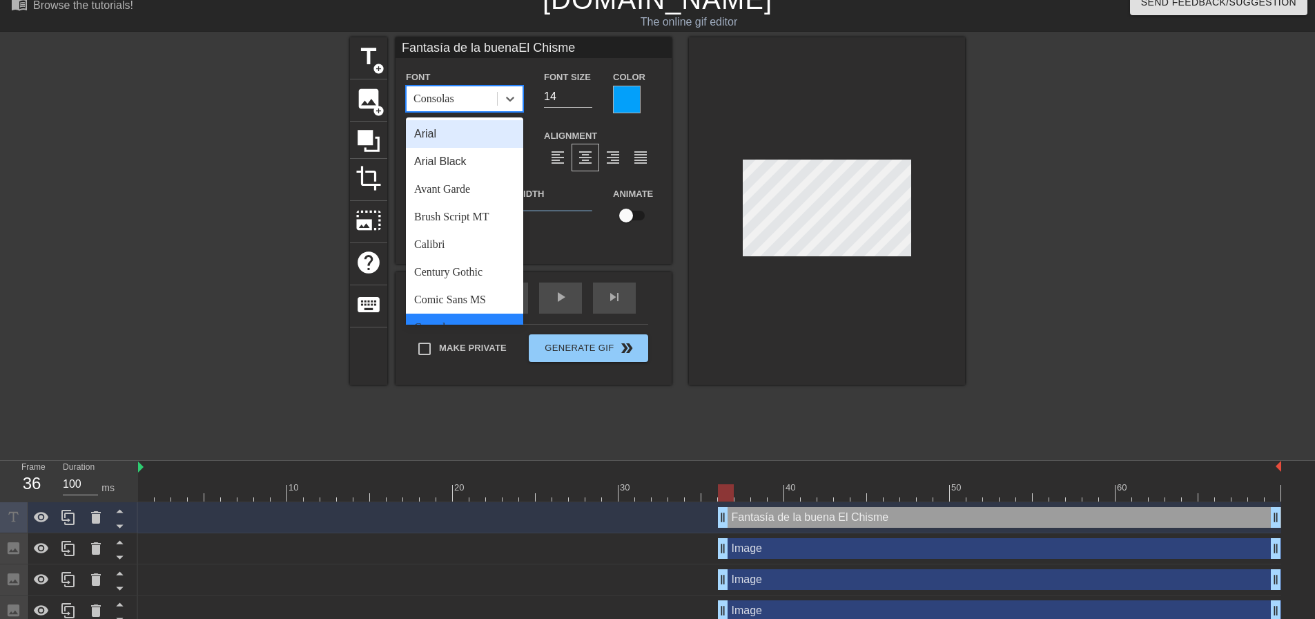
click at [463, 101] on div "Consolas" at bounding box center [452, 98] width 90 height 25
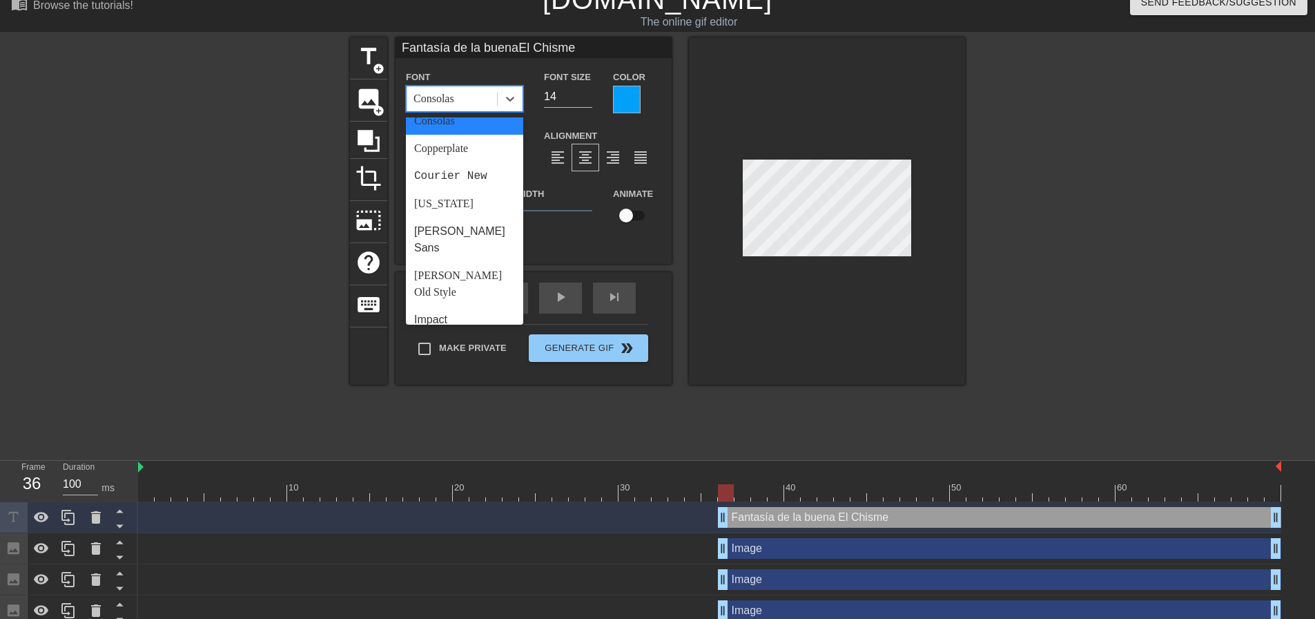
scroll to position [207, 0]
click at [432, 305] on div "Impact" at bounding box center [464, 319] width 117 height 28
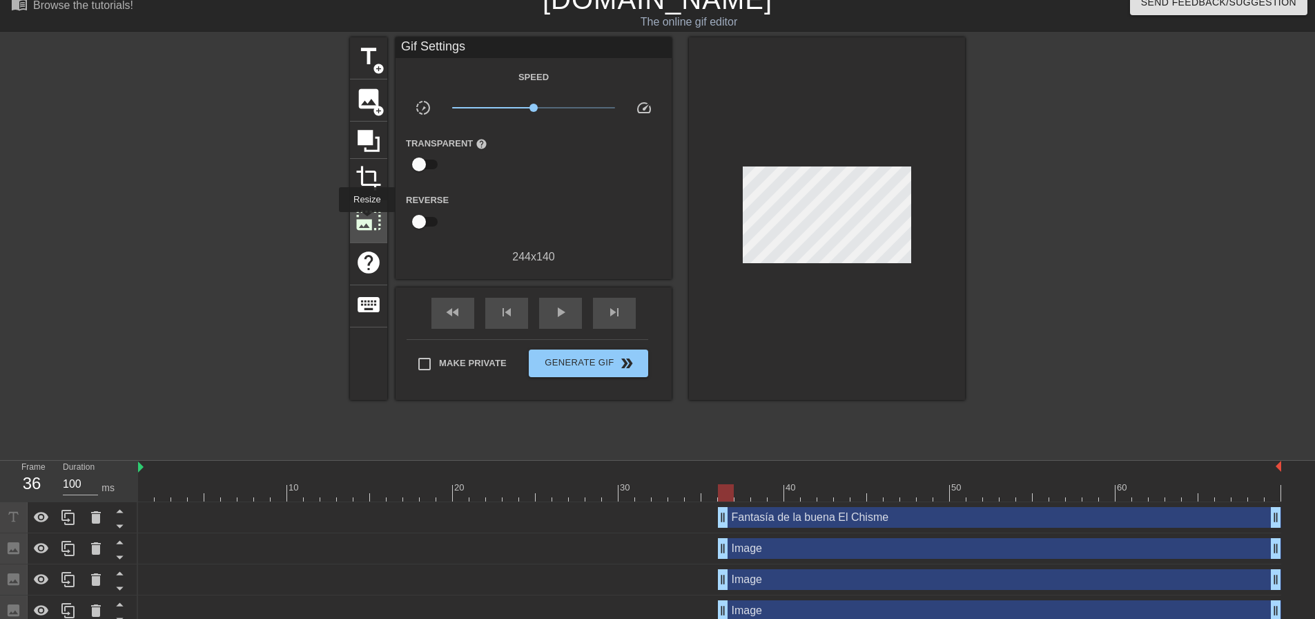
click at [366, 222] on span "photo_size_select_large" at bounding box center [369, 220] width 26 height 26
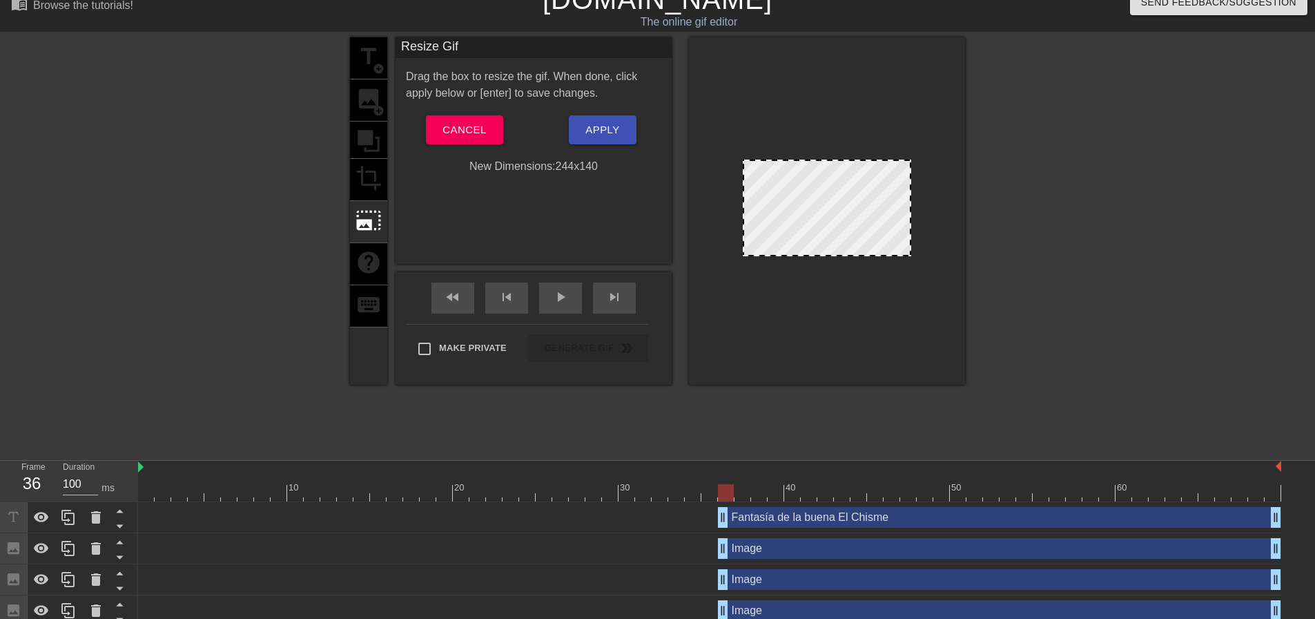
drag, startPoint x: 910, startPoint y: 160, endPoint x: 923, endPoint y: 160, distance: 13.1
click at [923, 160] on div at bounding box center [827, 210] width 276 height 347
drag, startPoint x: 910, startPoint y: 201, endPoint x: 954, endPoint y: 240, distance: 58.2
click at [965, 229] on div at bounding box center [827, 210] width 276 height 347
drag, startPoint x: 870, startPoint y: 254, endPoint x: 878, endPoint y: 278, distance: 24.7
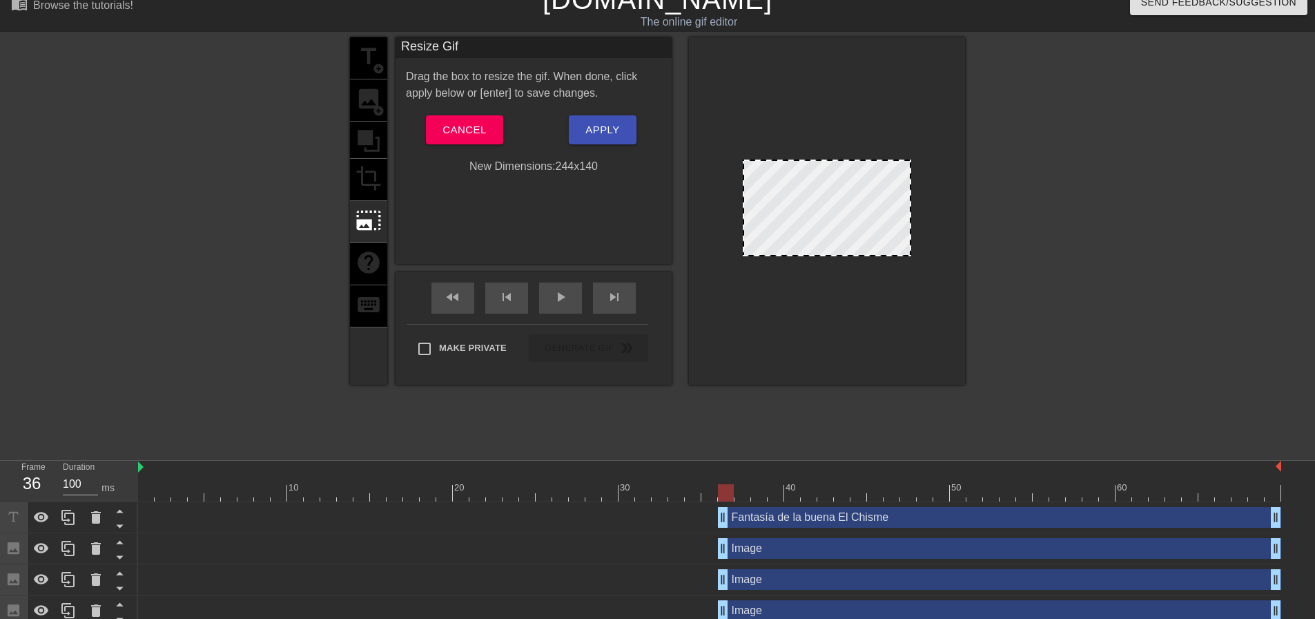
click at [878, 277] on div at bounding box center [827, 210] width 276 height 347
click at [886, 318] on div at bounding box center [827, 210] width 276 height 347
click at [829, 128] on div at bounding box center [827, 210] width 276 height 347
click at [454, 131] on span "Cancel" at bounding box center [465, 130] width 44 height 18
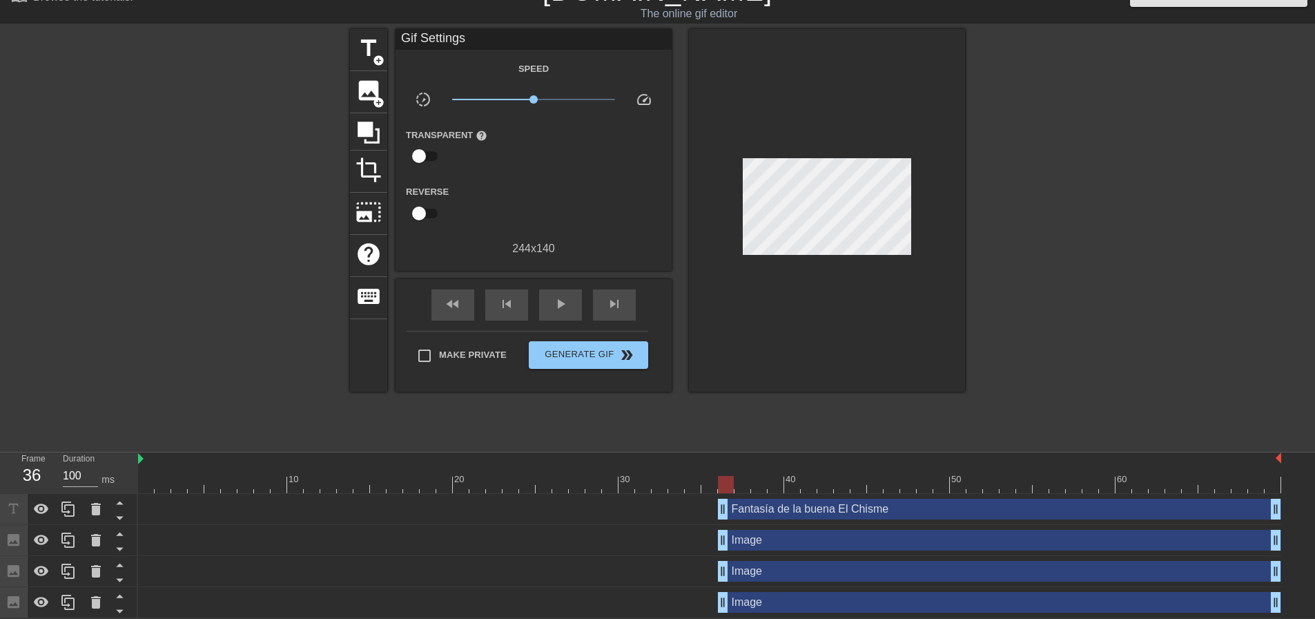
scroll to position [28, 0]
click at [369, 86] on span "image" at bounding box center [369, 90] width 26 height 26
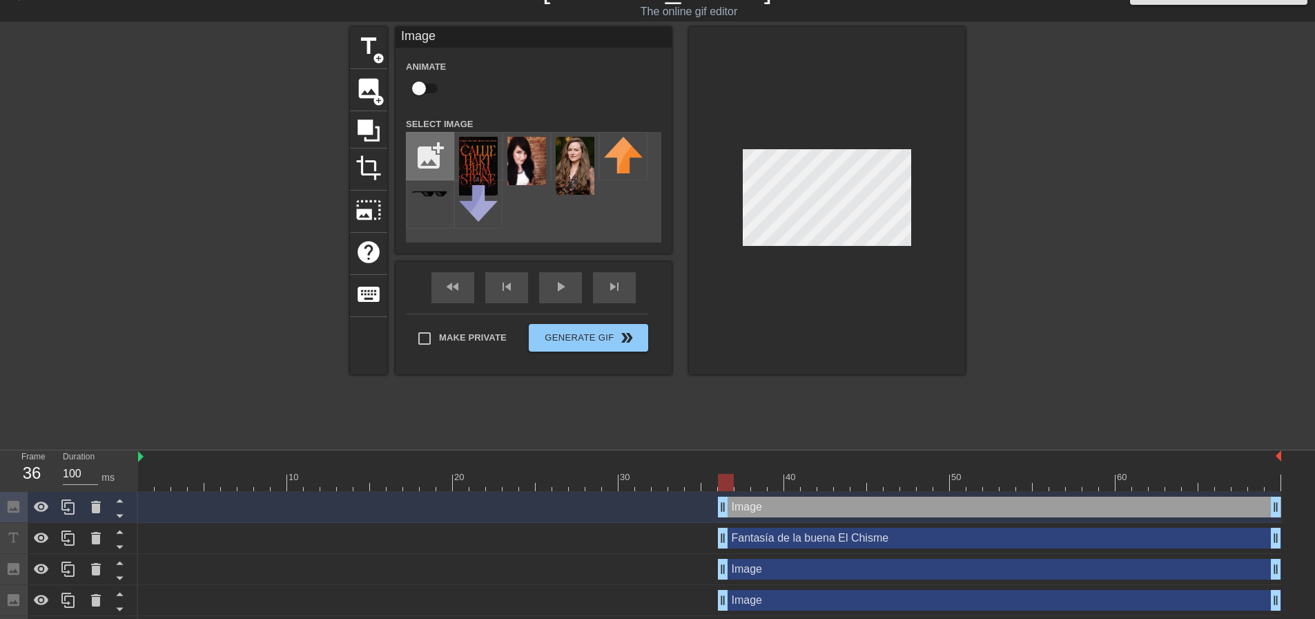
click at [436, 154] on input "file" at bounding box center [430, 156] width 47 height 47
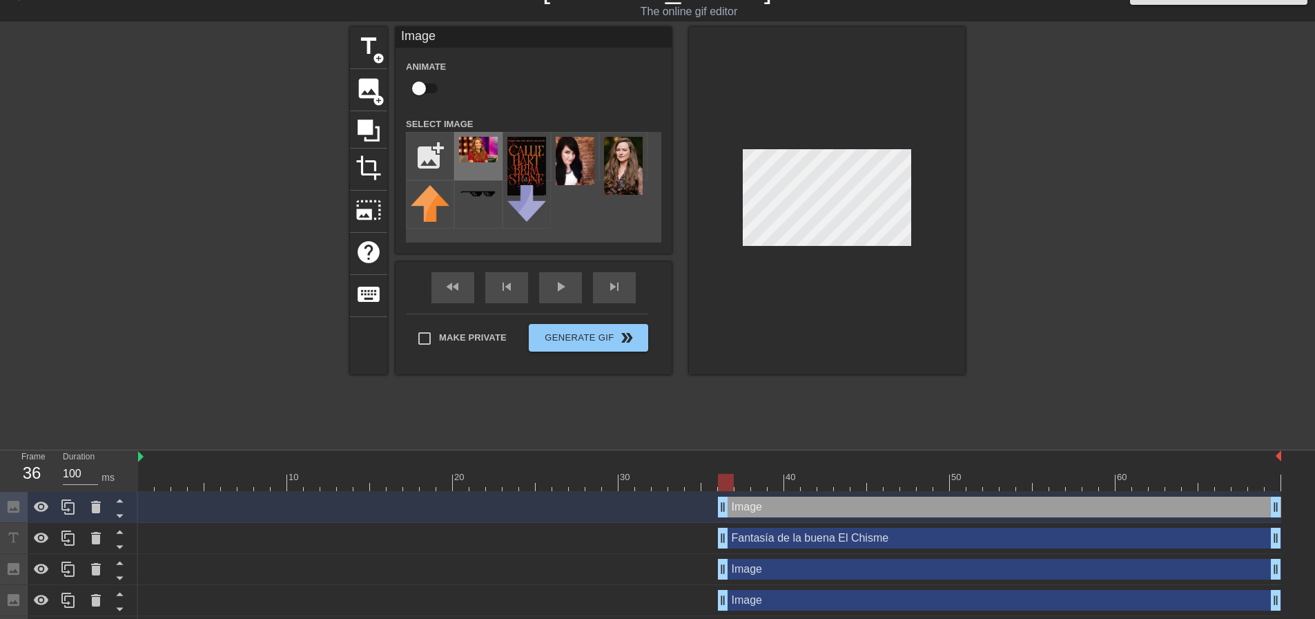
click at [479, 155] on img at bounding box center [478, 150] width 39 height 26
click at [987, 318] on div "title add_circle image add_circle crop photo_size_select_large help keyboard Im…" at bounding box center [657, 234] width 1315 height 414
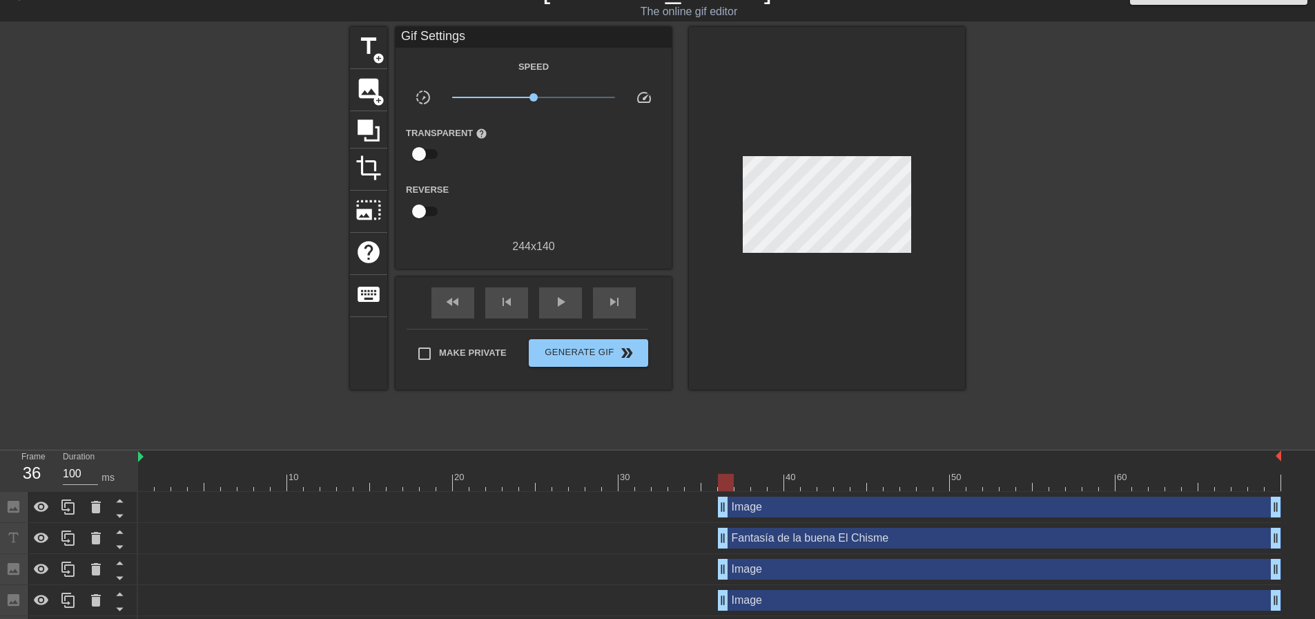
click at [1004, 216] on div at bounding box center [1085, 234] width 207 height 414
click at [366, 86] on span "image" at bounding box center [369, 88] width 26 height 26
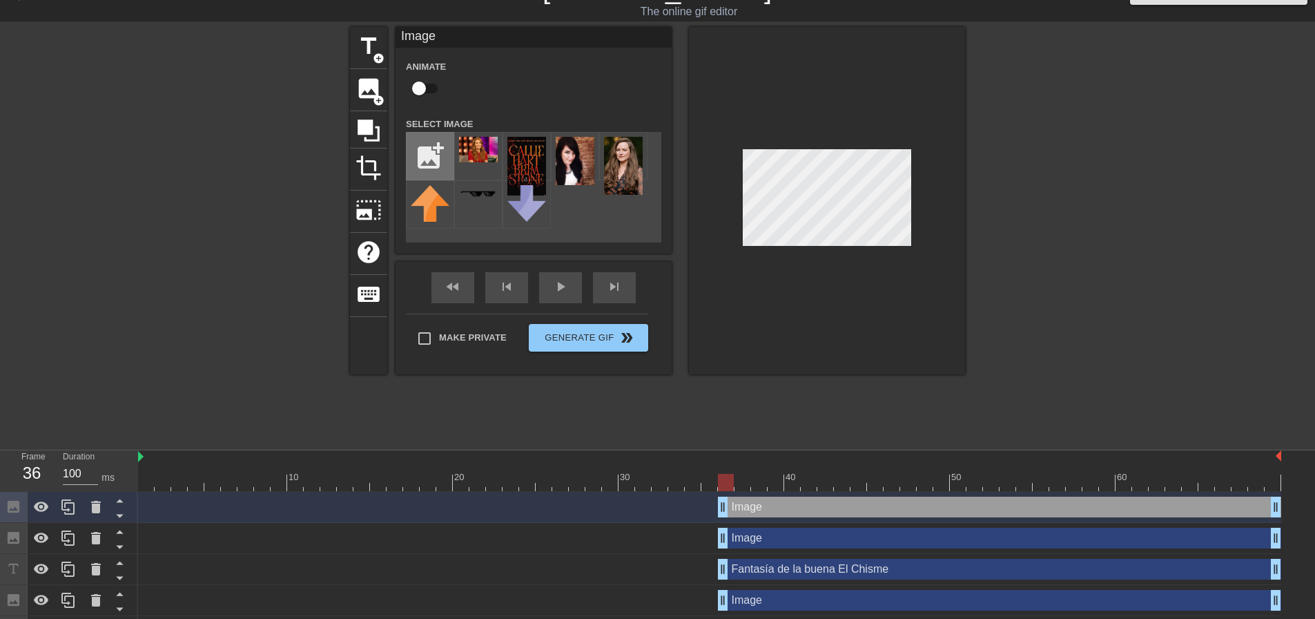
click at [416, 146] on input "file" at bounding box center [430, 156] width 47 height 47
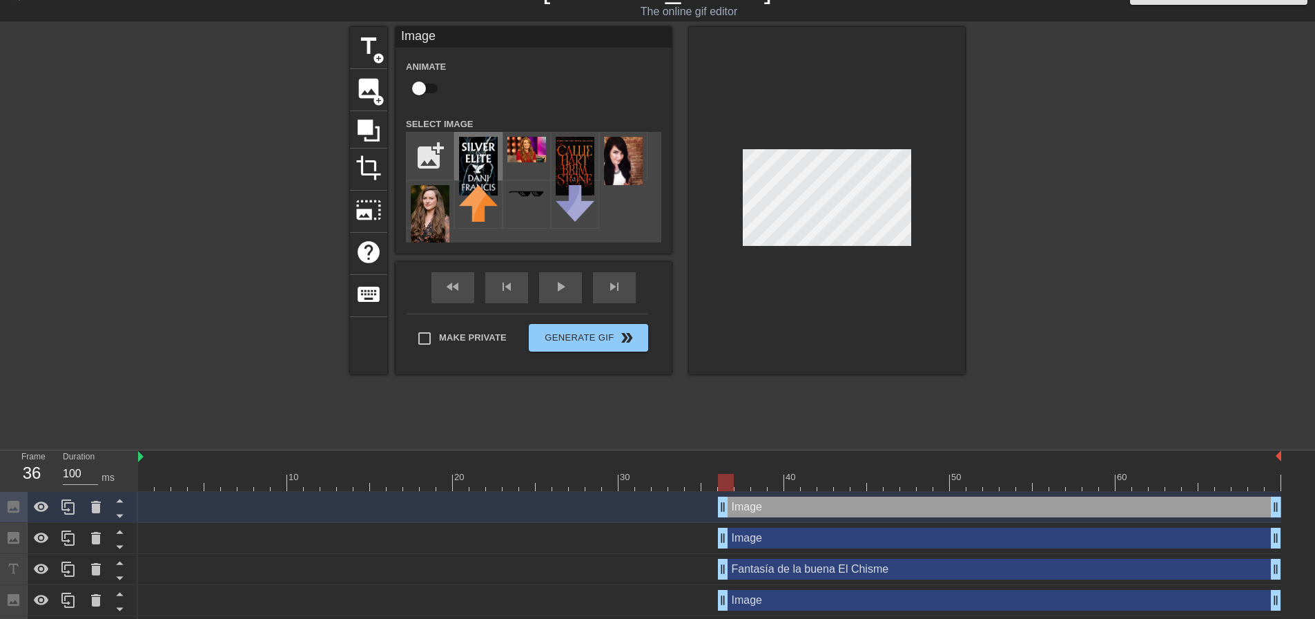
click at [485, 162] on img at bounding box center [478, 166] width 39 height 59
click at [914, 411] on div "title add_circle image add_circle crop photo_size_select_large help keyboard Im…" at bounding box center [657, 234] width 615 height 414
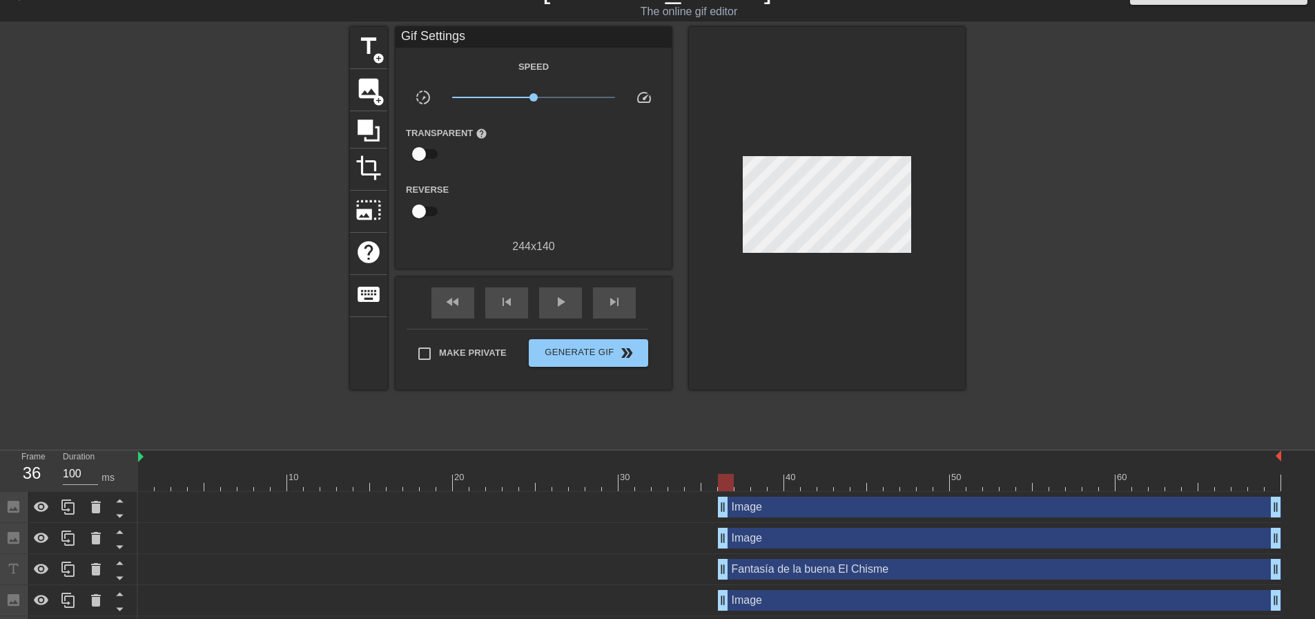
click at [785, 513] on div "Image drag_handle drag_handle" at bounding box center [999, 506] width 563 height 21
click at [836, 239] on div at bounding box center [827, 208] width 276 height 363
click at [832, 247] on div at bounding box center [827, 208] width 276 height 363
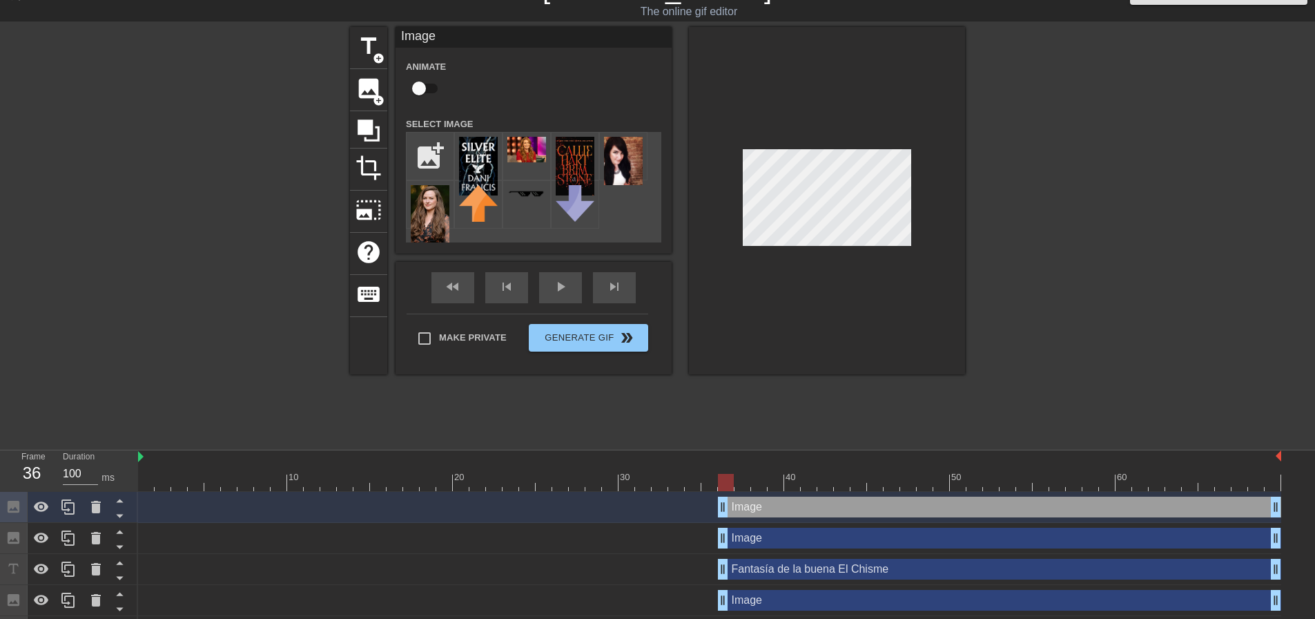
click at [302, 126] on div at bounding box center [229, 234] width 207 height 414
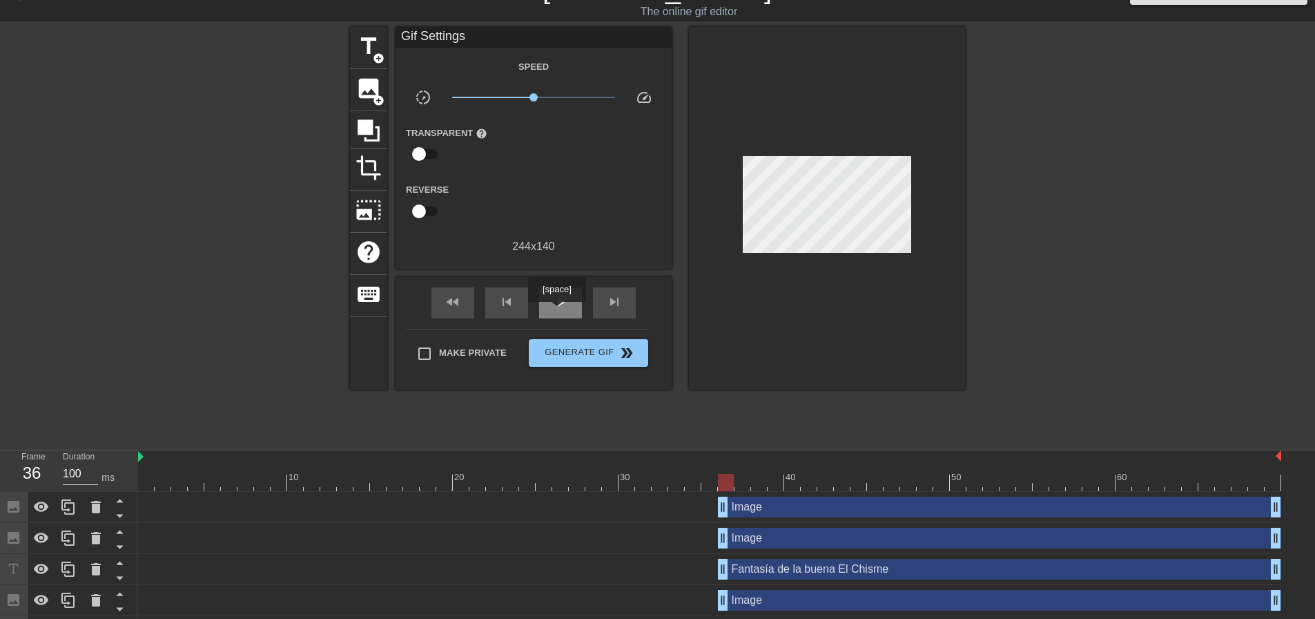
click at [557, 311] on div "play_arrow" at bounding box center [560, 302] width 43 height 31
click at [561, 304] on span "pause" at bounding box center [560, 301] width 17 height 17
click at [724, 482] on div at bounding box center [710, 482] width 1144 height 17
click at [363, 91] on span "image" at bounding box center [369, 88] width 26 height 26
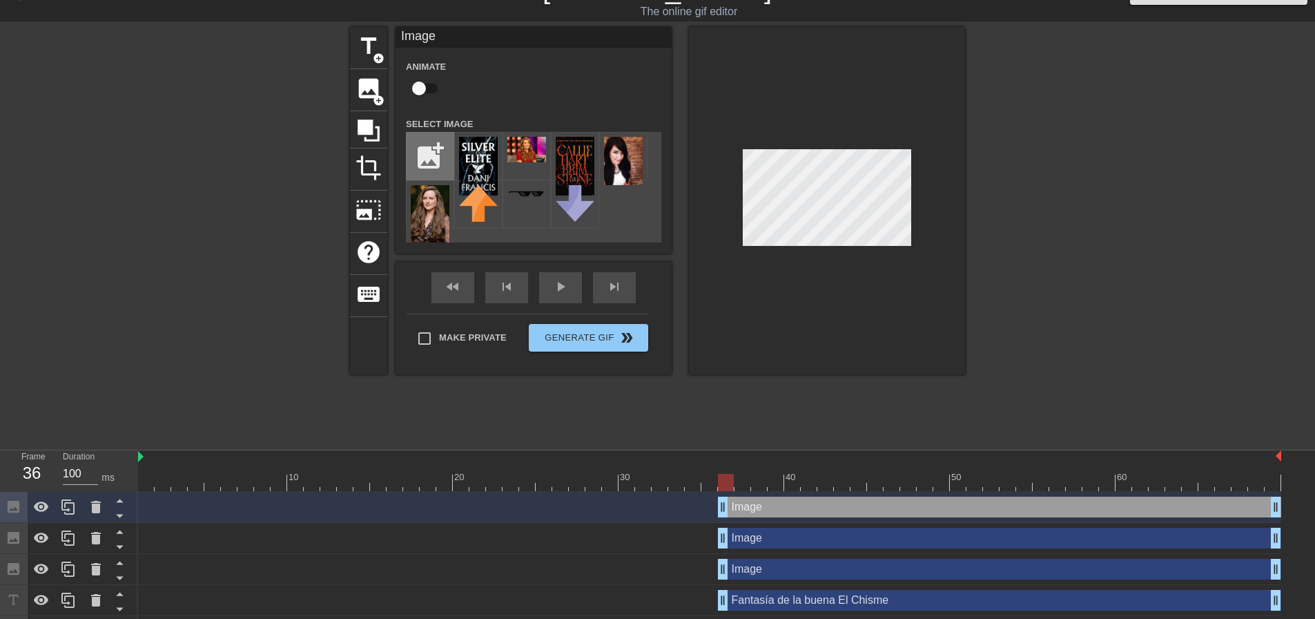
click at [433, 155] on input "file" at bounding box center [430, 156] width 47 height 47
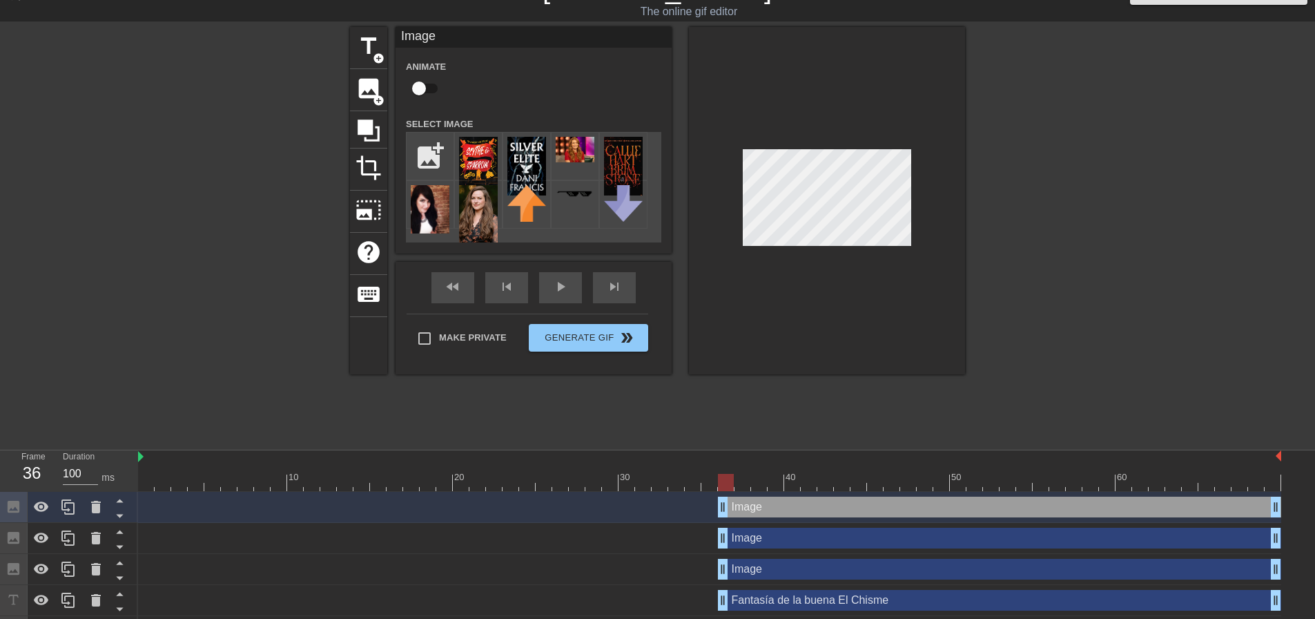
click at [479, 153] on img at bounding box center [478, 166] width 39 height 58
click at [472, 142] on img at bounding box center [478, 166] width 39 height 58
click at [1034, 534] on div "menu_book Browse the tutorials! [DOMAIN_NAME] The online gif editor Send Feedba…" at bounding box center [657, 340] width 1315 height 737
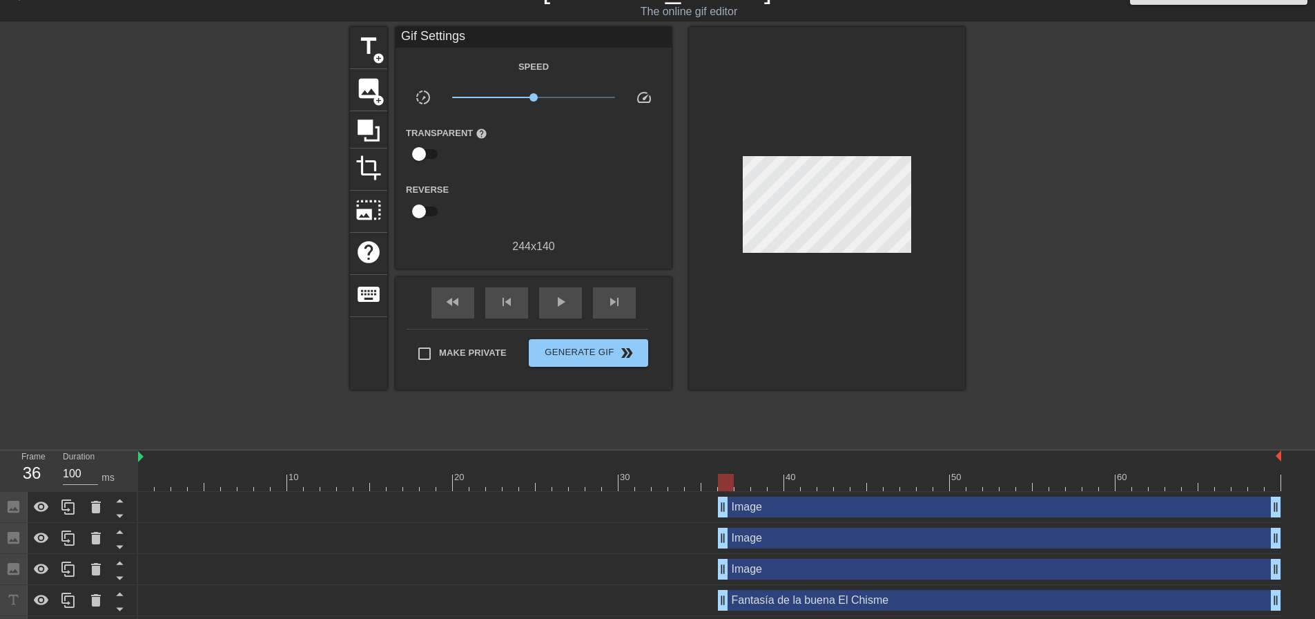
scroll to position [2, 1]
drag, startPoint x: 719, startPoint y: 483, endPoint x: 144, endPoint y: 481, distance: 575.2
click at [144, 481] on div at bounding box center [146, 482] width 16 height 17
click at [365, 82] on span "image" at bounding box center [369, 88] width 26 height 26
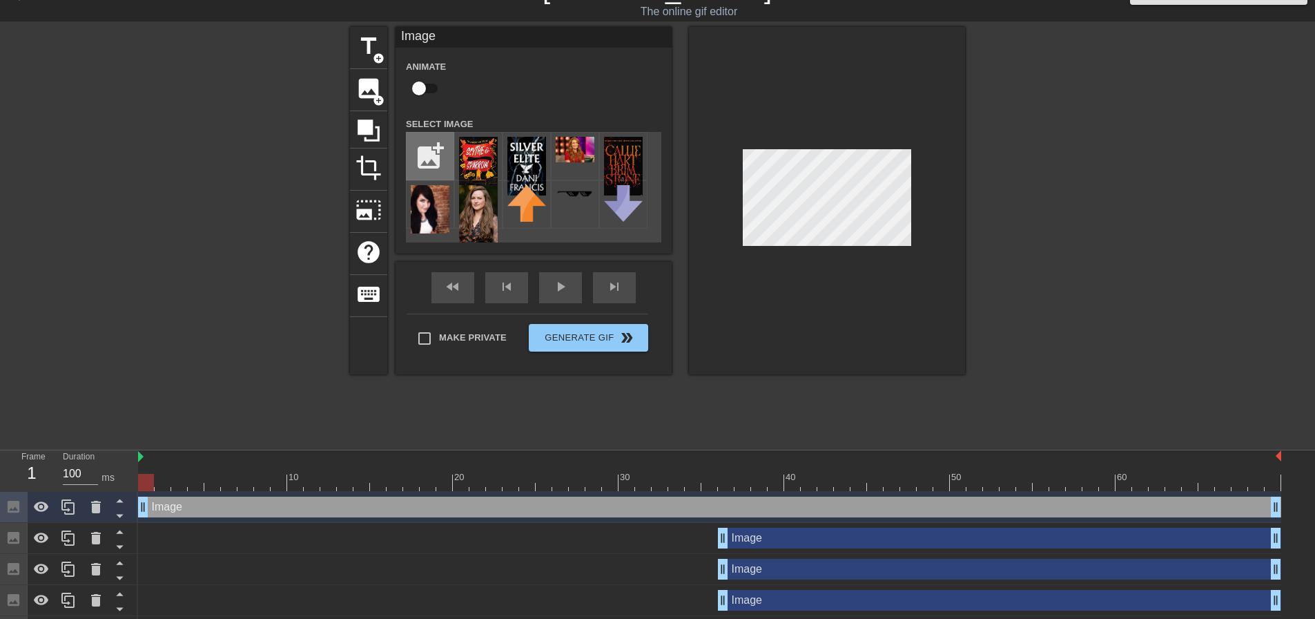
click at [421, 157] on input "file" at bounding box center [430, 156] width 47 height 47
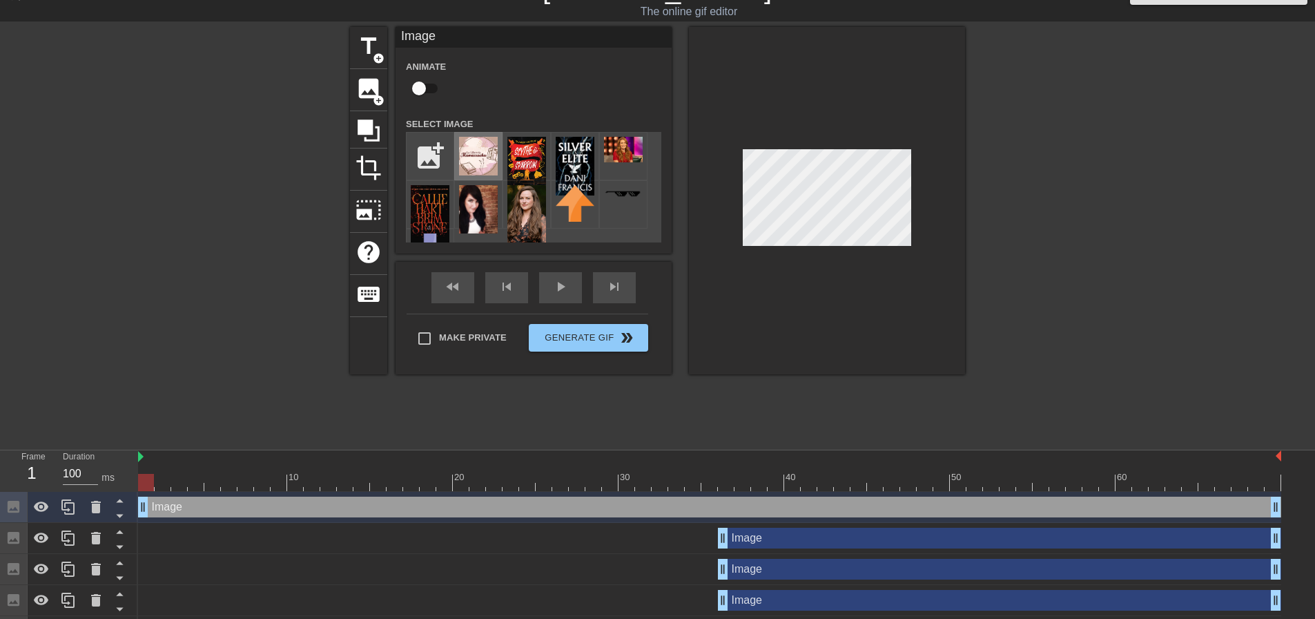
click at [478, 160] on img at bounding box center [478, 156] width 39 height 39
click at [554, 289] on div "play_arrow" at bounding box center [560, 287] width 43 height 31
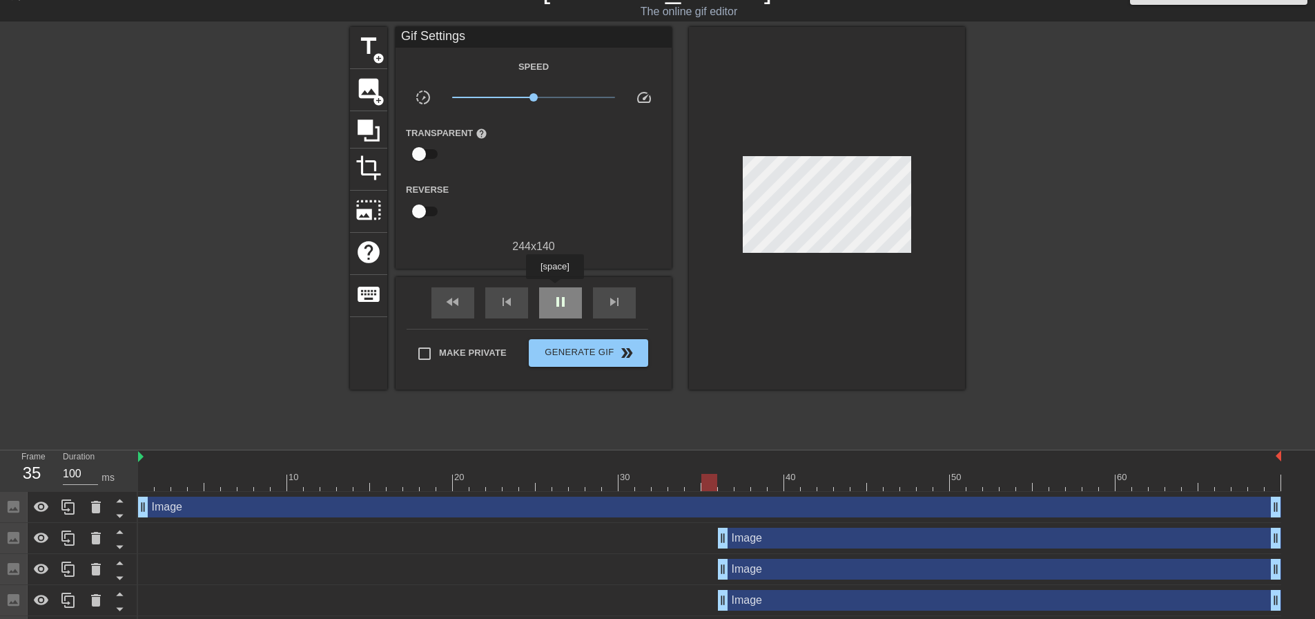
click at [554, 289] on div "pause" at bounding box center [560, 302] width 43 height 31
click at [554, 289] on div "play_arrow" at bounding box center [560, 302] width 43 height 31
click at [560, 296] on span "pause" at bounding box center [560, 301] width 17 height 17
click at [560, 296] on span "play_arrow" at bounding box center [560, 301] width 17 height 17
click at [560, 296] on span "pause" at bounding box center [560, 301] width 17 height 17
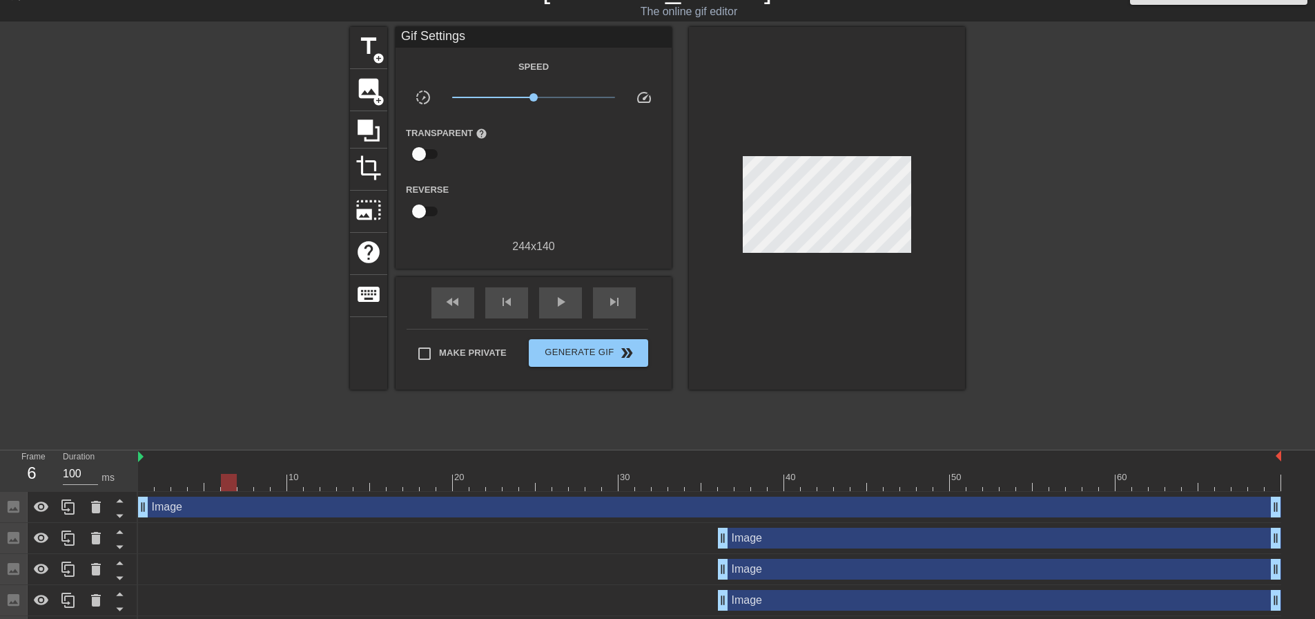
click at [251, 485] on div at bounding box center [710, 482] width 1144 height 17
click at [338, 483] on div at bounding box center [710, 482] width 1144 height 17
click at [394, 485] on div at bounding box center [710, 482] width 1144 height 17
click at [425, 484] on div at bounding box center [710, 482] width 1144 height 17
click at [490, 481] on div at bounding box center [710, 482] width 1144 height 17
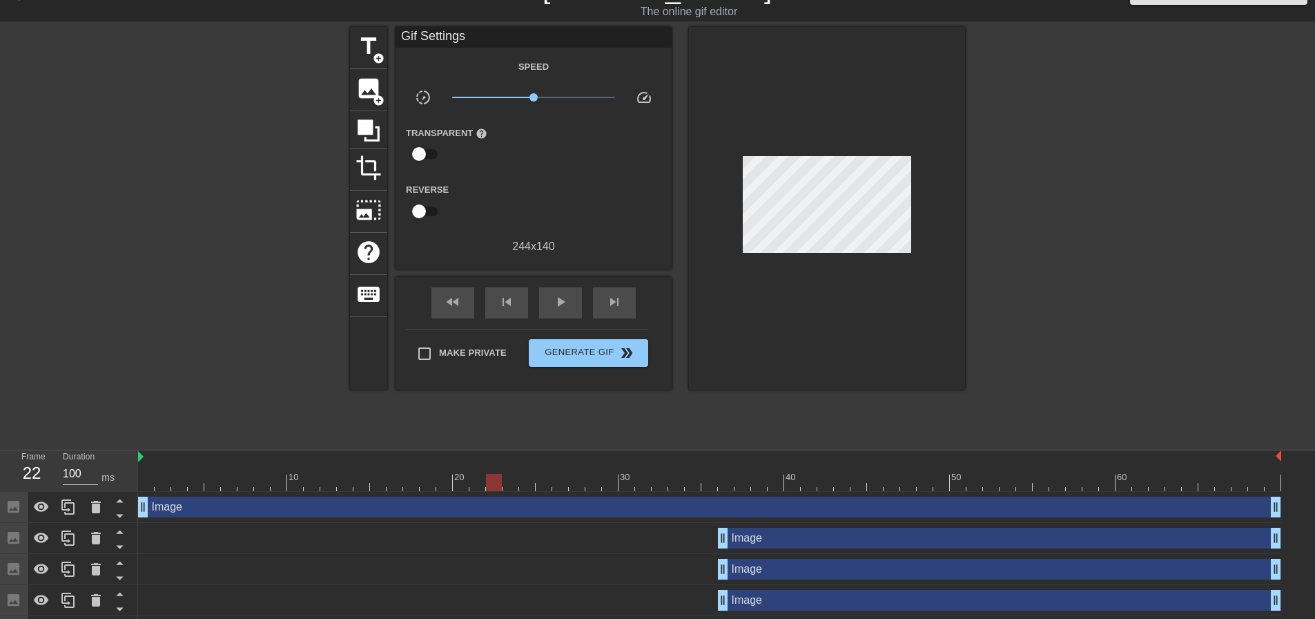
click at [512, 481] on div at bounding box center [710, 482] width 1144 height 17
click at [537, 481] on div at bounding box center [710, 482] width 1144 height 17
click at [557, 481] on div at bounding box center [710, 482] width 1144 height 17
click at [582, 477] on div at bounding box center [710, 482] width 1144 height 17
click at [610, 479] on div at bounding box center [710, 482] width 1144 height 17
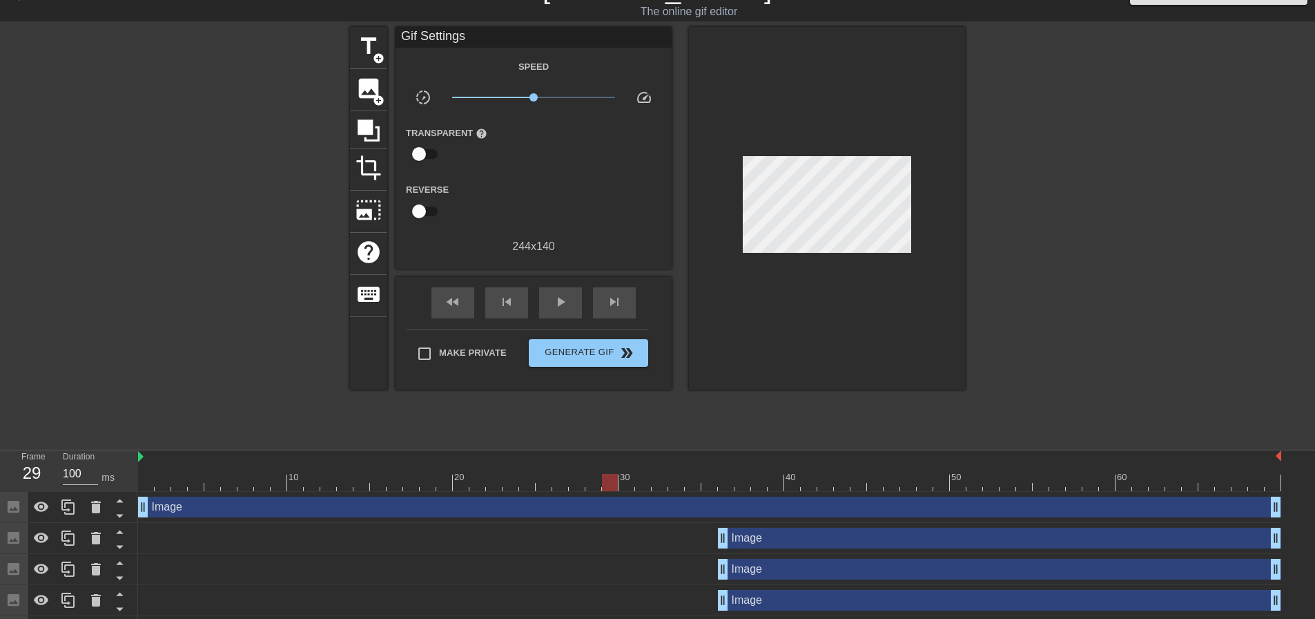
click at [582, 483] on div at bounding box center [710, 482] width 1144 height 17
click at [559, 483] on div at bounding box center [710, 482] width 1144 height 17
click at [546, 483] on div at bounding box center [710, 482] width 1144 height 17
click at [544, 502] on div "Image drag_handle drag_handle" at bounding box center [710, 506] width 1144 height 21
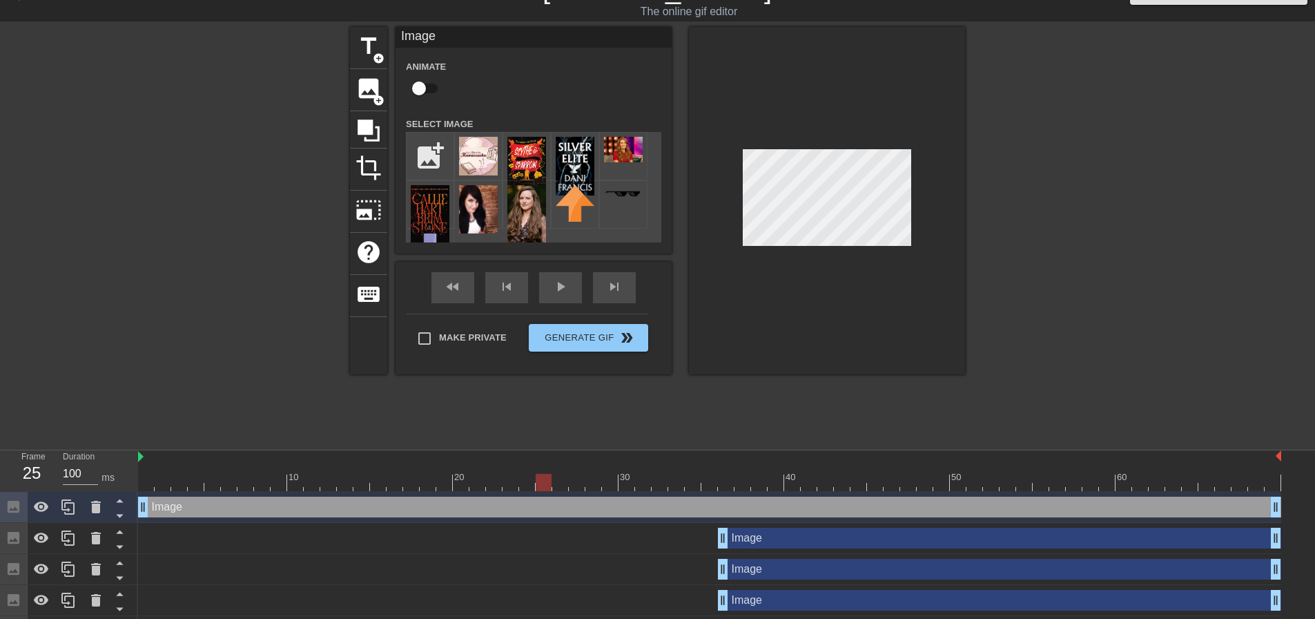
click at [414, 86] on input "checkbox" at bounding box center [419, 88] width 79 height 26
click at [539, 508] on div "Image drag_handle drag_handle" at bounding box center [710, 506] width 1144 height 21
click at [525, 485] on div at bounding box center [710, 482] width 1144 height 17
click at [508, 483] on div at bounding box center [710, 482] width 1144 height 17
click at [533, 483] on div at bounding box center [710, 482] width 1144 height 17
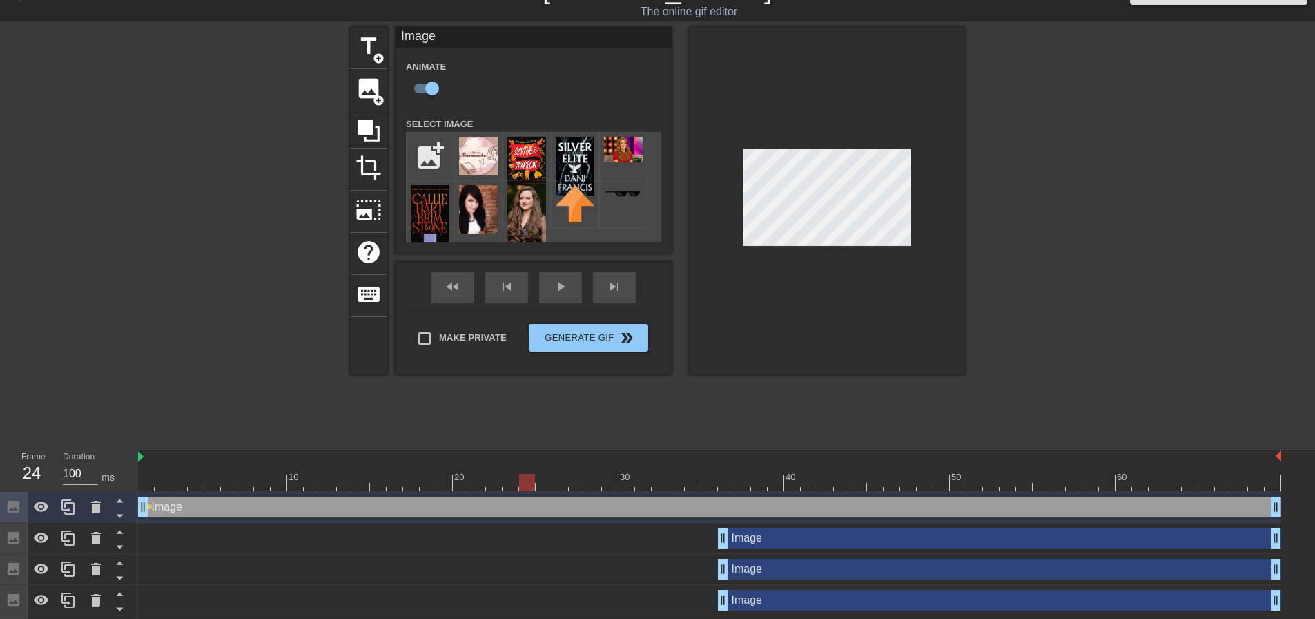
click at [548, 481] on div at bounding box center [710, 482] width 1144 height 17
click at [566, 481] on div at bounding box center [710, 482] width 1144 height 17
click at [577, 481] on div at bounding box center [710, 482] width 1144 height 17
click at [558, 484] on div at bounding box center [710, 482] width 1144 height 17
click at [577, 484] on div at bounding box center [710, 482] width 1144 height 17
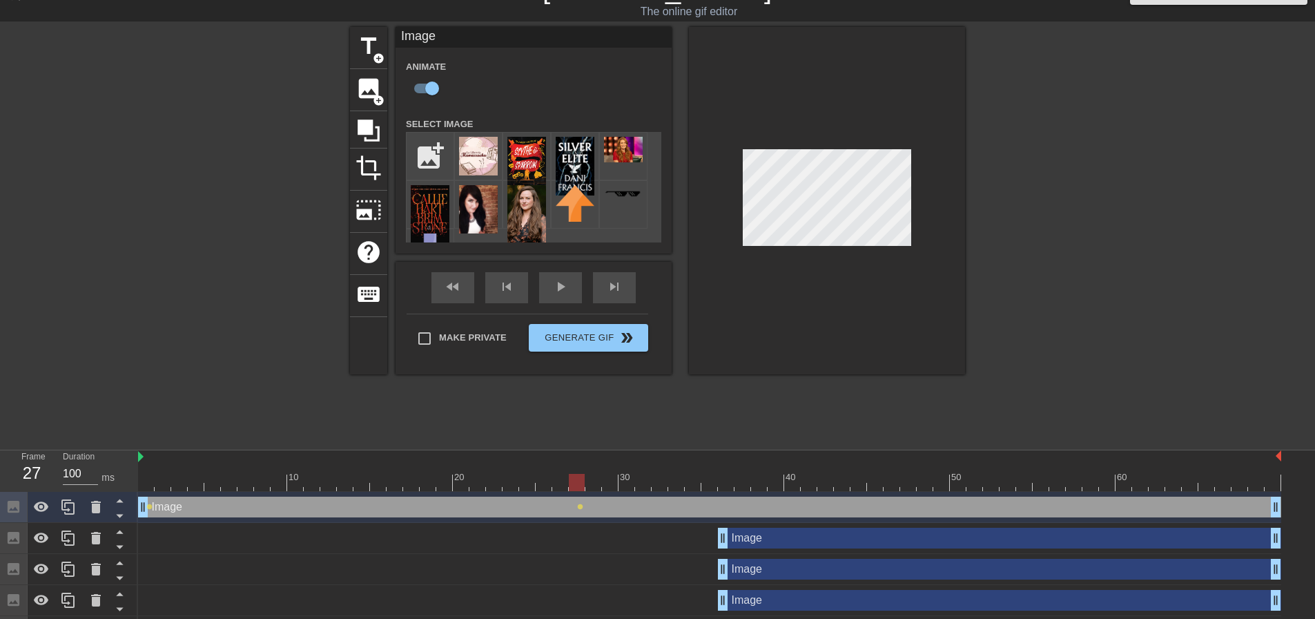
click at [599, 488] on div at bounding box center [710, 482] width 1144 height 17
click at [610, 485] on div at bounding box center [710, 482] width 1144 height 17
click at [628, 484] on div at bounding box center [710, 482] width 1144 height 17
click at [641, 483] on div at bounding box center [710, 482] width 1144 height 17
click at [661, 484] on div at bounding box center [710, 482] width 1144 height 17
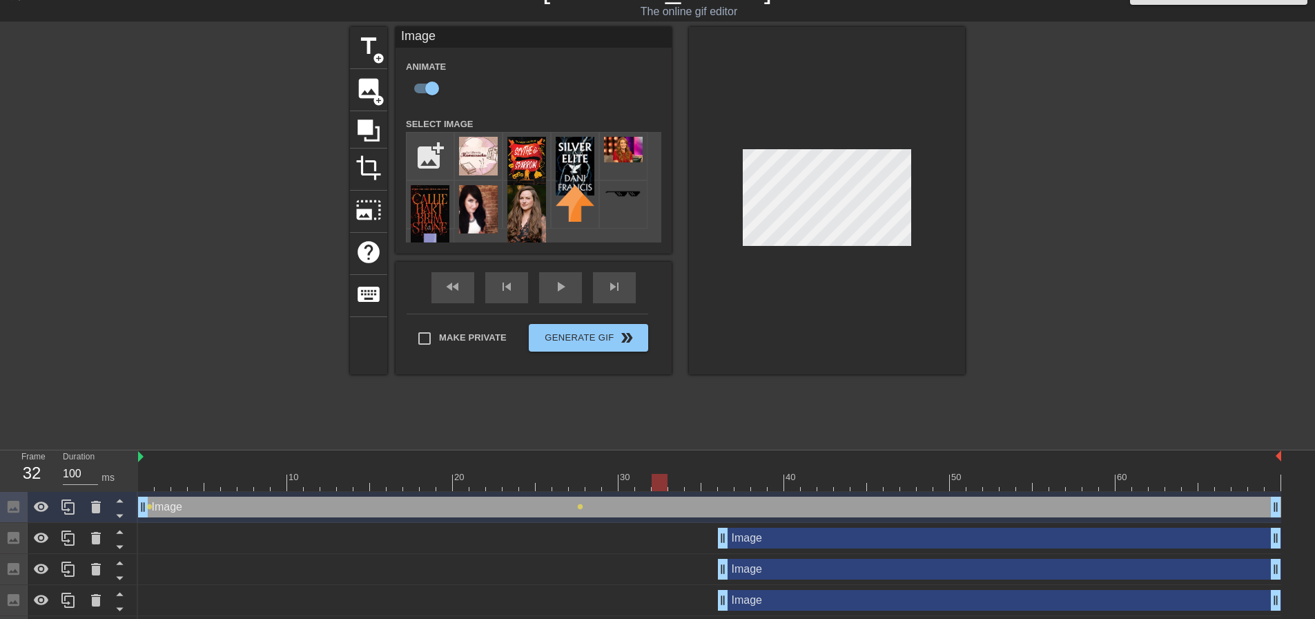
click at [673, 484] on div at bounding box center [710, 482] width 1144 height 17
click at [694, 485] on div at bounding box center [710, 482] width 1144 height 17
click at [713, 487] on div at bounding box center [710, 482] width 1144 height 17
click at [727, 483] on div at bounding box center [710, 482] width 1144 height 17
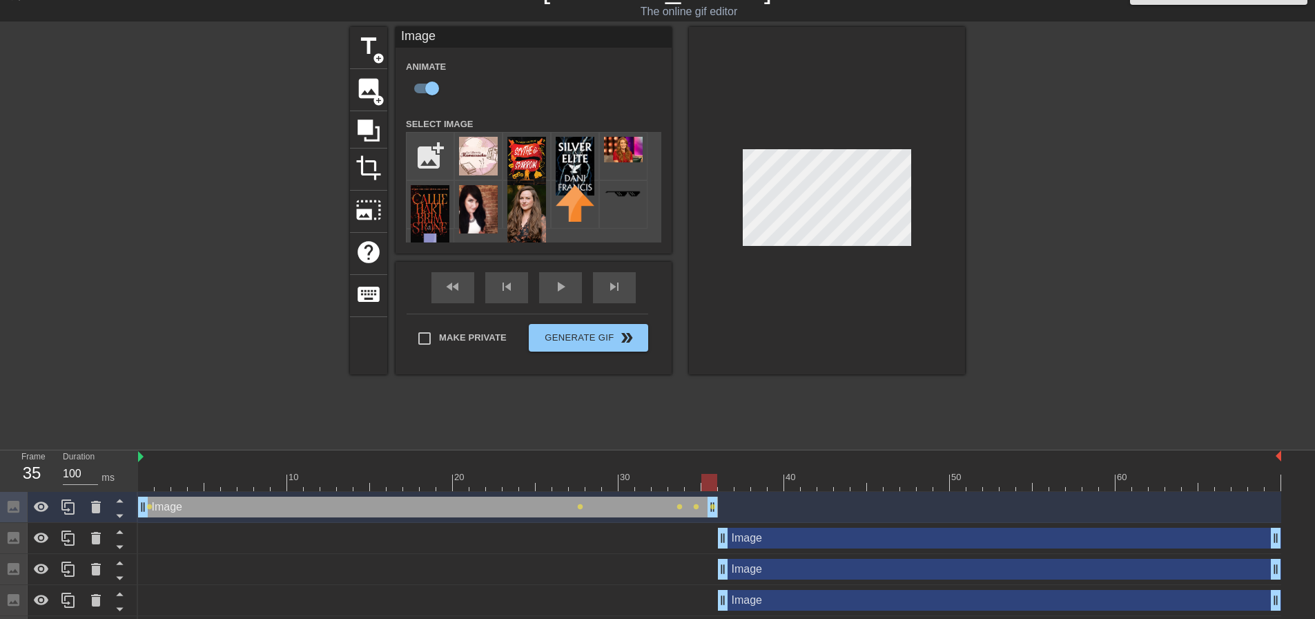
drag, startPoint x: 1277, startPoint y: 510, endPoint x: 714, endPoint y: 514, distance: 562.8
click at [169, 408] on div at bounding box center [229, 234] width 207 height 414
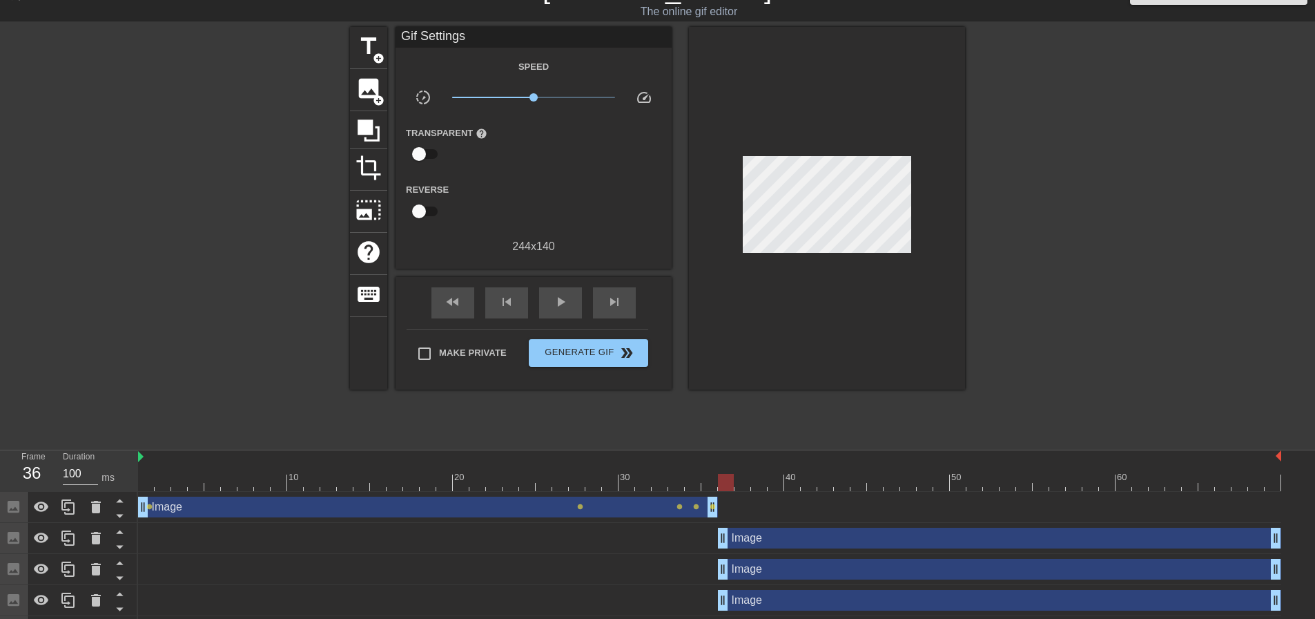
click at [725, 481] on div at bounding box center [710, 482] width 1144 height 17
click at [375, 91] on span "image" at bounding box center [369, 88] width 26 height 26
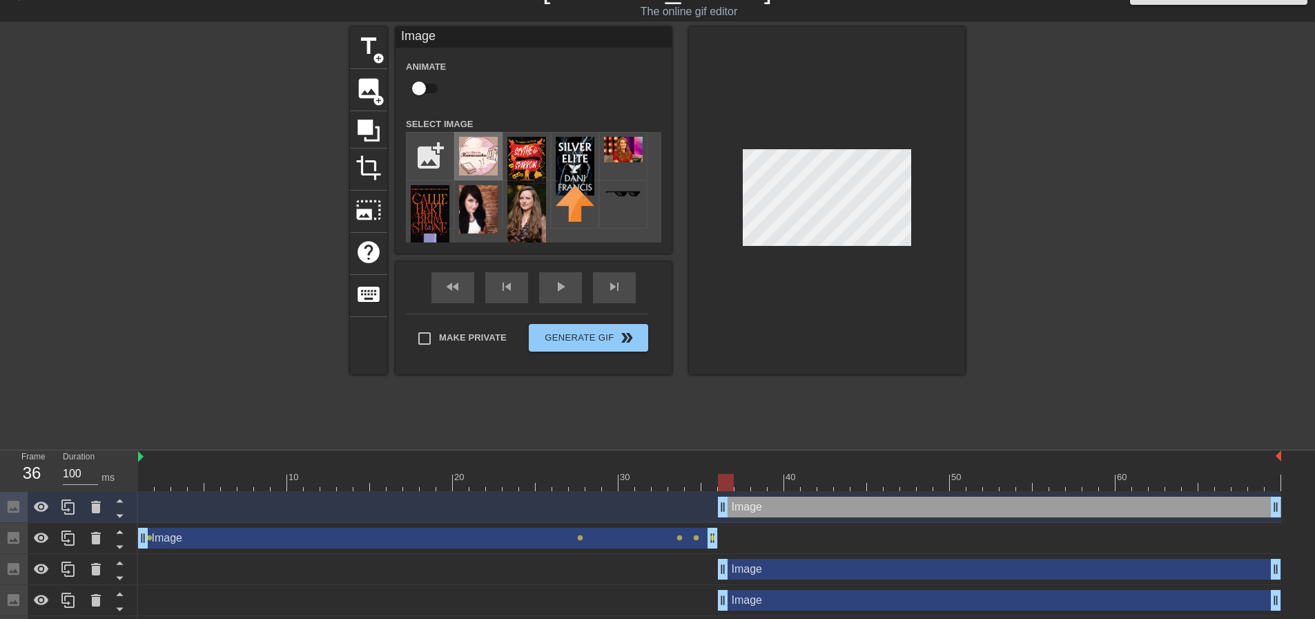
click at [477, 157] on img at bounding box center [478, 156] width 39 height 39
click at [420, 90] on input "checkbox" at bounding box center [419, 88] width 79 height 26
click at [740, 485] on div at bounding box center [710, 482] width 1144 height 17
click at [760, 485] on div at bounding box center [710, 482] width 1144 height 17
click at [772, 485] on div at bounding box center [710, 482] width 1144 height 17
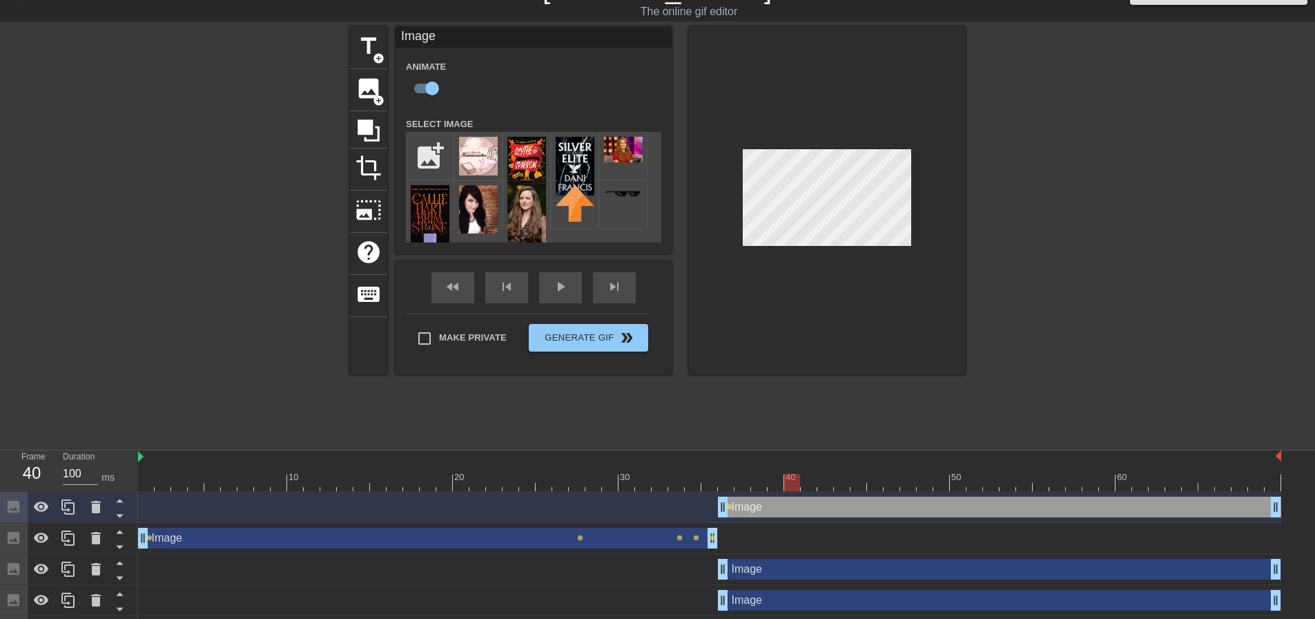
click at [794, 484] on div at bounding box center [710, 482] width 1144 height 17
click at [810, 487] on div at bounding box center [710, 482] width 1144 height 17
click at [824, 482] on div at bounding box center [710, 482] width 1144 height 17
click at [840, 483] on div at bounding box center [710, 482] width 1144 height 17
click at [857, 483] on div at bounding box center [710, 482] width 1144 height 17
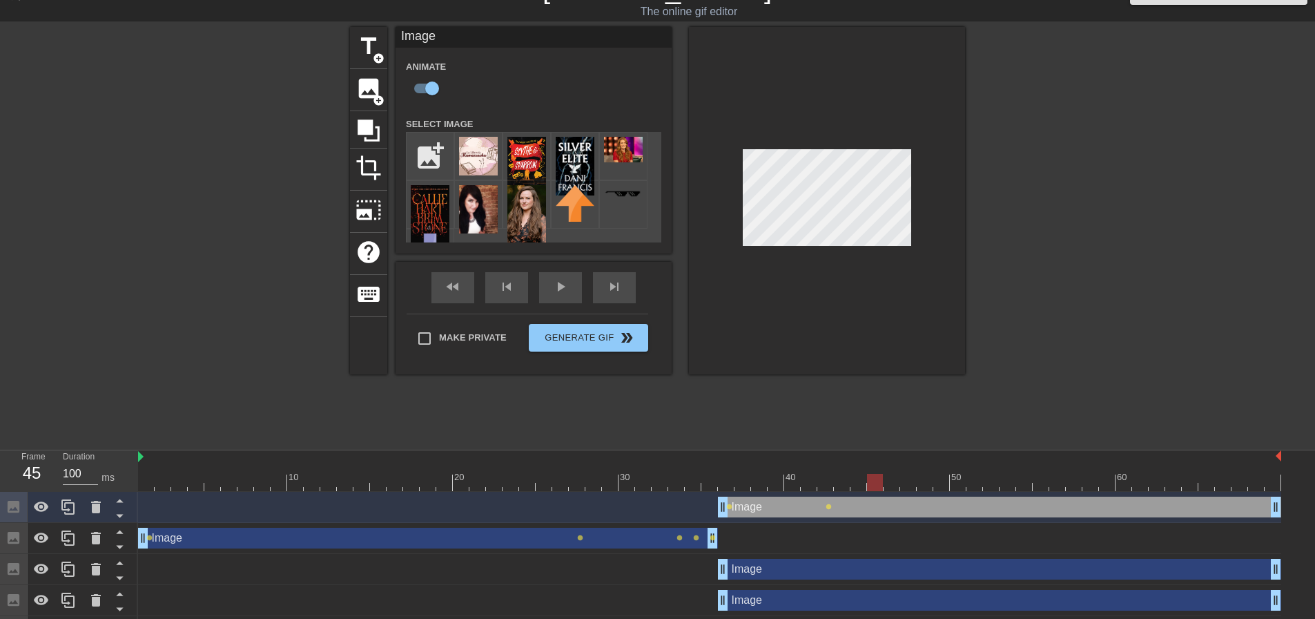
click at [876, 481] on div at bounding box center [710, 482] width 1144 height 17
click at [895, 482] on div at bounding box center [710, 482] width 1144 height 17
click at [909, 480] on div at bounding box center [710, 482] width 1144 height 17
click at [926, 483] on div at bounding box center [710, 482] width 1144 height 17
click at [938, 485] on div at bounding box center [710, 482] width 1144 height 17
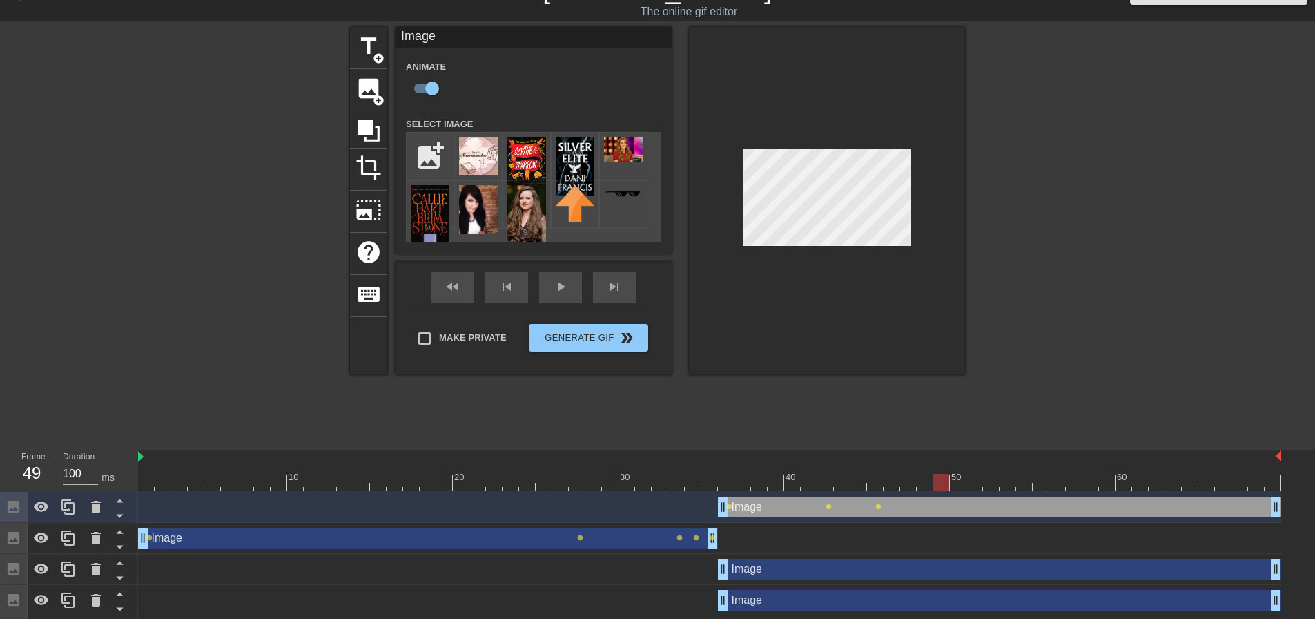
click at [959, 485] on div at bounding box center [710, 482] width 1144 height 17
click at [974, 485] on div at bounding box center [710, 482] width 1144 height 17
click at [992, 483] on div at bounding box center [710, 482] width 1144 height 17
click at [1006, 484] on div at bounding box center [710, 482] width 1144 height 17
click at [1021, 483] on div at bounding box center [710, 482] width 1144 height 17
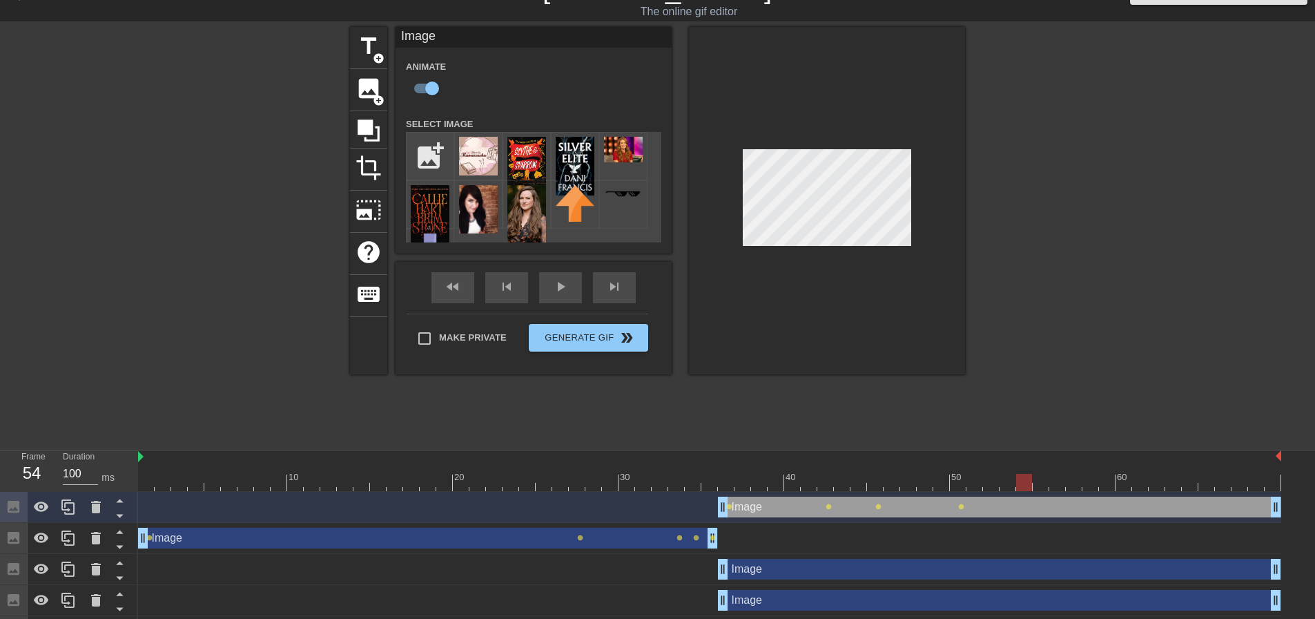
click at [1050, 485] on div at bounding box center [710, 482] width 1144 height 17
click at [1072, 484] on div at bounding box center [710, 482] width 1144 height 17
click at [1089, 483] on div at bounding box center [710, 482] width 1144 height 17
click at [1103, 485] on div at bounding box center [710, 482] width 1144 height 17
click at [1127, 487] on div at bounding box center [710, 482] width 1144 height 17
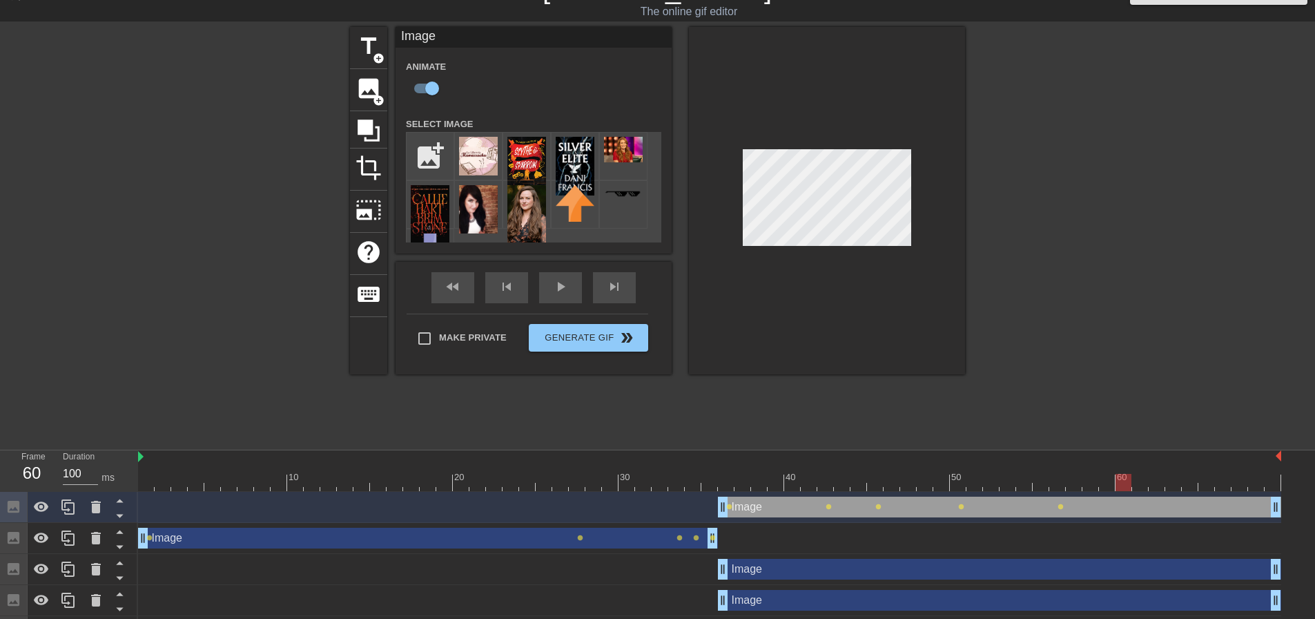
click at [1147, 484] on div at bounding box center [710, 482] width 1144 height 17
click at [1158, 482] on div at bounding box center [710, 482] width 1144 height 17
click at [1175, 484] on div at bounding box center [710, 482] width 1144 height 17
click at [1183, 484] on div at bounding box center [710, 482] width 1144 height 17
click at [1212, 488] on div at bounding box center [710, 482] width 1144 height 17
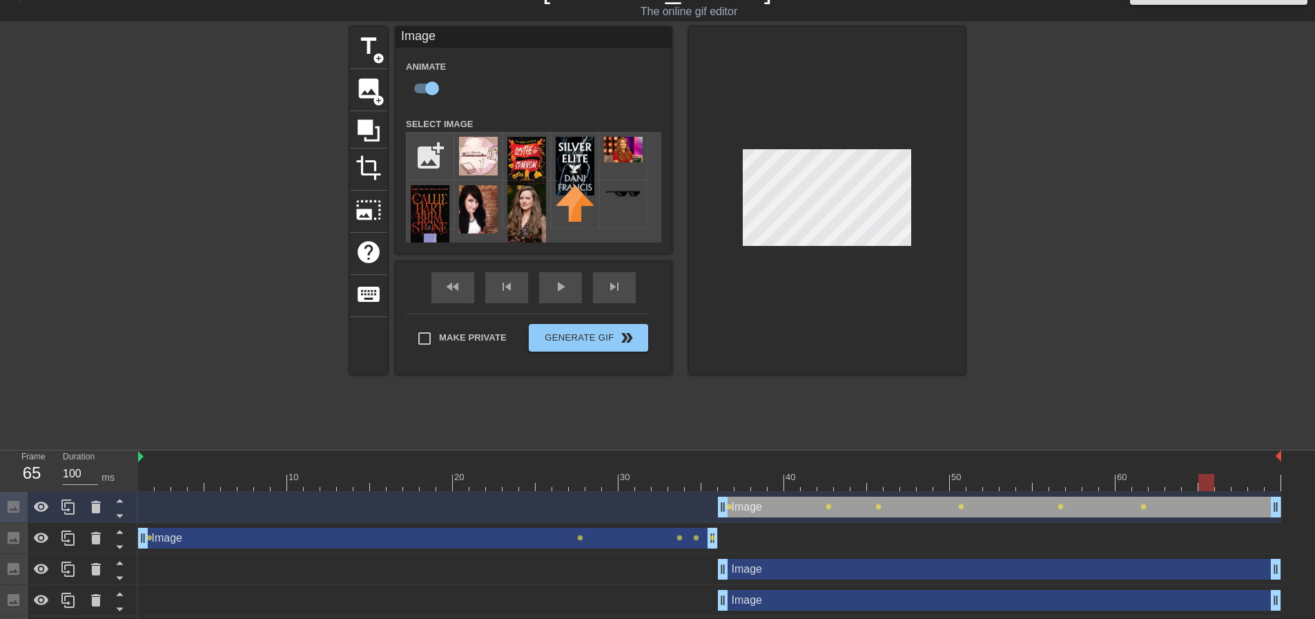
click at [1231, 485] on div at bounding box center [710, 482] width 1144 height 17
click at [1239, 485] on div at bounding box center [710, 482] width 1144 height 17
click at [1264, 487] on div at bounding box center [710, 482] width 1144 height 17
click at [1270, 488] on div at bounding box center [710, 482] width 1144 height 17
click at [559, 289] on div "play_arrow" at bounding box center [560, 287] width 43 height 31
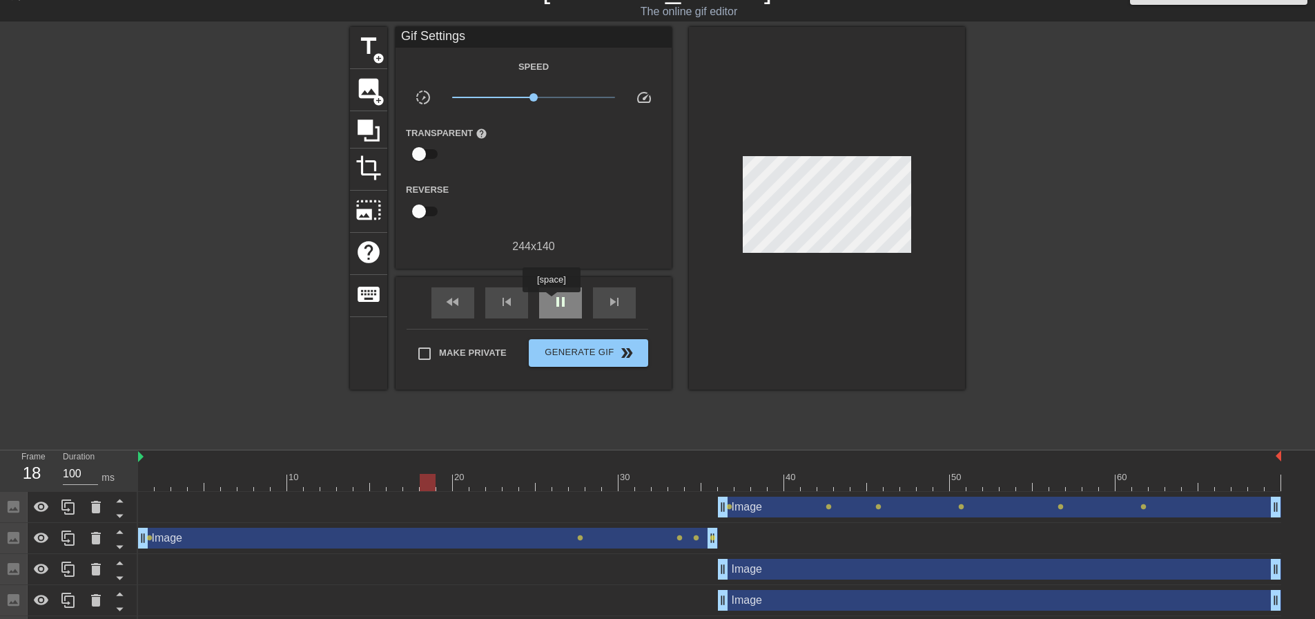
click at [550, 301] on div "pause" at bounding box center [560, 302] width 43 height 31
click at [558, 482] on div at bounding box center [710, 482] width 1144 height 17
click at [543, 483] on div at bounding box center [710, 482] width 1144 height 17
click at [528, 485] on div at bounding box center [710, 482] width 1144 height 17
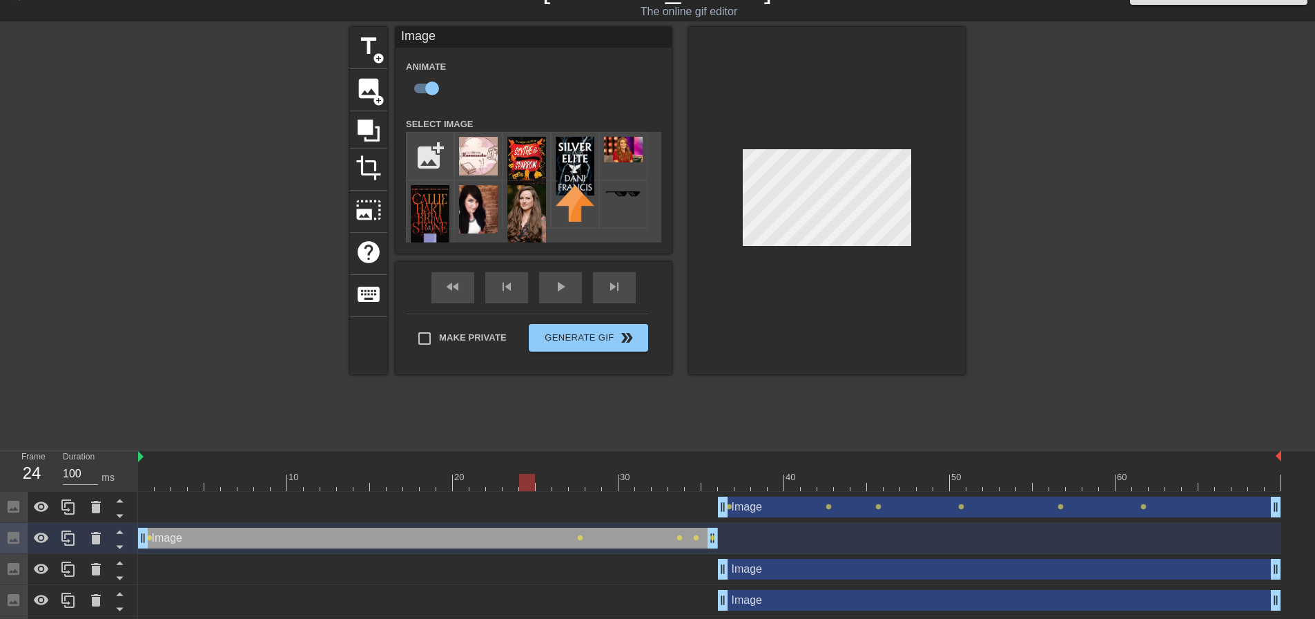
click at [1070, 233] on div at bounding box center [1085, 234] width 207 height 414
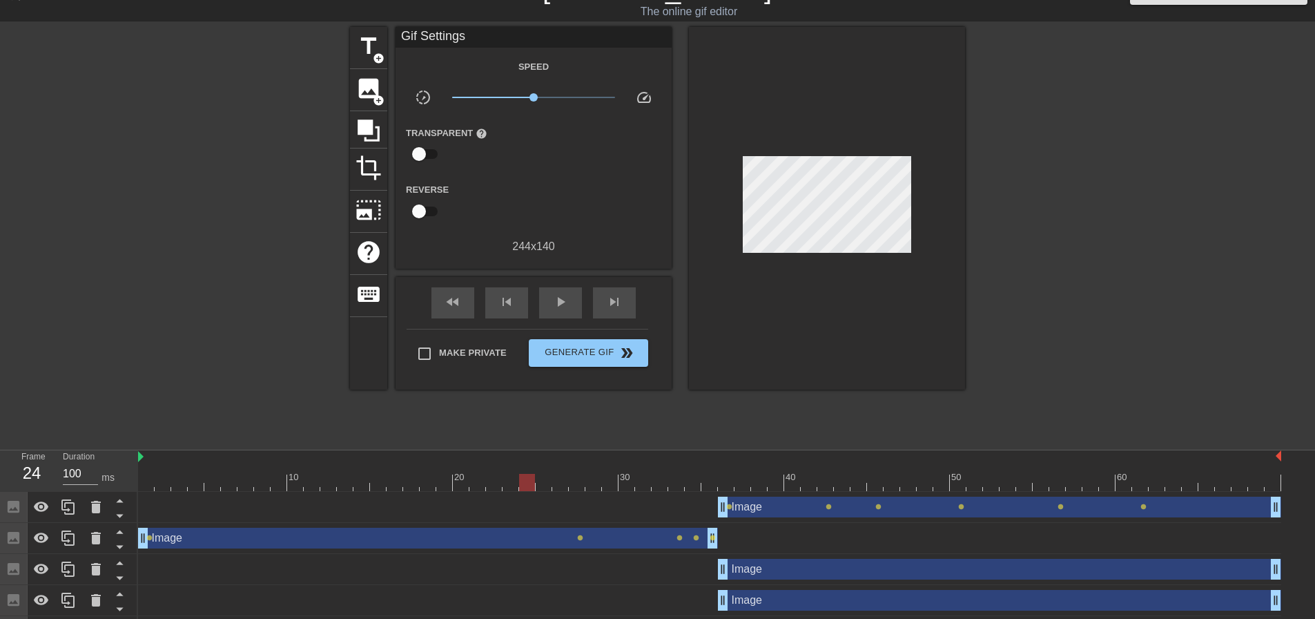
click at [608, 543] on div "Image drag_handle drag_handle" at bounding box center [428, 538] width 580 height 21
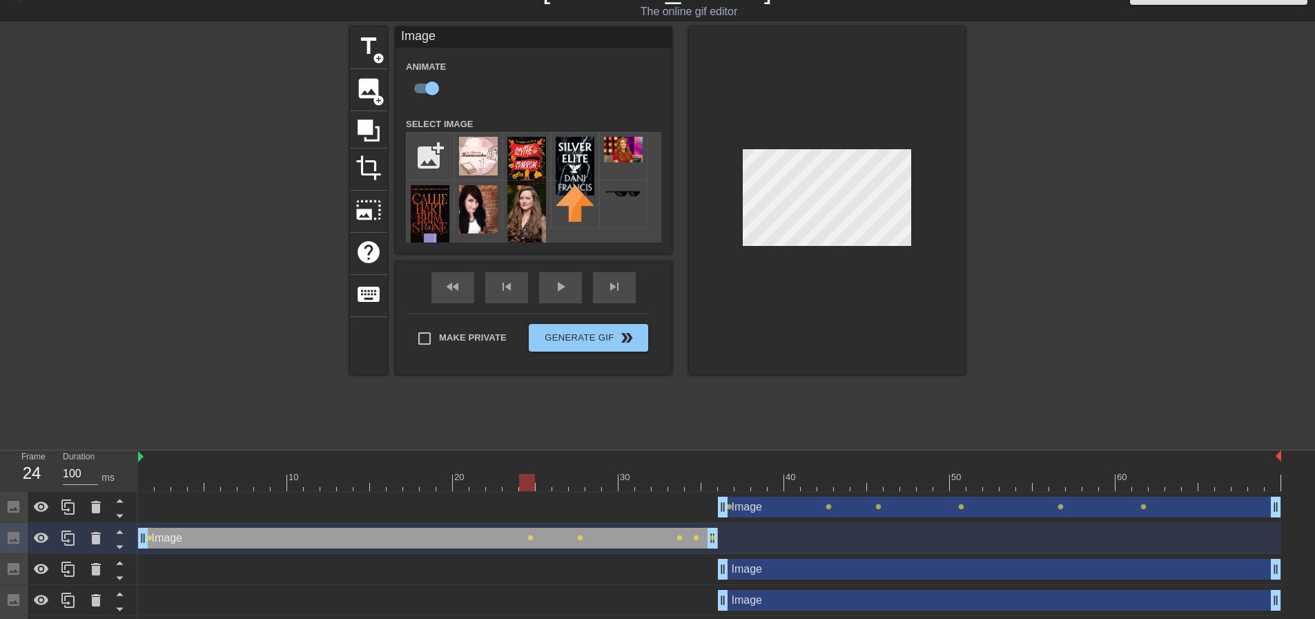
click at [545, 539] on div "Image drag_handle drag_handle" at bounding box center [428, 538] width 580 height 21
click at [546, 482] on div at bounding box center [710, 482] width 1144 height 17
click at [565, 485] on div at bounding box center [710, 482] width 1144 height 17
click at [582, 485] on div at bounding box center [710, 482] width 1144 height 17
click at [595, 485] on div at bounding box center [710, 482] width 1144 height 17
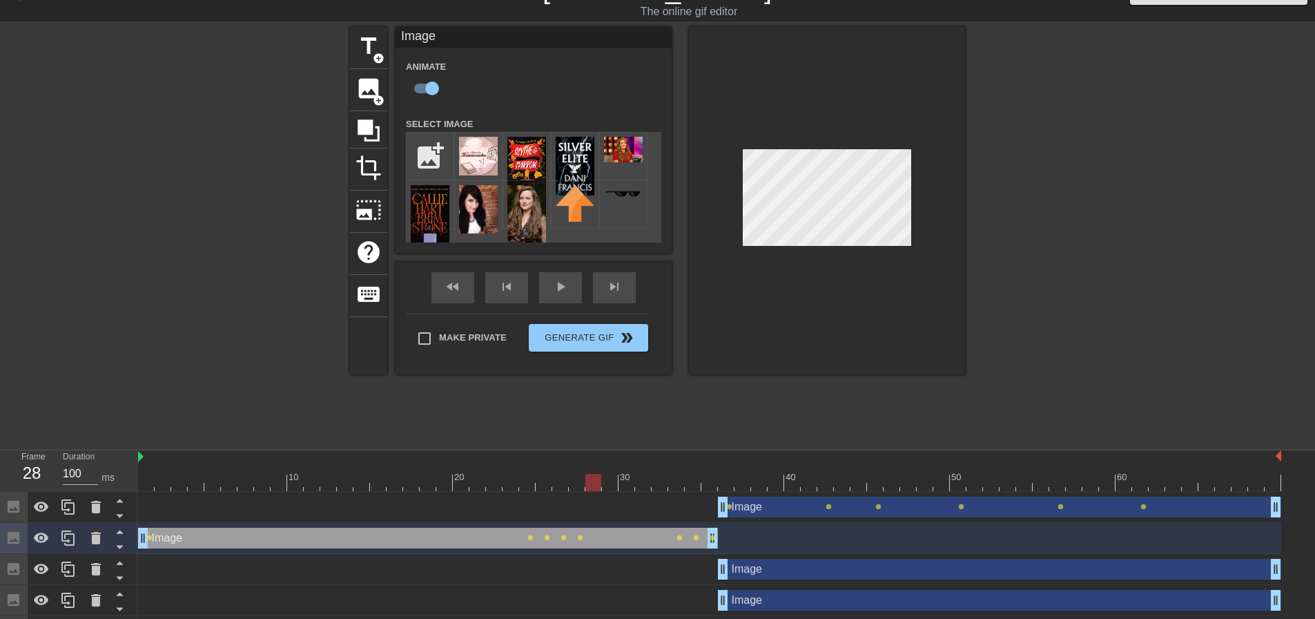
click at [610, 484] on div at bounding box center [710, 482] width 1144 height 17
click at [630, 485] on div at bounding box center [710, 482] width 1144 height 17
click at [641, 485] on div at bounding box center [710, 482] width 1144 height 17
click at [659, 483] on div at bounding box center [710, 482] width 1144 height 17
click at [687, 487] on div at bounding box center [710, 482] width 1144 height 17
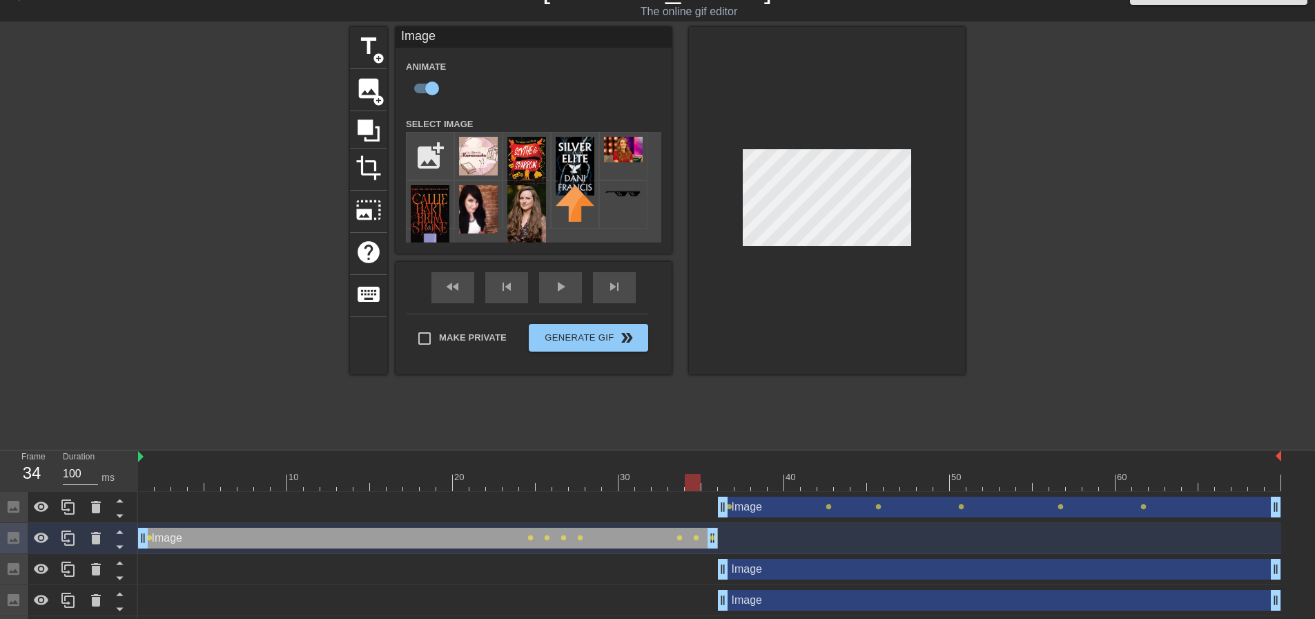
click at [673, 487] on div at bounding box center [710, 482] width 1144 height 17
click at [699, 485] on div at bounding box center [710, 482] width 1144 height 17
click at [710, 485] on div at bounding box center [710, 482] width 1144 height 17
click at [729, 482] on div at bounding box center [710, 482] width 1144 height 17
click at [747, 484] on div at bounding box center [710, 482] width 1144 height 17
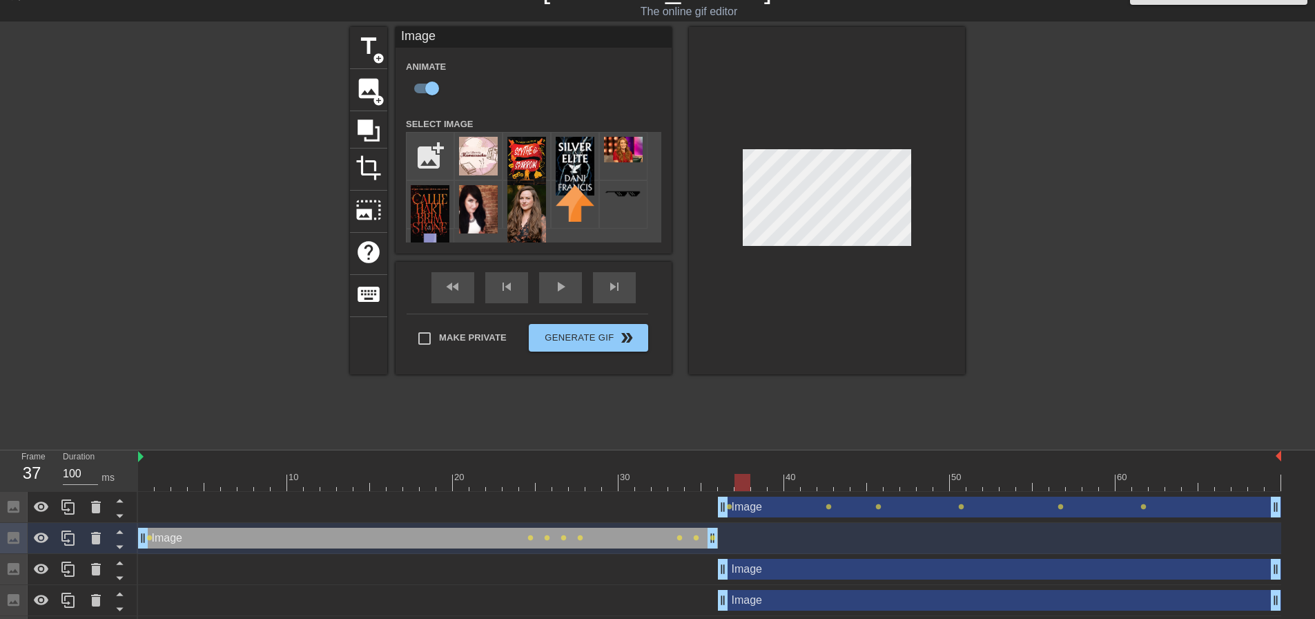
click at [762, 488] on div at bounding box center [710, 482] width 1144 height 17
click at [777, 485] on div at bounding box center [710, 482] width 1144 height 17
click at [794, 487] on div at bounding box center [710, 482] width 1144 height 17
click at [775, 487] on div at bounding box center [710, 482] width 1144 height 17
click at [827, 485] on div at bounding box center [710, 482] width 1144 height 17
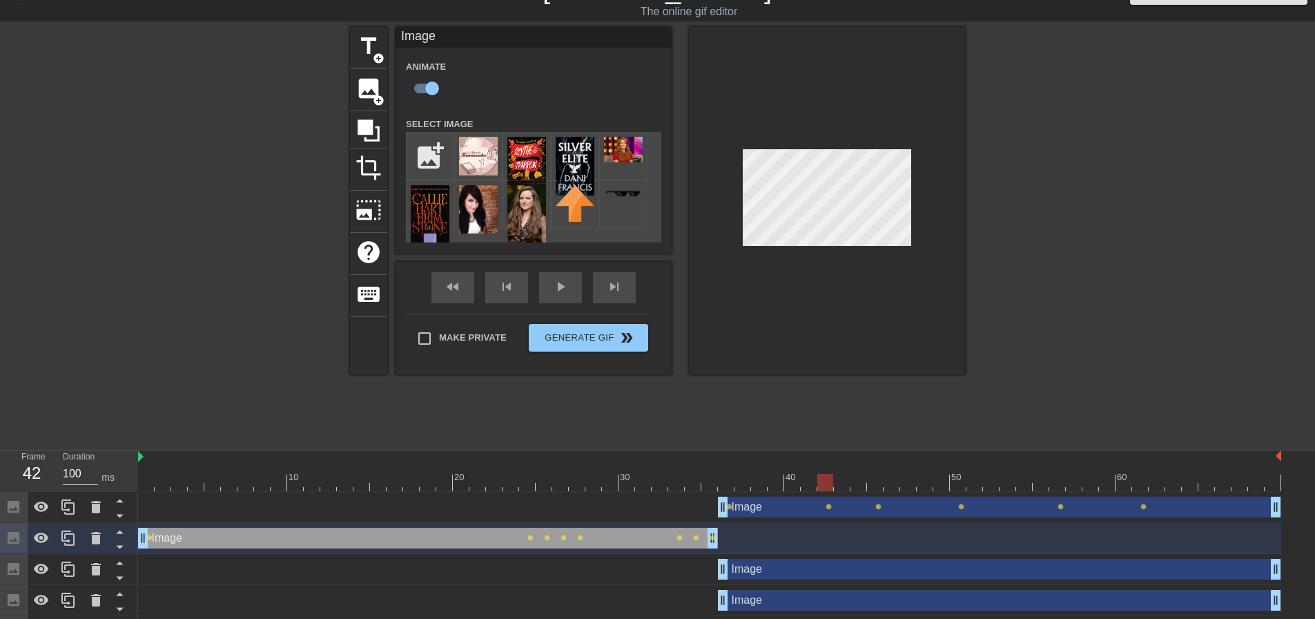
click at [812, 484] on div at bounding box center [710, 482] width 1144 height 17
click at [797, 487] on div at bounding box center [710, 482] width 1144 height 17
click at [791, 488] on div at bounding box center [792, 482] width 16 height 17
click at [781, 488] on div at bounding box center [710, 482] width 1144 height 17
click at [755, 484] on div at bounding box center [710, 482] width 1144 height 17
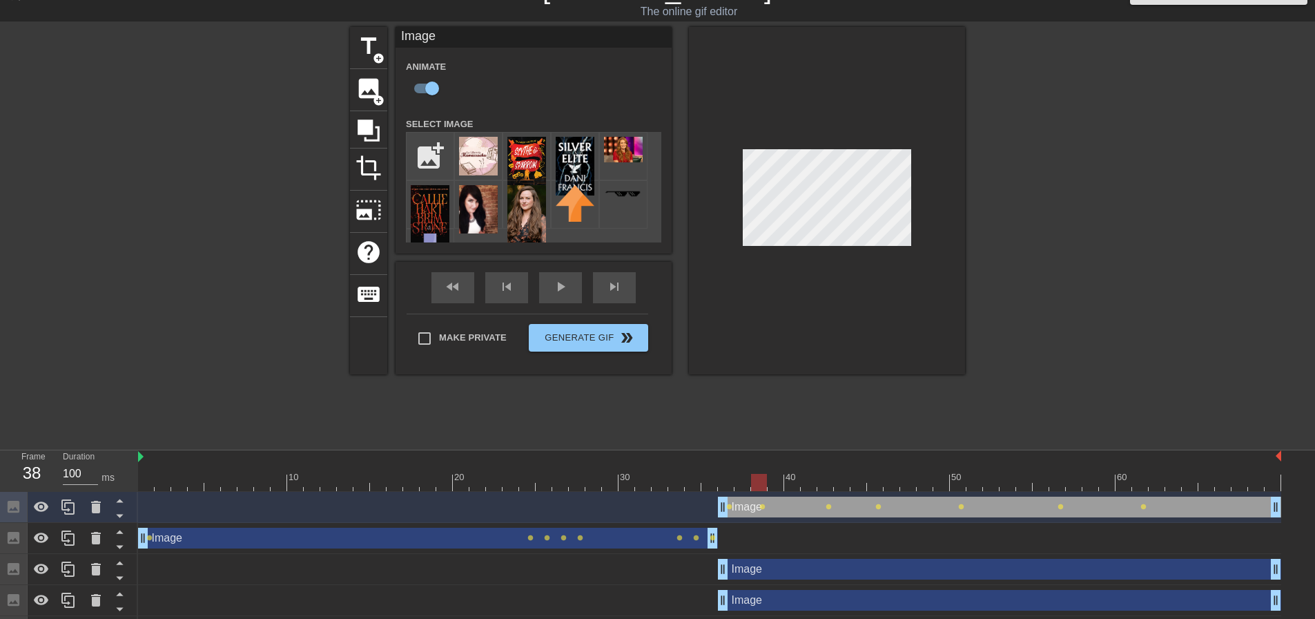
click at [773, 481] on div at bounding box center [710, 482] width 1144 height 17
click at [793, 479] on div at bounding box center [710, 482] width 1144 height 17
click at [807, 486] on div at bounding box center [710, 482] width 1144 height 17
click at [827, 484] on div at bounding box center [710, 482] width 1144 height 17
click at [843, 485] on div at bounding box center [710, 482] width 1144 height 17
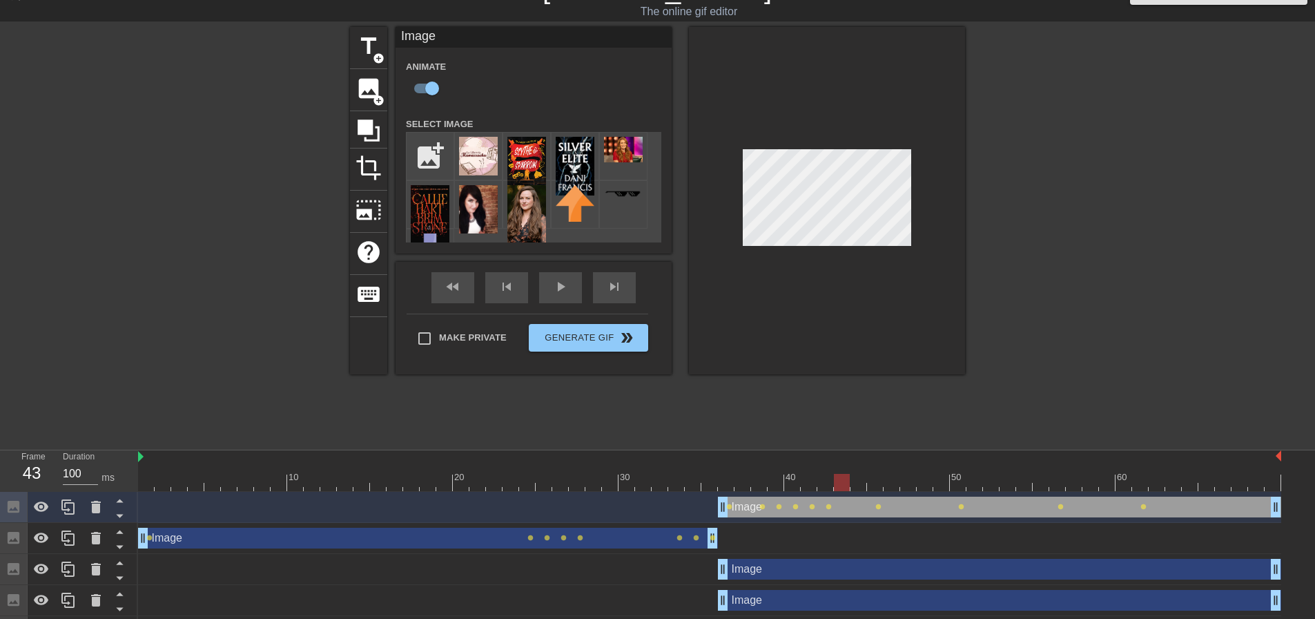
click at [862, 485] on div at bounding box center [710, 482] width 1144 height 17
click at [878, 485] on div at bounding box center [710, 482] width 1144 height 17
click at [838, 485] on div at bounding box center [710, 482] width 1144 height 17
click at [862, 482] on div at bounding box center [710, 482] width 1144 height 17
click at [876, 485] on div at bounding box center [710, 482] width 1144 height 17
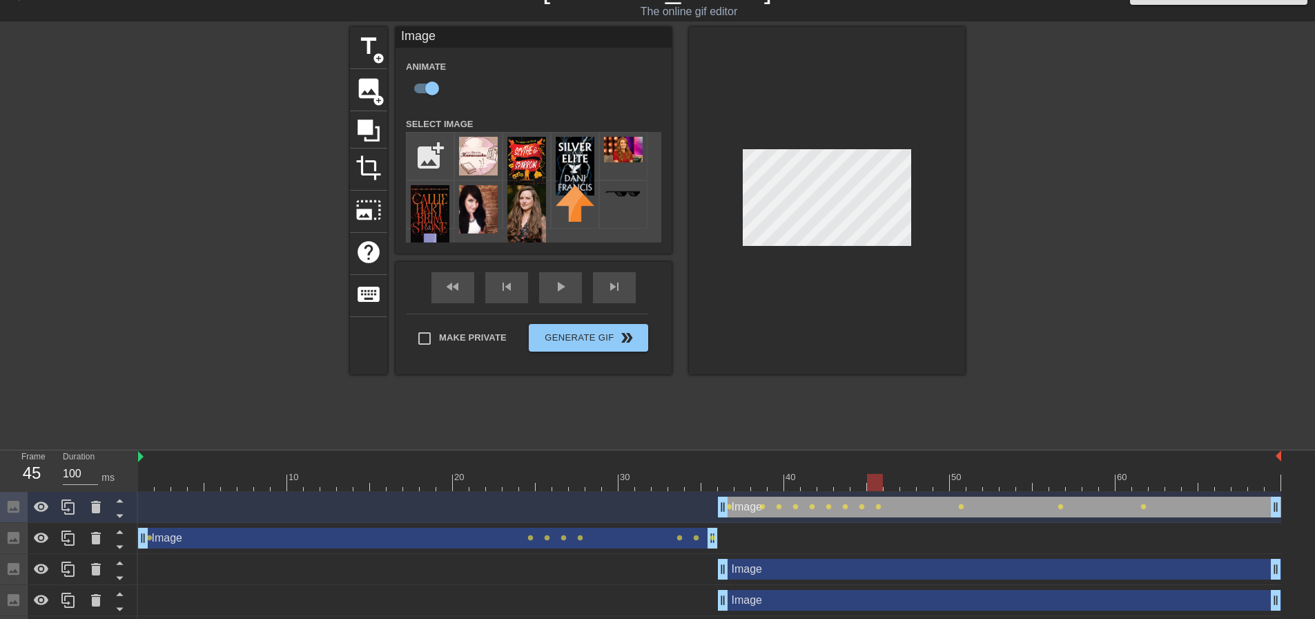
click at [894, 483] on div at bounding box center [710, 482] width 1144 height 17
click at [914, 487] on div at bounding box center [710, 482] width 1144 height 17
click at [937, 486] on div at bounding box center [710, 482] width 1144 height 17
click at [961, 488] on div at bounding box center [710, 482] width 1144 height 17
click at [894, 486] on div at bounding box center [710, 482] width 1144 height 17
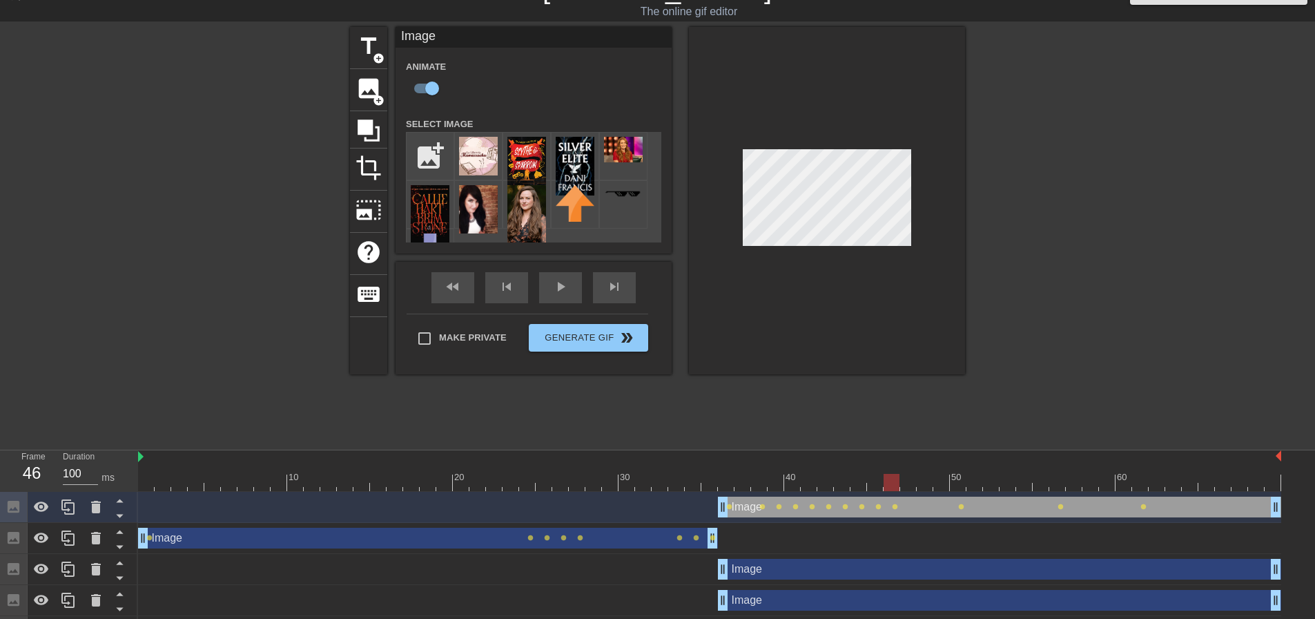
click at [907, 481] on div at bounding box center [710, 482] width 1144 height 17
click at [927, 486] on div at bounding box center [710, 482] width 1144 height 17
drag, startPoint x: 904, startPoint y: 470, endPoint x: 906, endPoint y: 476, distance: 7.2
click at [904, 472] on div at bounding box center [908, 472] width 17 height 17
click at [943, 483] on div at bounding box center [710, 482] width 1144 height 17
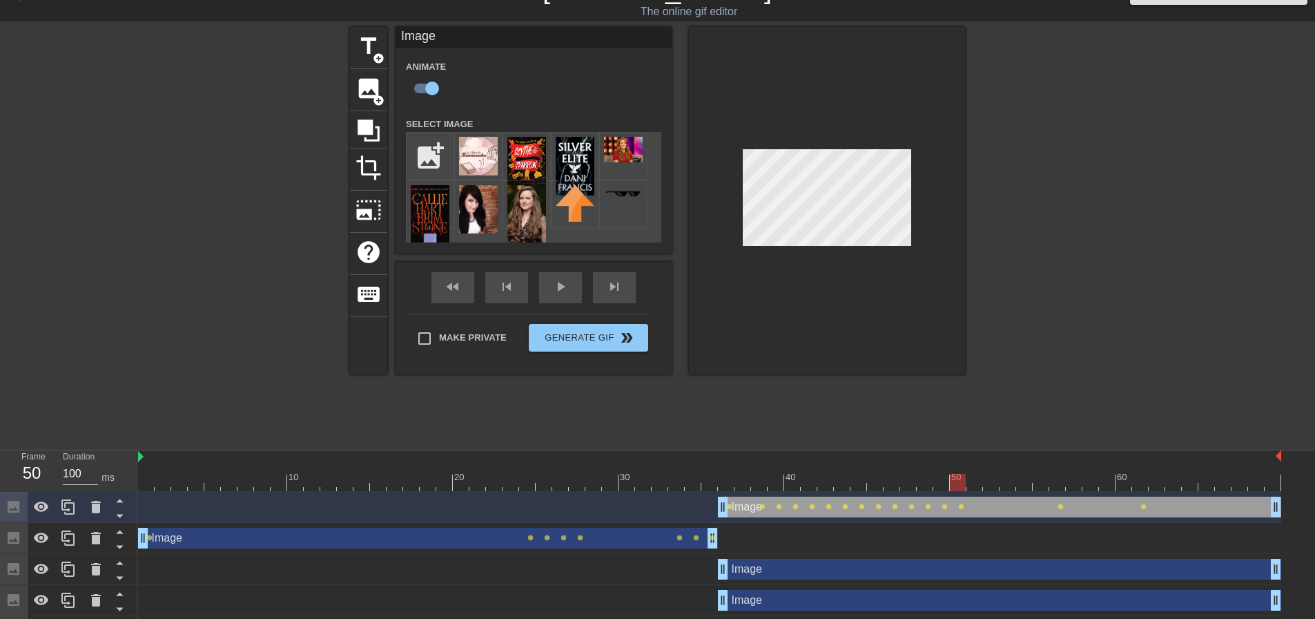
click at [952, 485] on div at bounding box center [710, 482] width 1144 height 17
click at [943, 488] on div at bounding box center [710, 482] width 1144 height 17
click at [729, 480] on div at bounding box center [710, 482] width 1144 height 17
click at [572, 291] on div "play_arrow" at bounding box center [560, 287] width 43 height 31
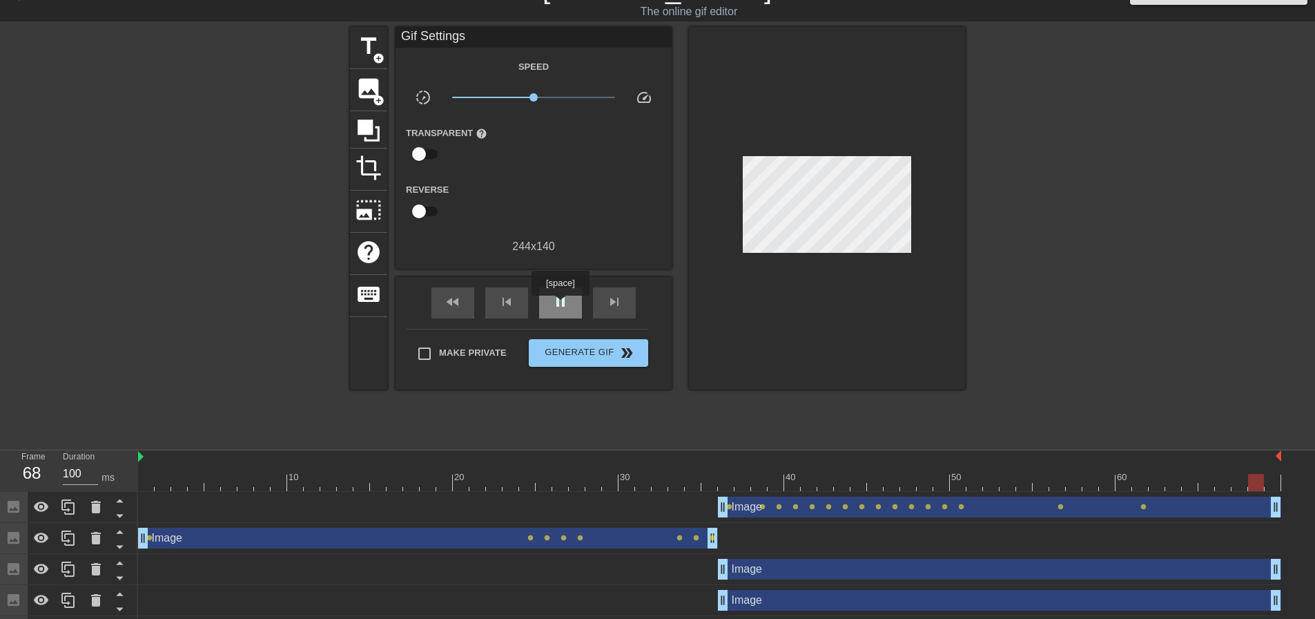
click at [560, 305] on span "pause" at bounding box center [560, 301] width 17 height 17
click at [560, 305] on span "play_arrow" at bounding box center [560, 301] width 17 height 17
click at [985, 486] on div at bounding box center [710, 482] width 1144 height 17
click at [976, 485] on div at bounding box center [710, 482] width 1144 height 17
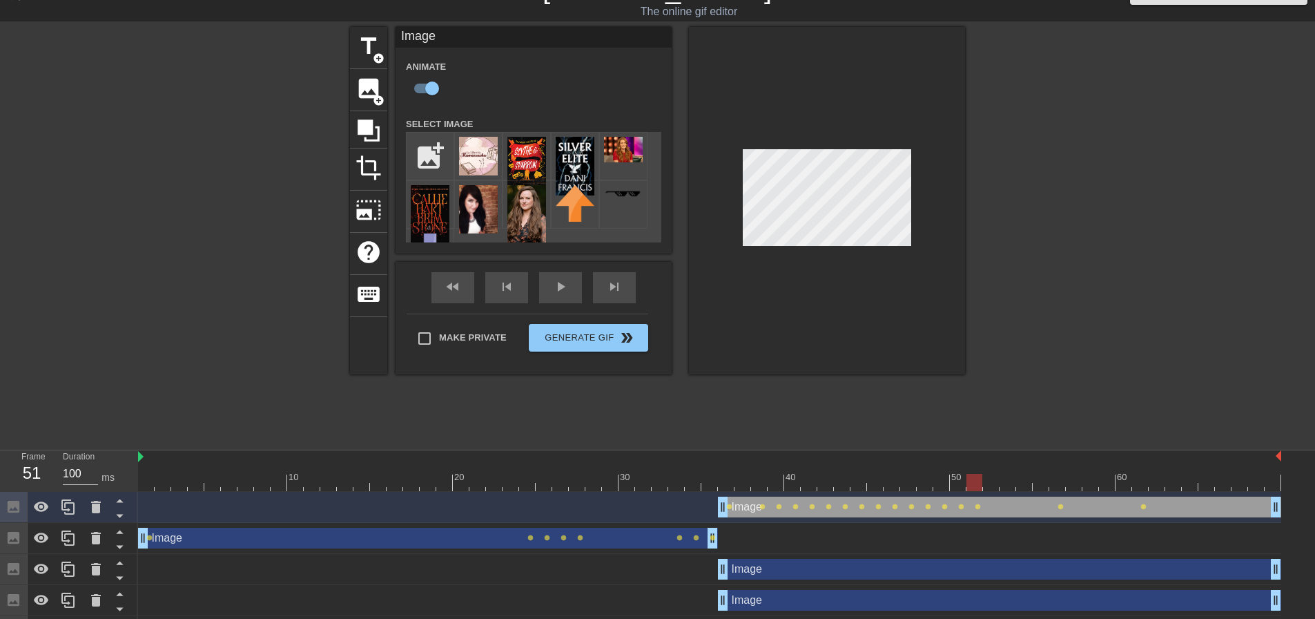
click at [990, 479] on div at bounding box center [710, 482] width 1144 height 17
click at [1004, 481] on div at bounding box center [710, 482] width 1144 height 17
click at [1021, 484] on div at bounding box center [710, 482] width 1144 height 17
click at [1041, 481] on div at bounding box center [710, 482] width 1144 height 17
click at [1054, 479] on div at bounding box center [710, 482] width 1144 height 17
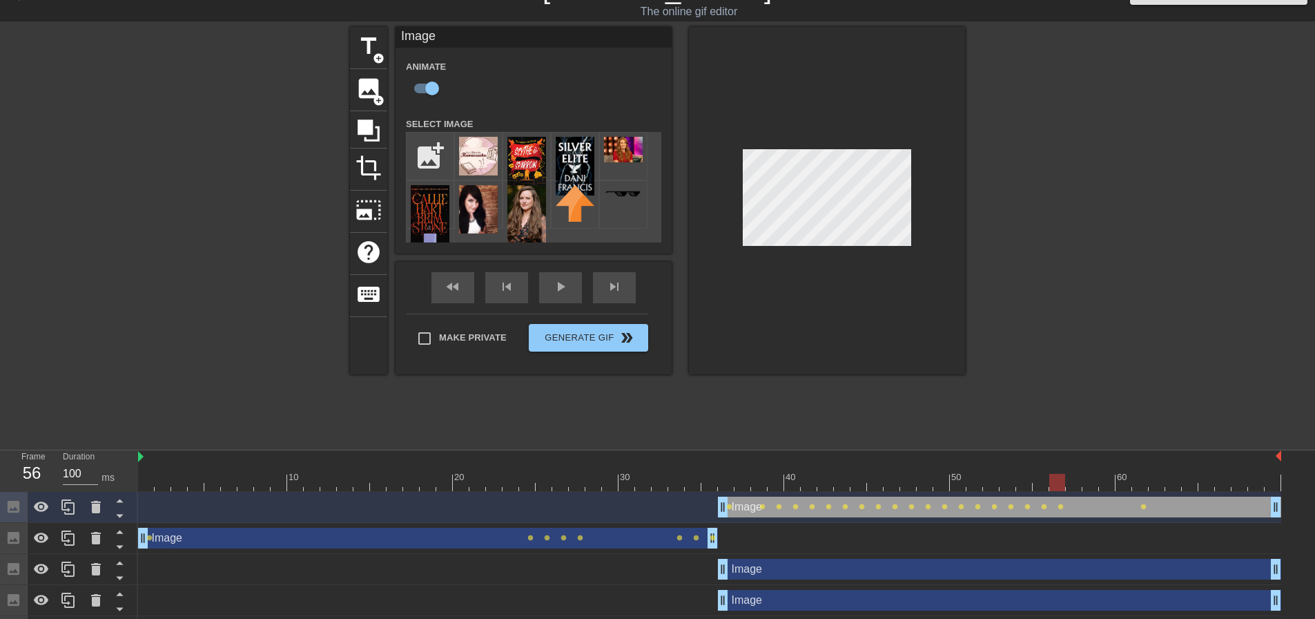
click at [1075, 484] on div at bounding box center [710, 482] width 1144 height 17
click at [1144, 484] on div at bounding box center [710, 482] width 1144 height 17
click at [1070, 483] on div at bounding box center [710, 482] width 1144 height 17
click at [1140, 481] on div at bounding box center [710, 482] width 1144 height 17
click at [1075, 485] on div at bounding box center [710, 482] width 1144 height 17
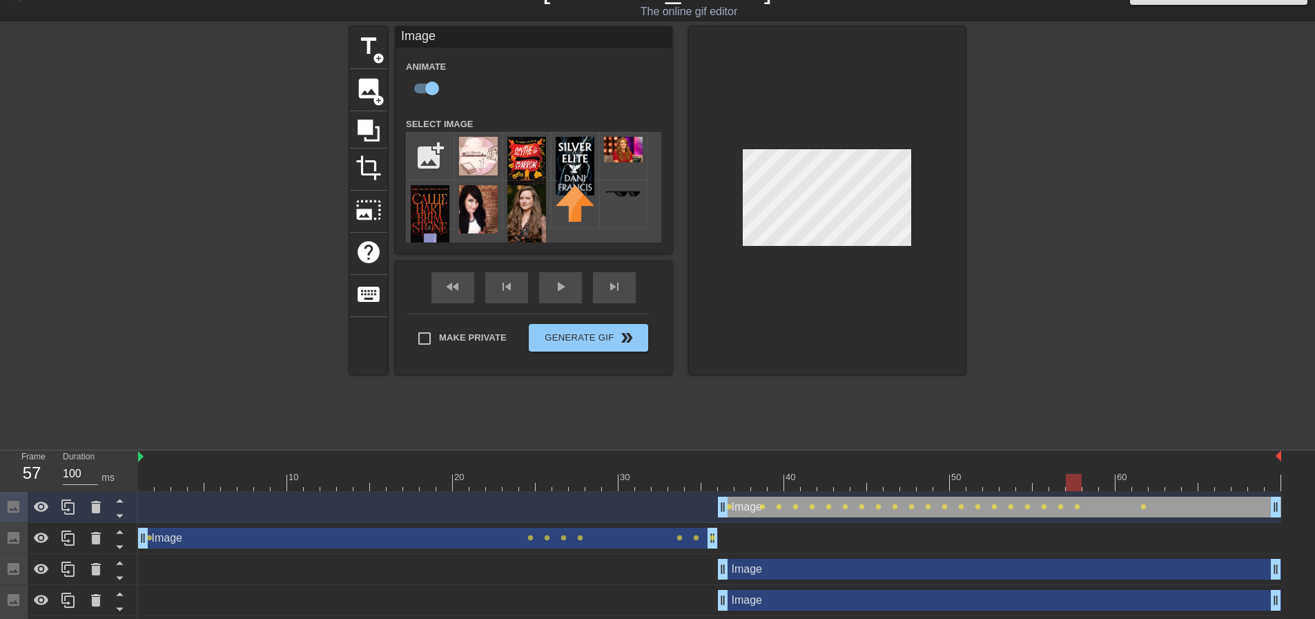
click at [1086, 485] on div at bounding box center [710, 482] width 1144 height 17
click at [1106, 482] on div at bounding box center [710, 482] width 1144 height 17
click at [1125, 483] on div at bounding box center [710, 482] width 1144 height 17
click at [1104, 486] on div at bounding box center [710, 482] width 1144 height 17
click at [1141, 488] on div at bounding box center [710, 482] width 1144 height 17
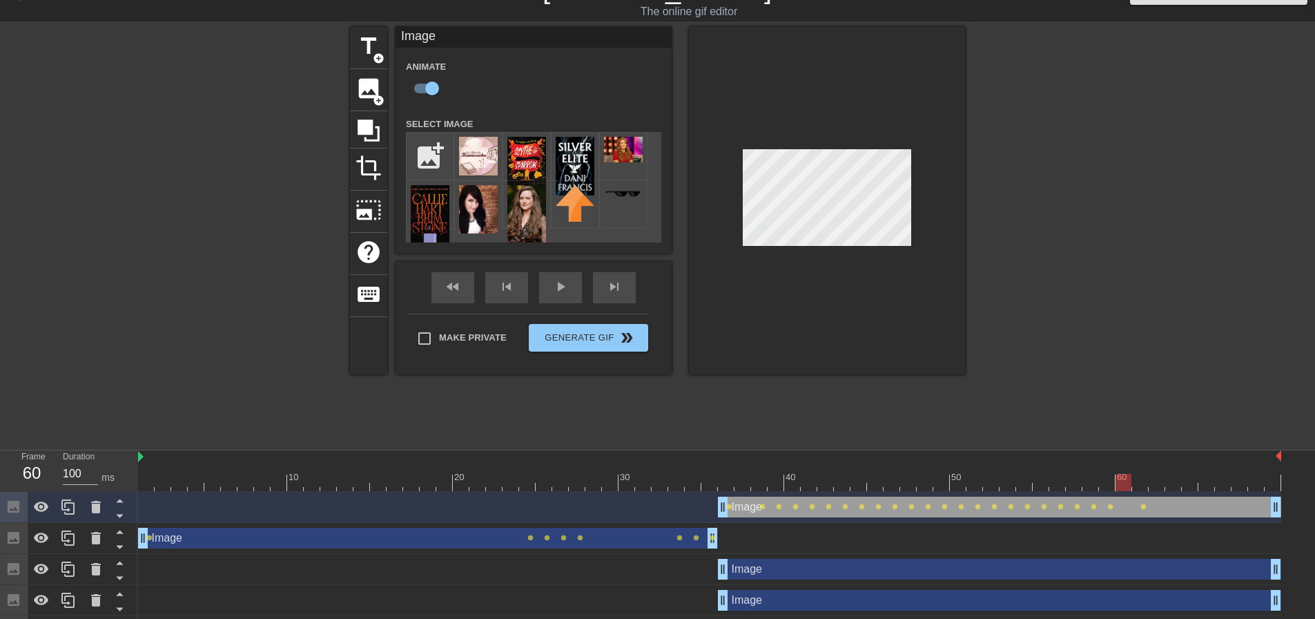
click at [1121, 485] on div at bounding box center [710, 482] width 1144 height 17
click at [1140, 486] on div at bounding box center [710, 482] width 1144 height 17
click at [1119, 487] on div at bounding box center [710, 482] width 1144 height 17
click at [1139, 488] on div at bounding box center [710, 482] width 1144 height 17
click at [1122, 489] on div at bounding box center [710, 482] width 1144 height 17
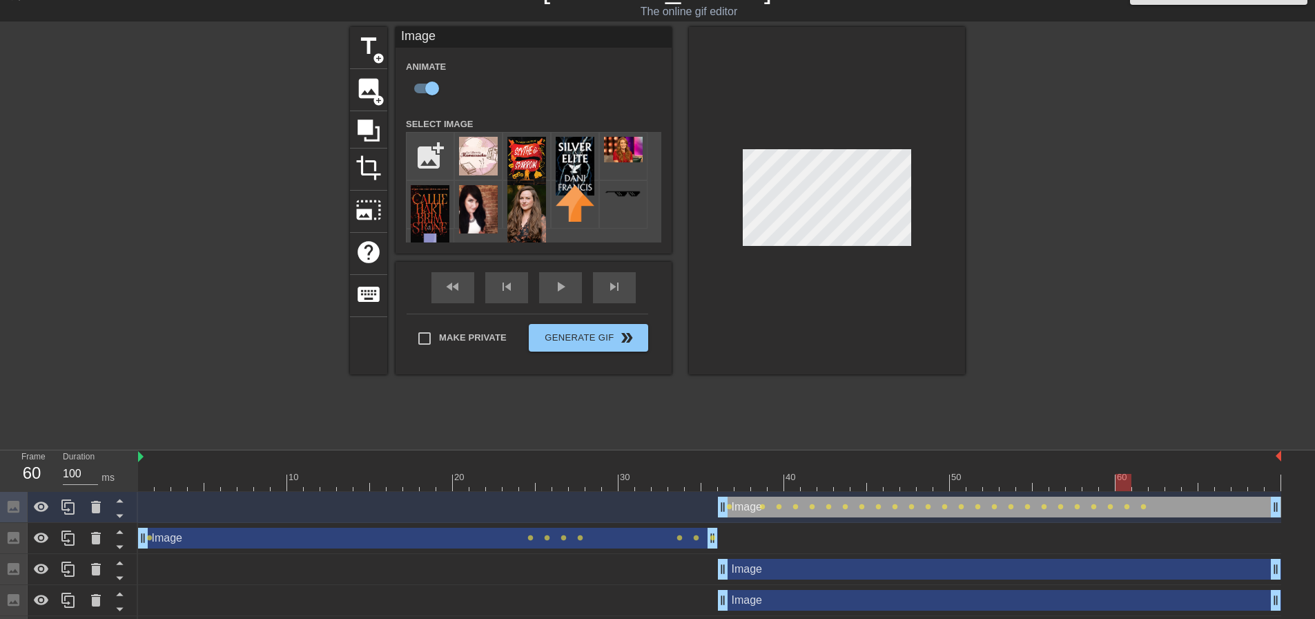
click at [1139, 484] on div at bounding box center [710, 482] width 1144 height 17
click at [1121, 485] on div at bounding box center [710, 482] width 1144 height 17
click at [1137, 488] on div at bounding box center [710, 482] width 1144 height 17
click at [1109, 489] on div at bounding box center [710, 482] width 1144 height 17
click at [1119, 488] on div at bounding box center [710, 482] width 1144 height 17
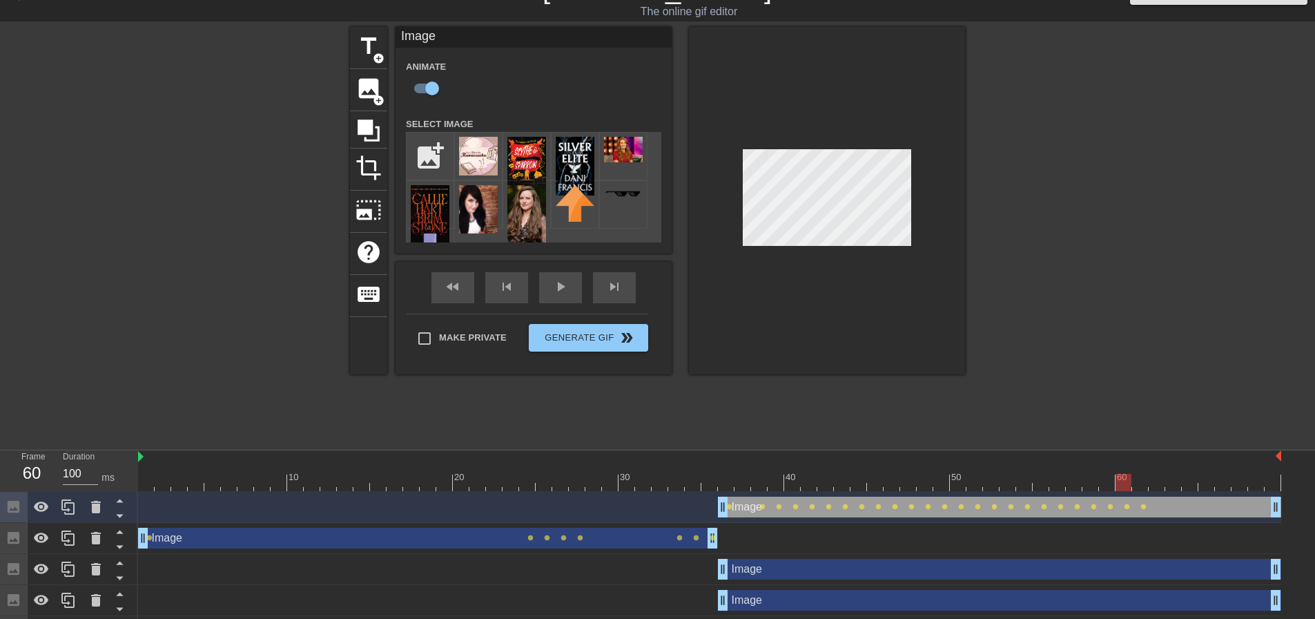
click at [1136, 486] on div at bounding box center [710, 482] width 1144 height 17
click at [1159, 483] on div at bounding box center [710, 482] width 1144 height 17
click at [1170, 492] on div "Image drag_handle drag_handle lens lens lens lens lens lens lens lens lens lens…" at bounding box center [710, 507] width 1144 height 31
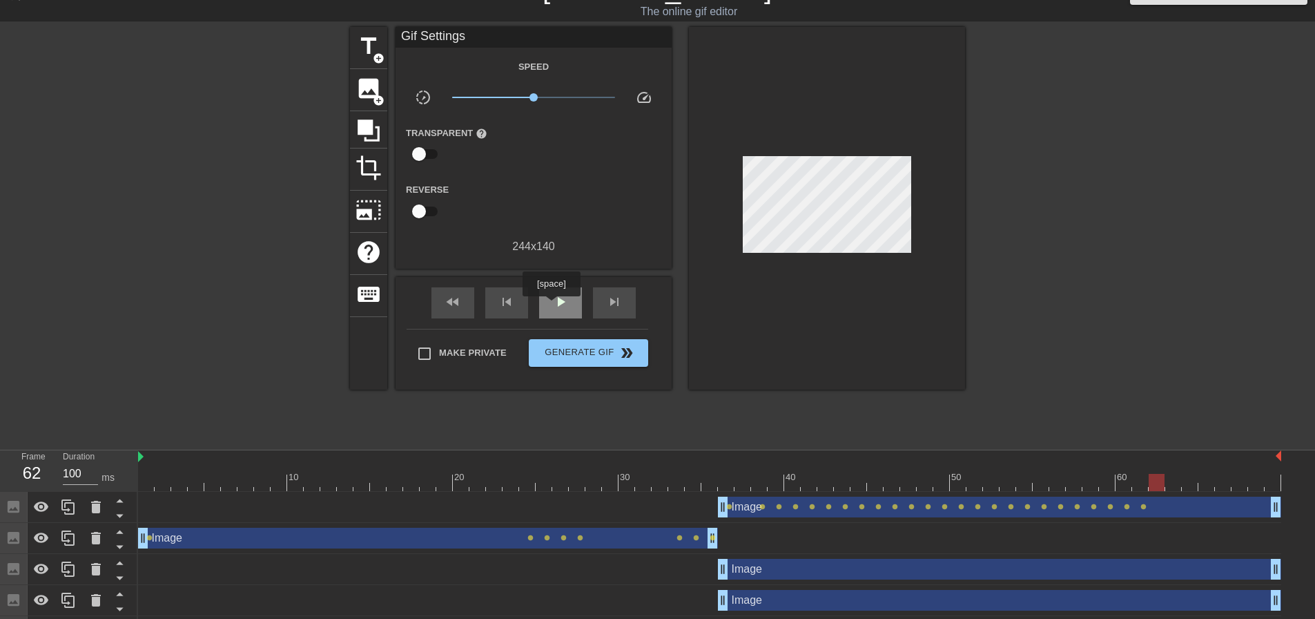
click at [562, 306] on span "play_arrow" at bounding box center [560, 301] width 17 height 17
click at [570, 309] on div "pause" at bounding box center [560, 302] width 43 height 31
click at [1157, 486] on div at bounding box center [710, 482] width 1144 height 17
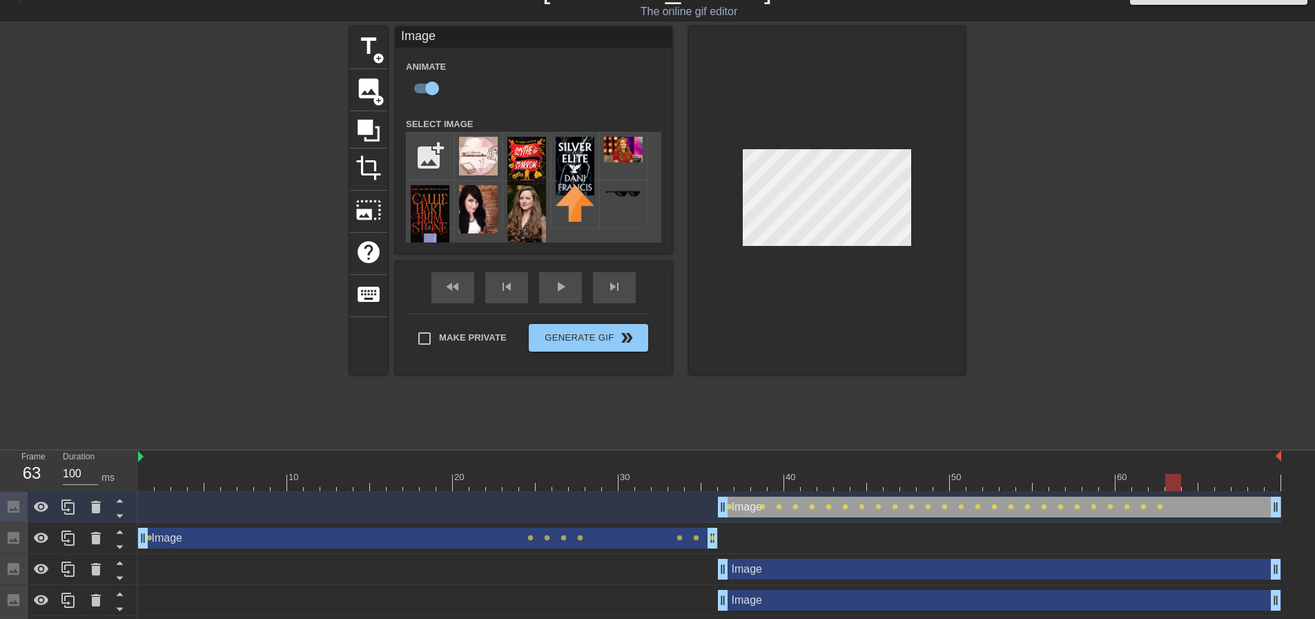
click at [1175, 479] on div at bounding box center [710, 482] width 1144 height 17
click at [1196, 482] on div at bounding box center [710, 482] width 1144 height 17
click at [1210, 486] on div at bounding box center [710, 482] width 1144 height 17
click at [1226, 483] on div at bounding box center [710, 482] width 1144 height 17
click at [1244, 477] on div at bounding box center [710, 482] width 1144 height 17
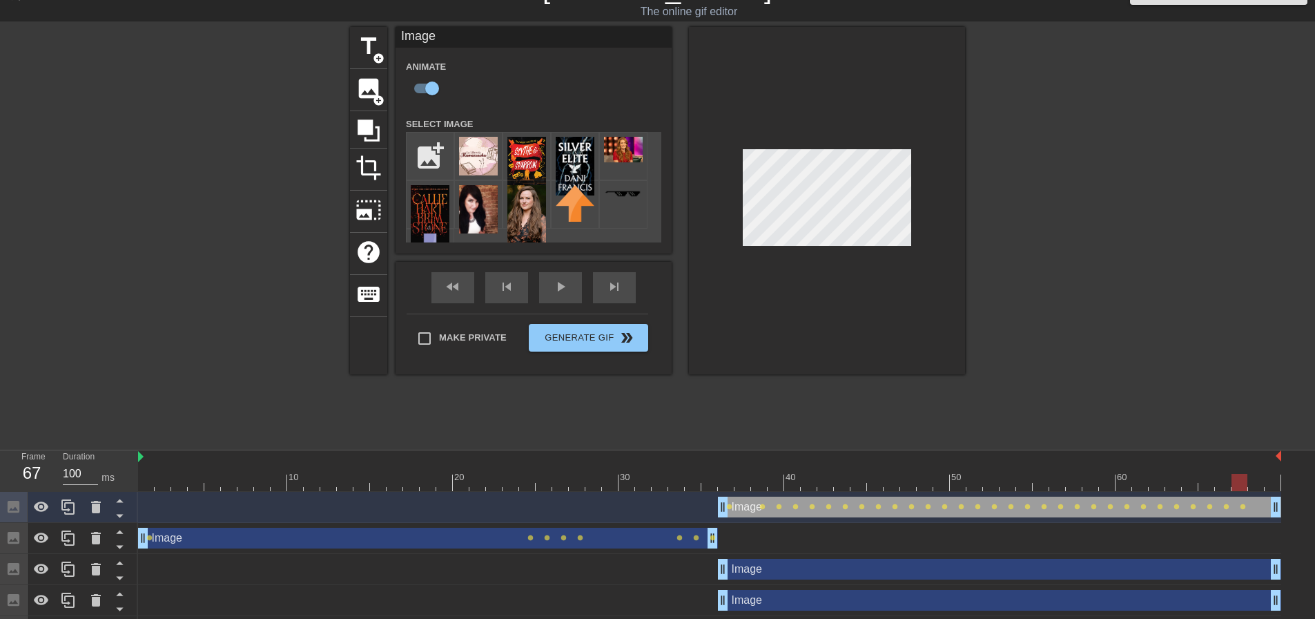
click at [1260, 479] on div at bounding box center [710, 482] width 1144 height 17
click at [1273, 483] on div at bounding box center [710, 482] width 1144 height 17
click at [559, 293] on span "play_arrow" at bounding box center [560, 286] width 17 height 17
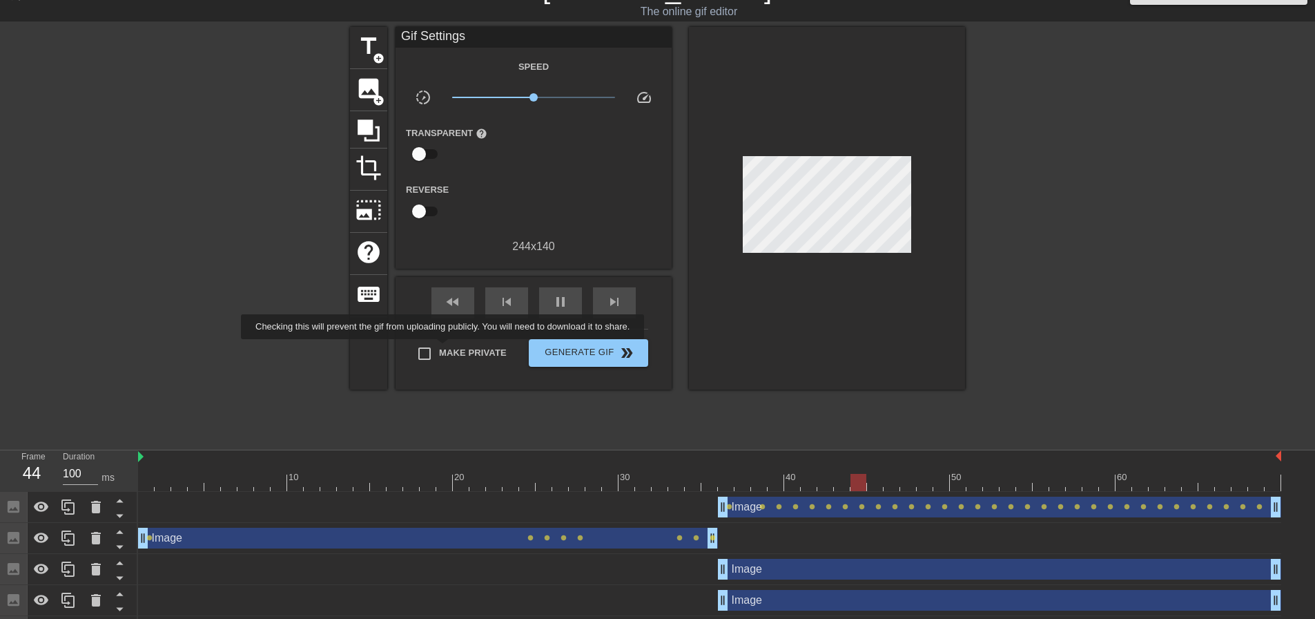
click at [445, 349] on span "Make Private" at bounding box center [473, 353] width 68 height 14
click at [439, 349] on input "Make Private" at bounding box center [424, 353] width 29 height 29
click at [597, 361] on button "Generate Gif double_arrow" at bounding box center [588, 353] width 119 height 28
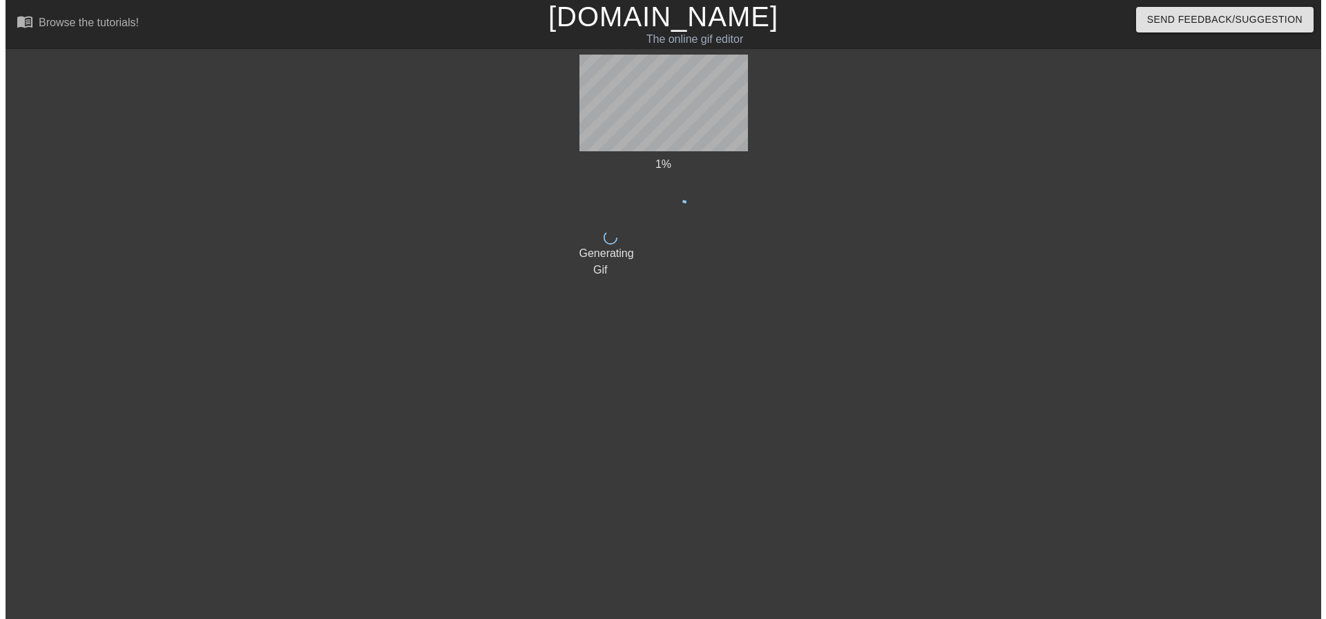
scroll to position [0, 0]
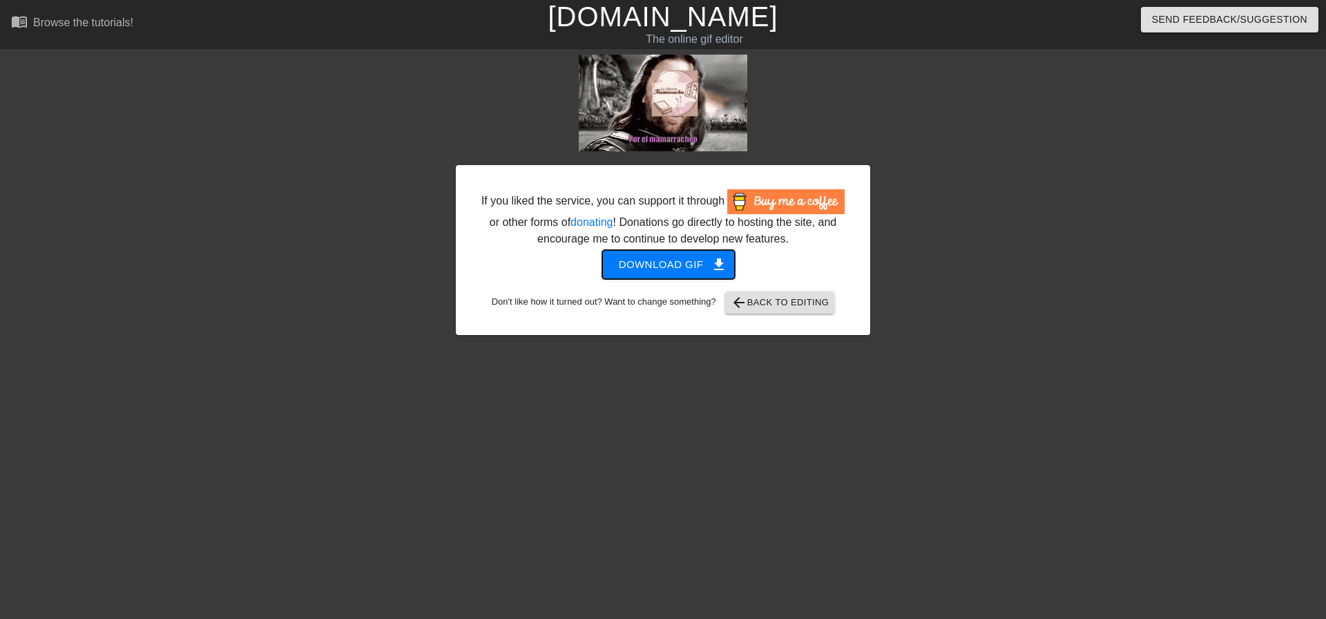
click at [656, 269] on span "Download gif get_app" at bounding box center [669, 264] width 100 height 18
